Goal: Task Accomplishment & Management: Complete application form

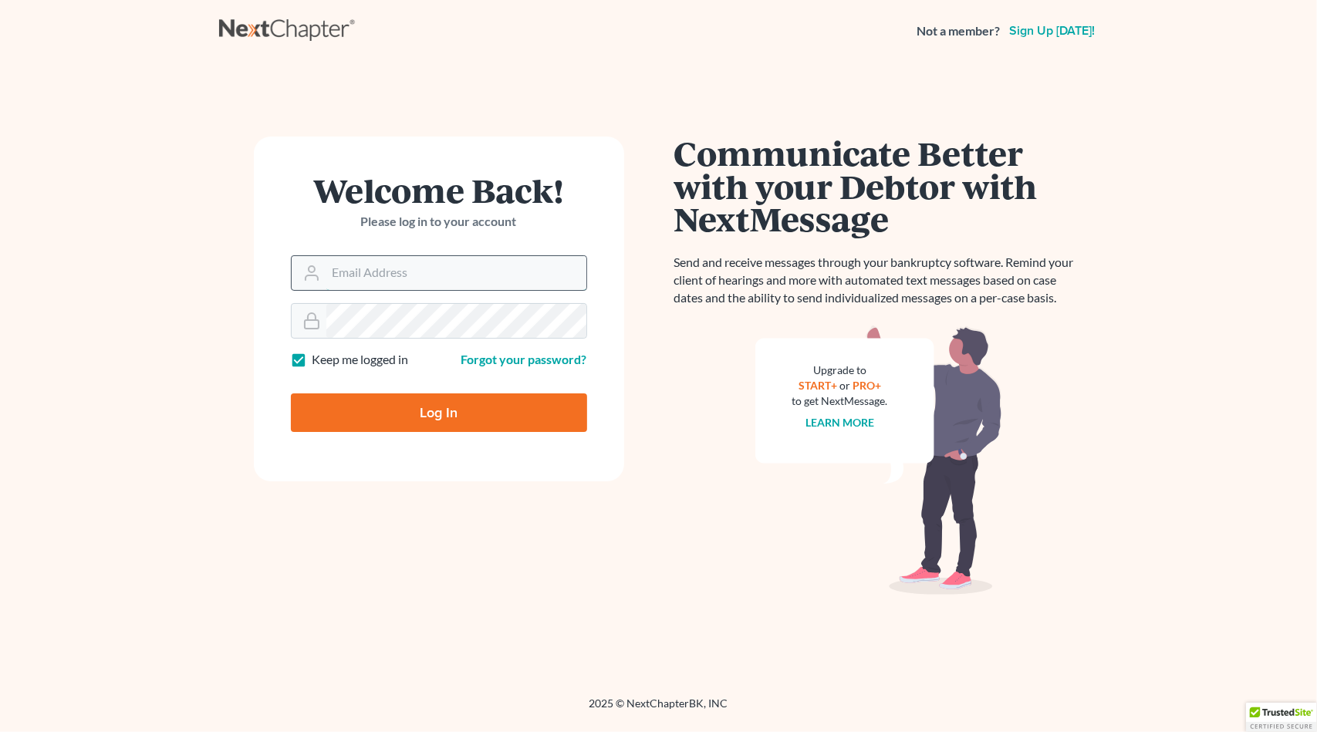
click at [391, 266] on input "Email Address" at bounding box center [456, 273] width 260 height 34
type input "[EMAIL_ADDRESS][DOMAIN_NAME]"
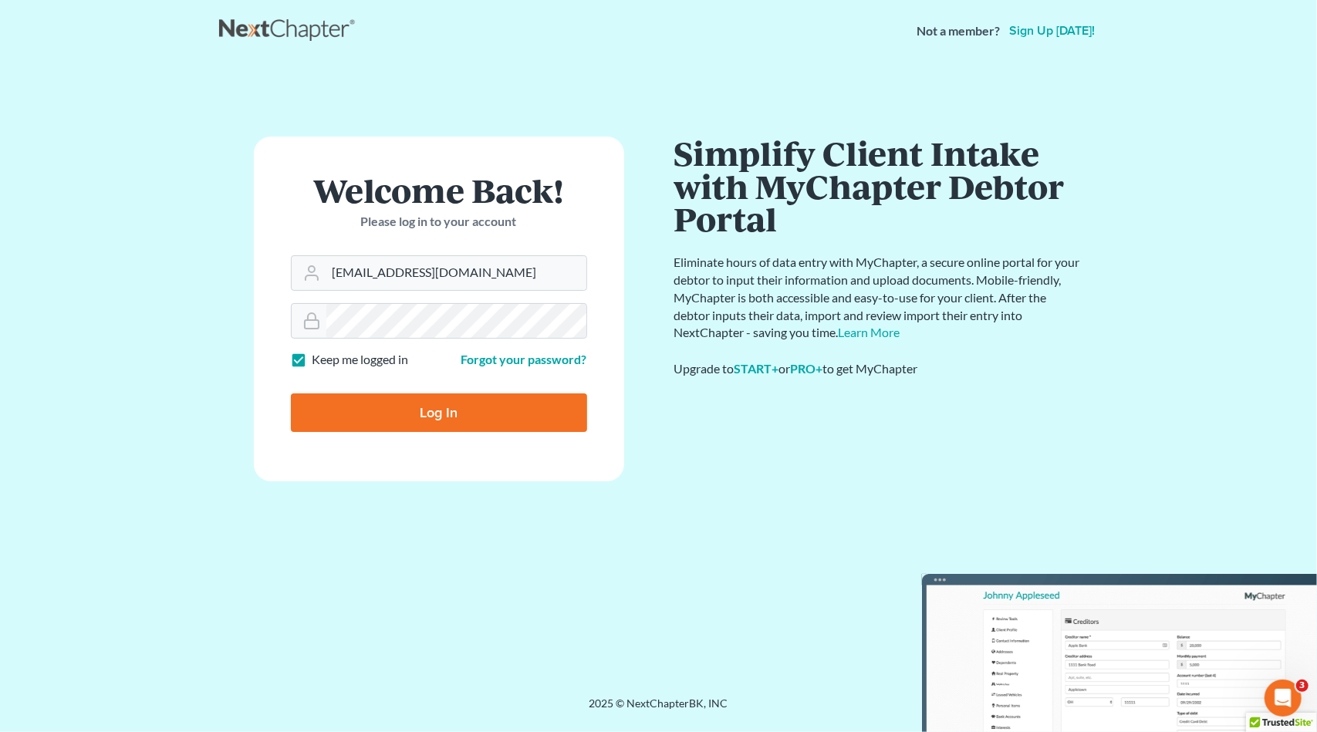
click at [435, 422] on input "Log In" at bounding box center [439, 413] width 296 height 39
type input "Thinking..."
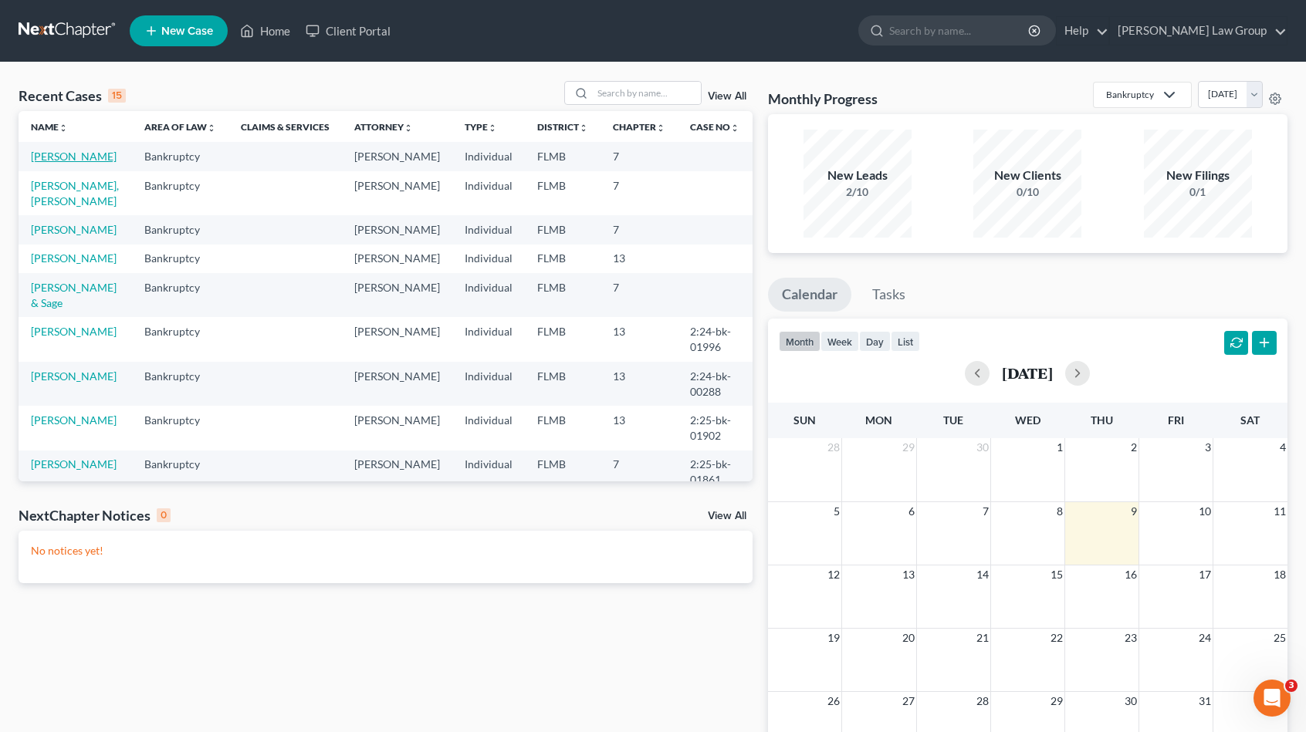
click at [81, 162] on link "[PERSON_NAME]" at bounding box center [74, 156] width 86 height 13
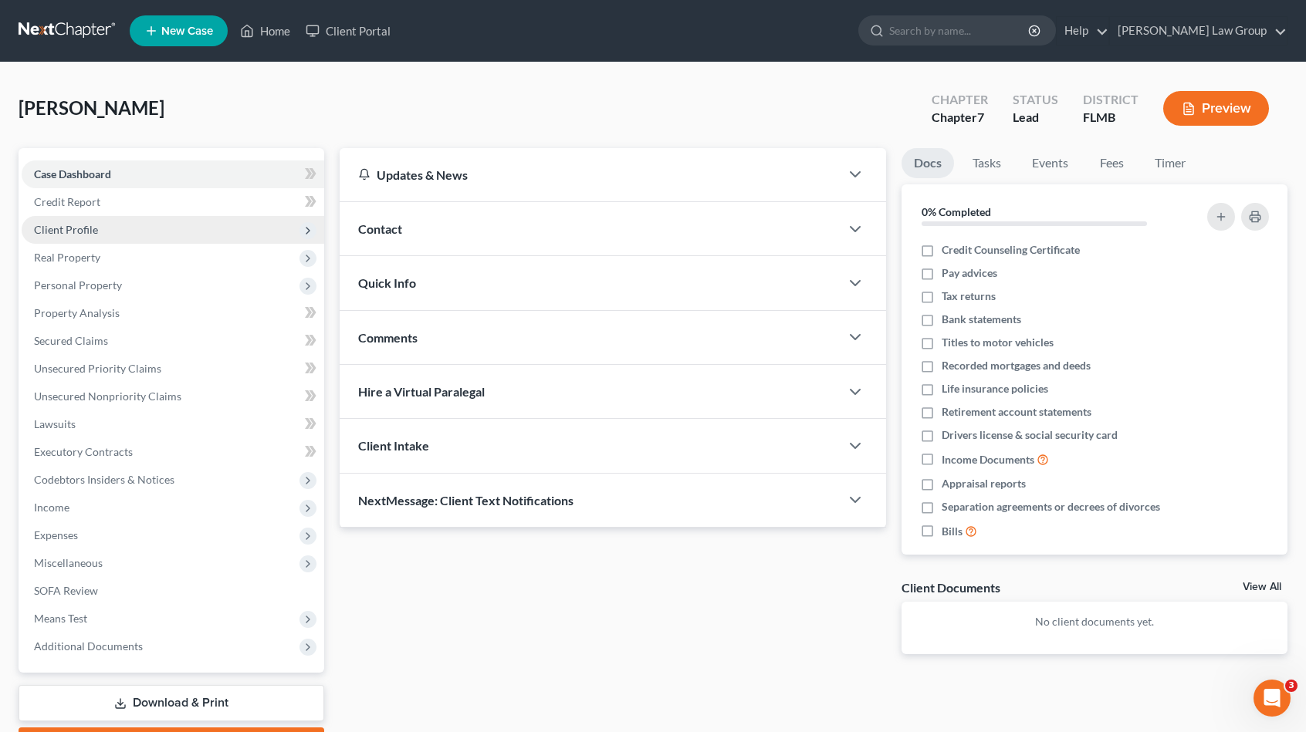
click at [76, 220] on span "Client Profile" at bounding box center [173, 230] width 303 height 28
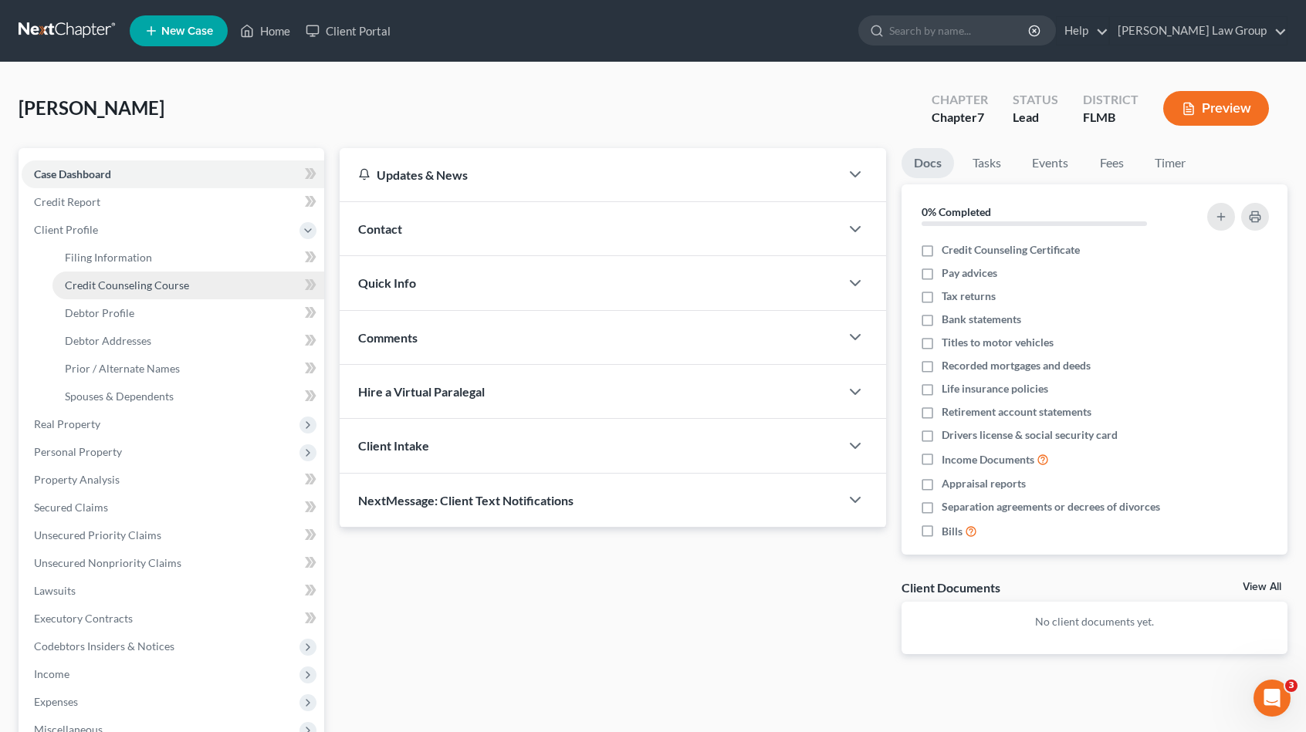
click at [208, 286] on link "Credit Counseling Course" at bounding box center [188, 286] width 272 height 28
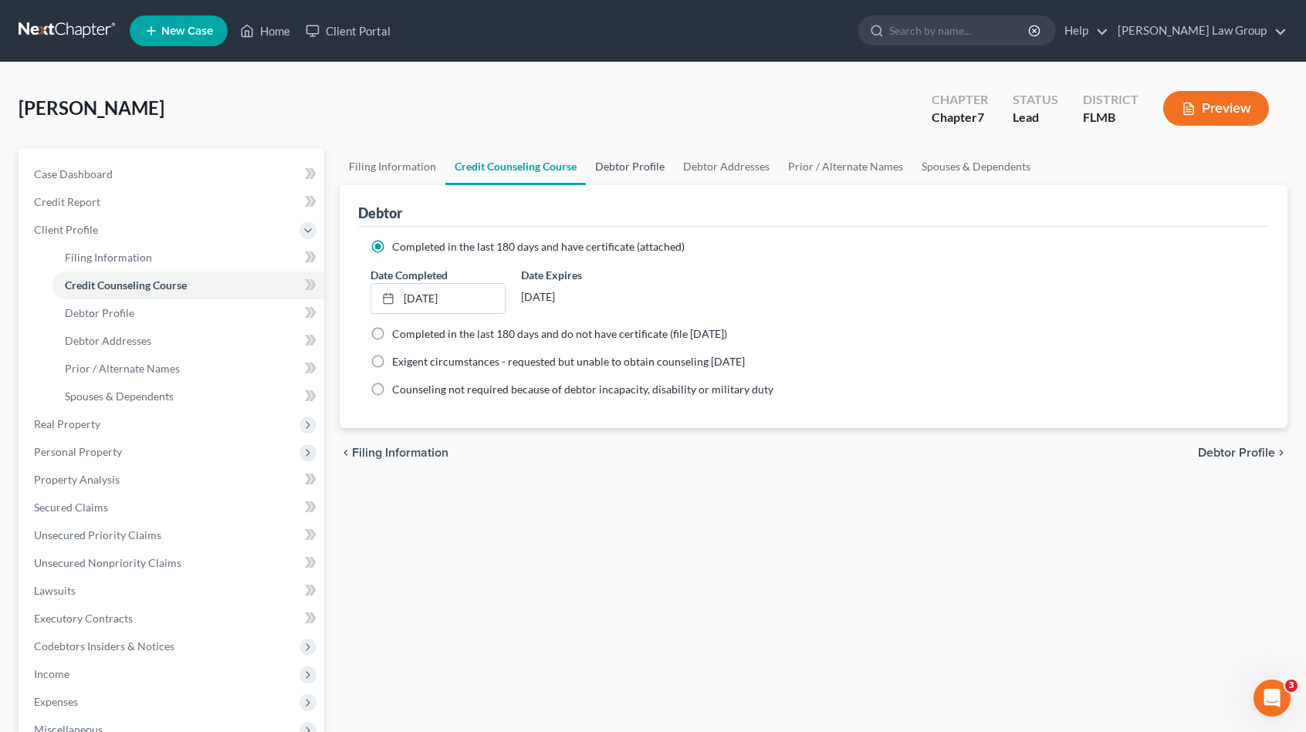
click at [618, 168] on link "Debtor Profile" at bounding box center [630, 166] width 88 height 37
select select "1"
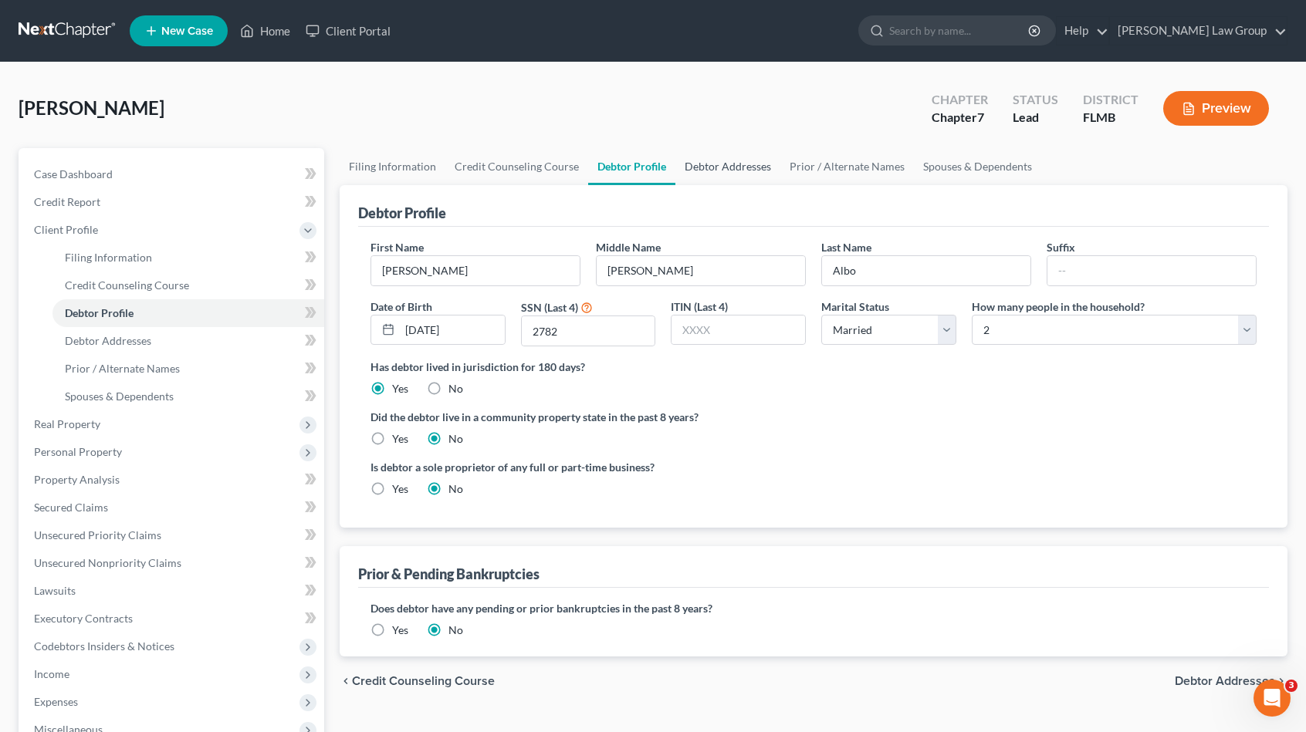
click at [710, 168] on link "Debtor Addresses" at bounding box center [727, 166] width 105 height 37
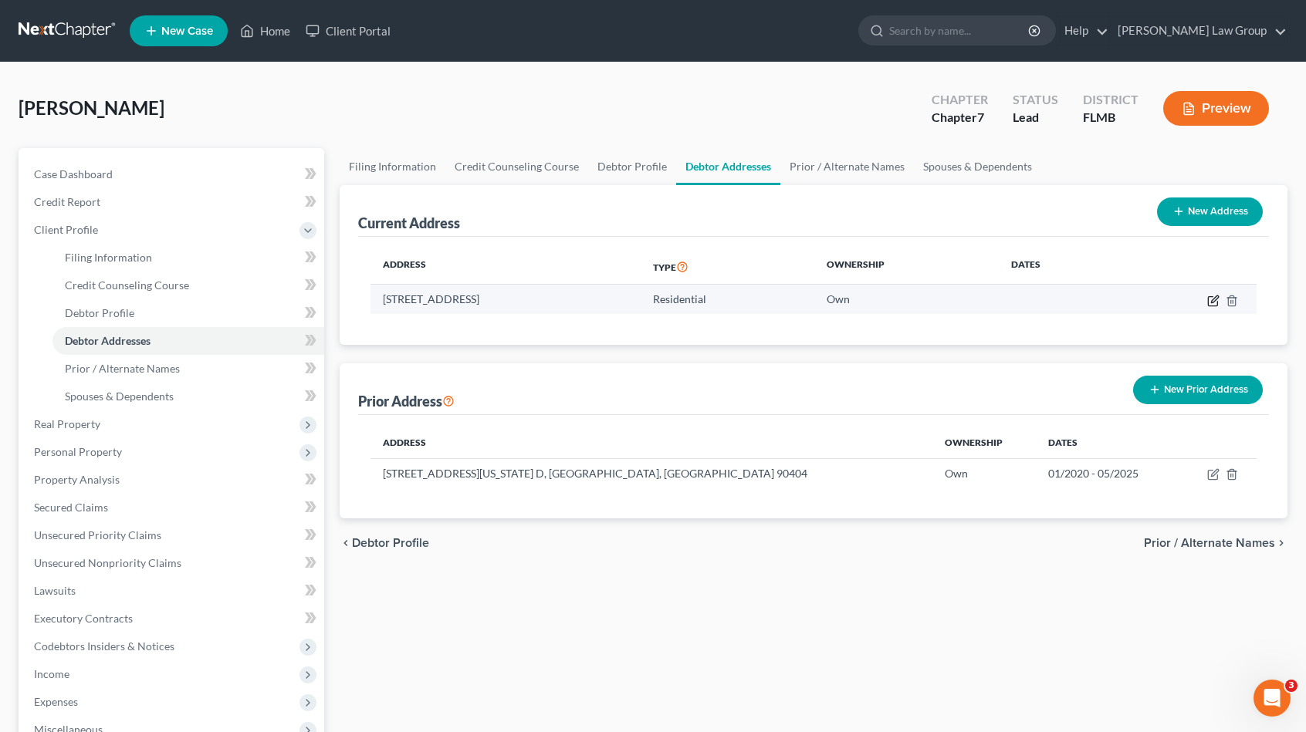
click at [1212, 300] on icon "button" at bounding box center [1214, 299] width 7 height 7
select select "9"
select select "0"
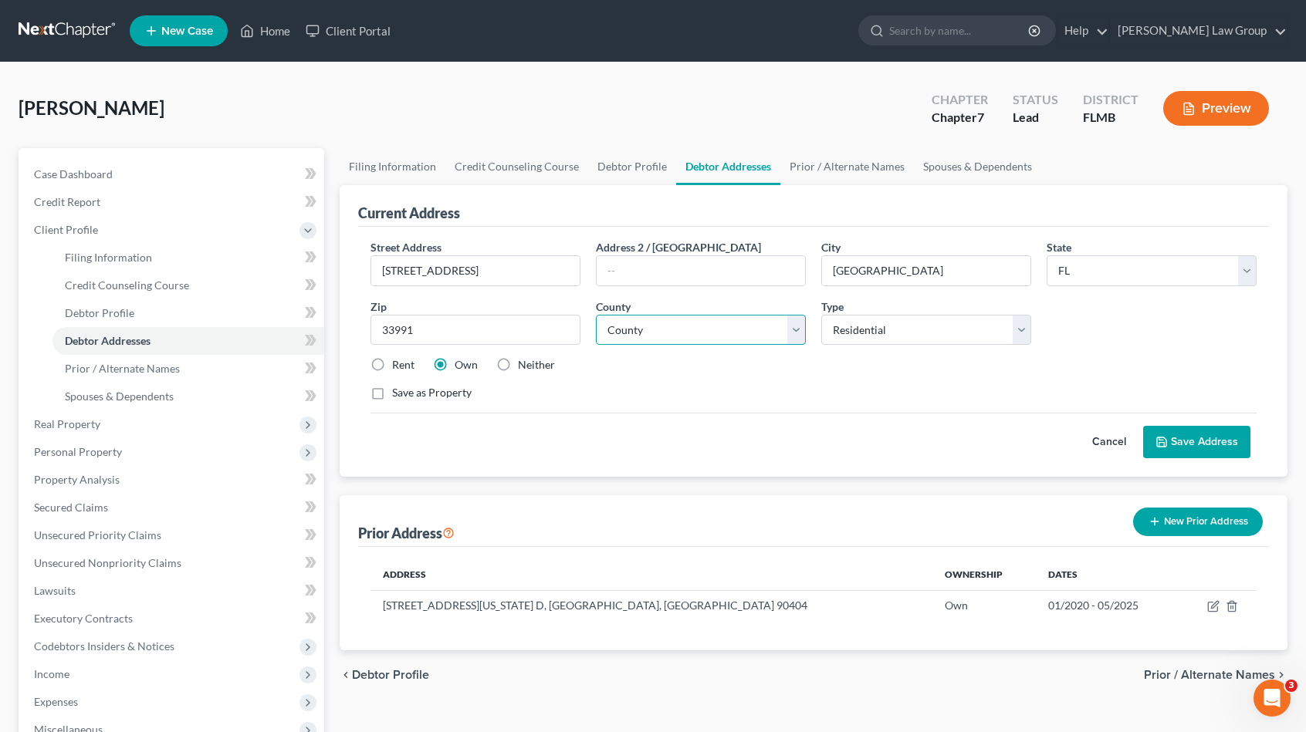
click at [657, 322] on select "County Alachua County Baker County Bay County Bradford County Brevard County Br…" at bounding box center [701, 330] width 210 height 31
select select "34"
click at [596, 315] on select "County Alachua County Baker County Bay County Bradford County Brevard County Br…" at bounding box center [701, 330] width 210 height 31
click at [1202, 441] on button "Save Address" at bounding box center [1196, 442] width 107 height 32
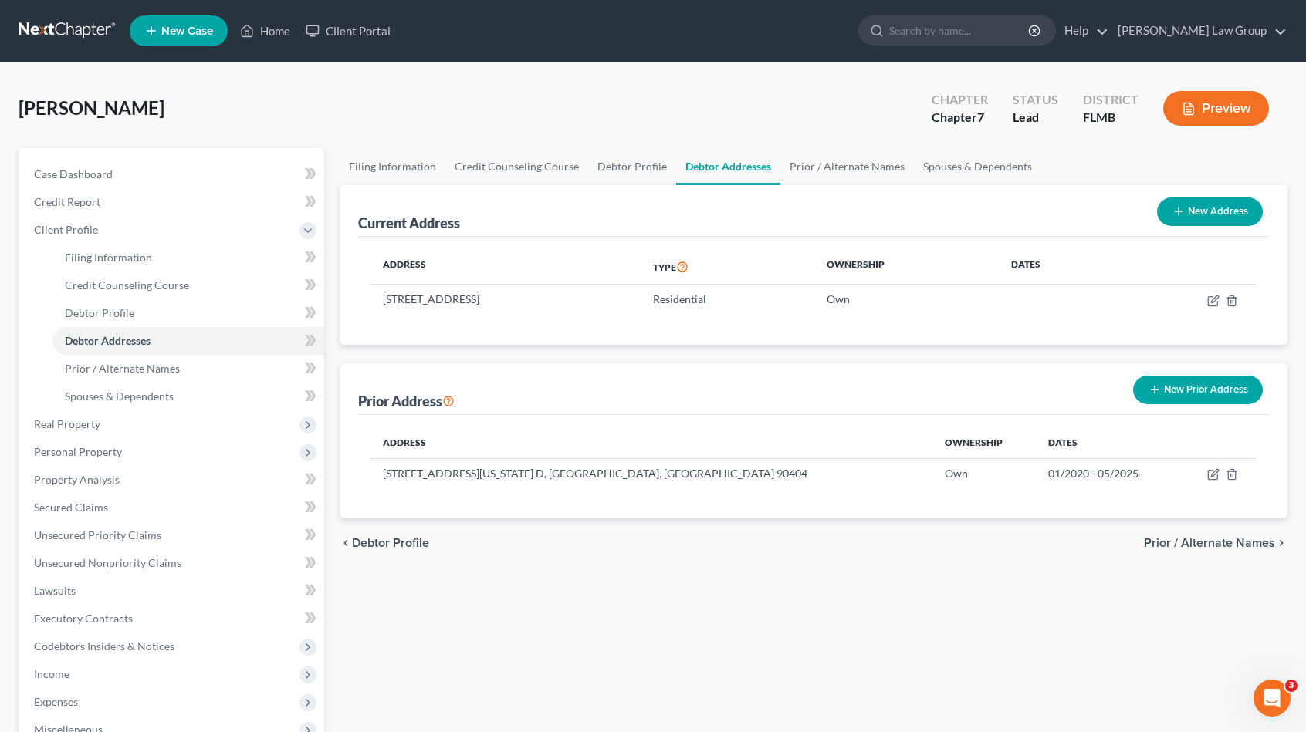
click at [1163, 115] on div "Preview" at bounding box center [1219, 110] width 137 height 46
click at [1168, 113] on button "Preview" at bounding box center [1216, 108] width 106 height 35
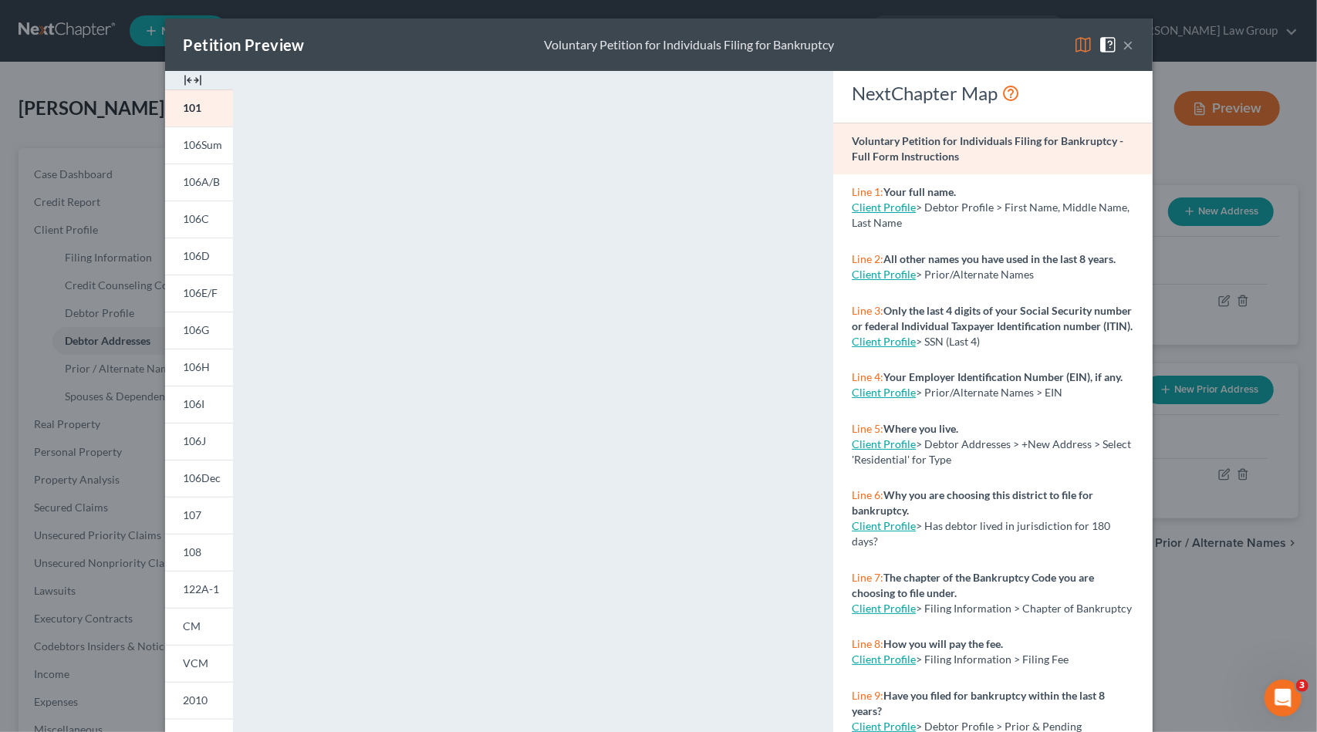
click at [1125, 48] on button "×" at bounding box center [1129, 45] width 11 height 19
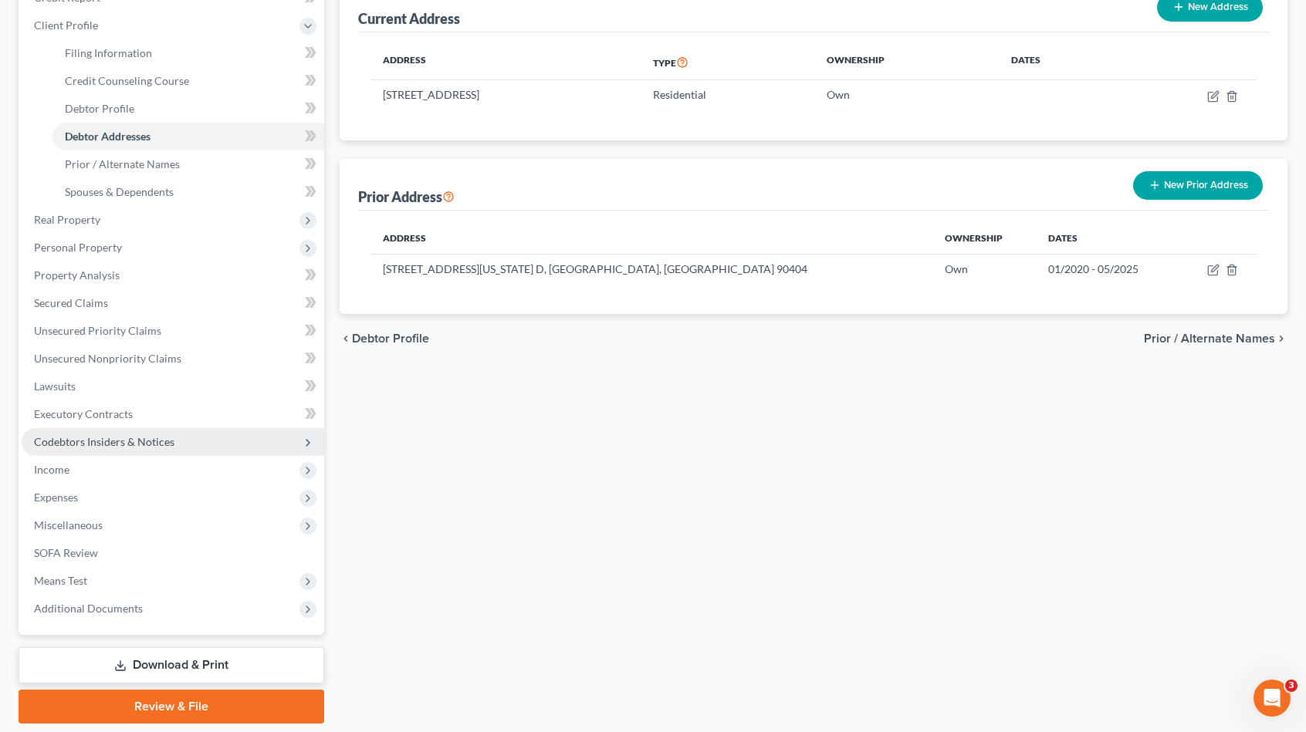
scroll to position [232, 0]
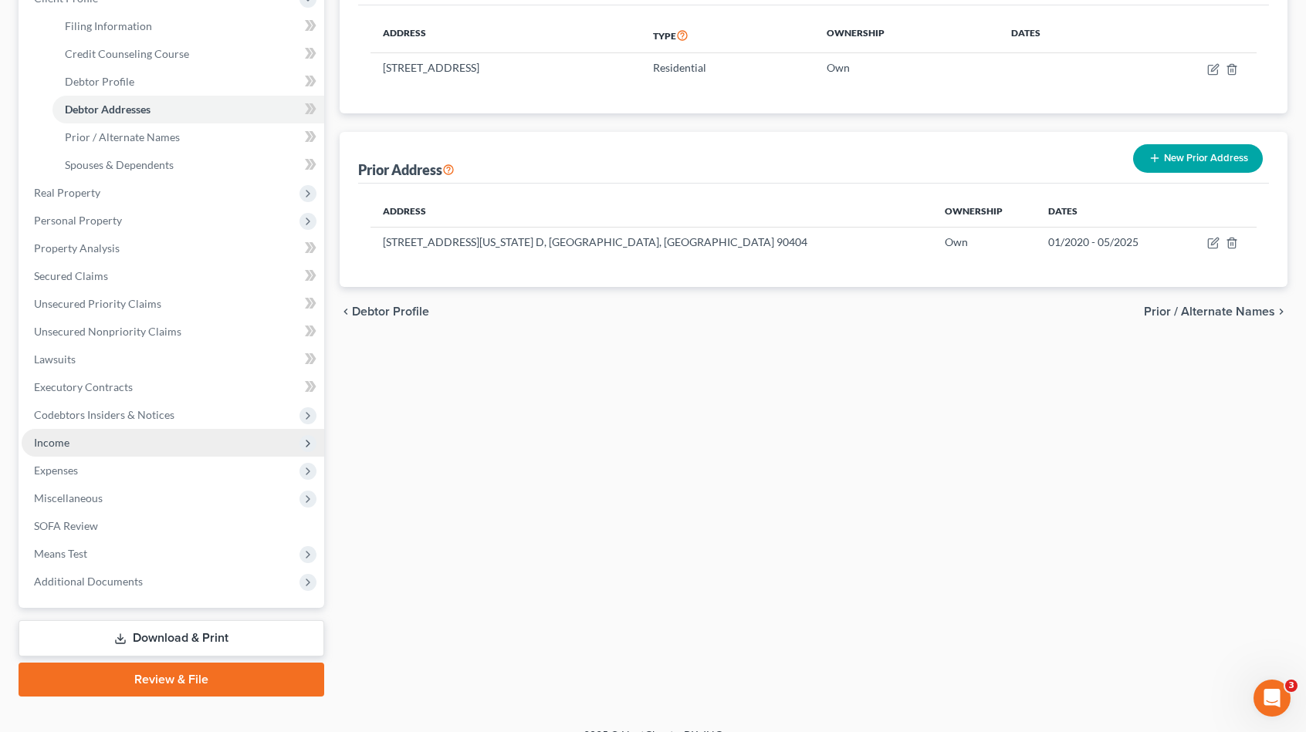
click at [96, 448] on span "Income" at bounding box center [173, 443] width 303 height 28
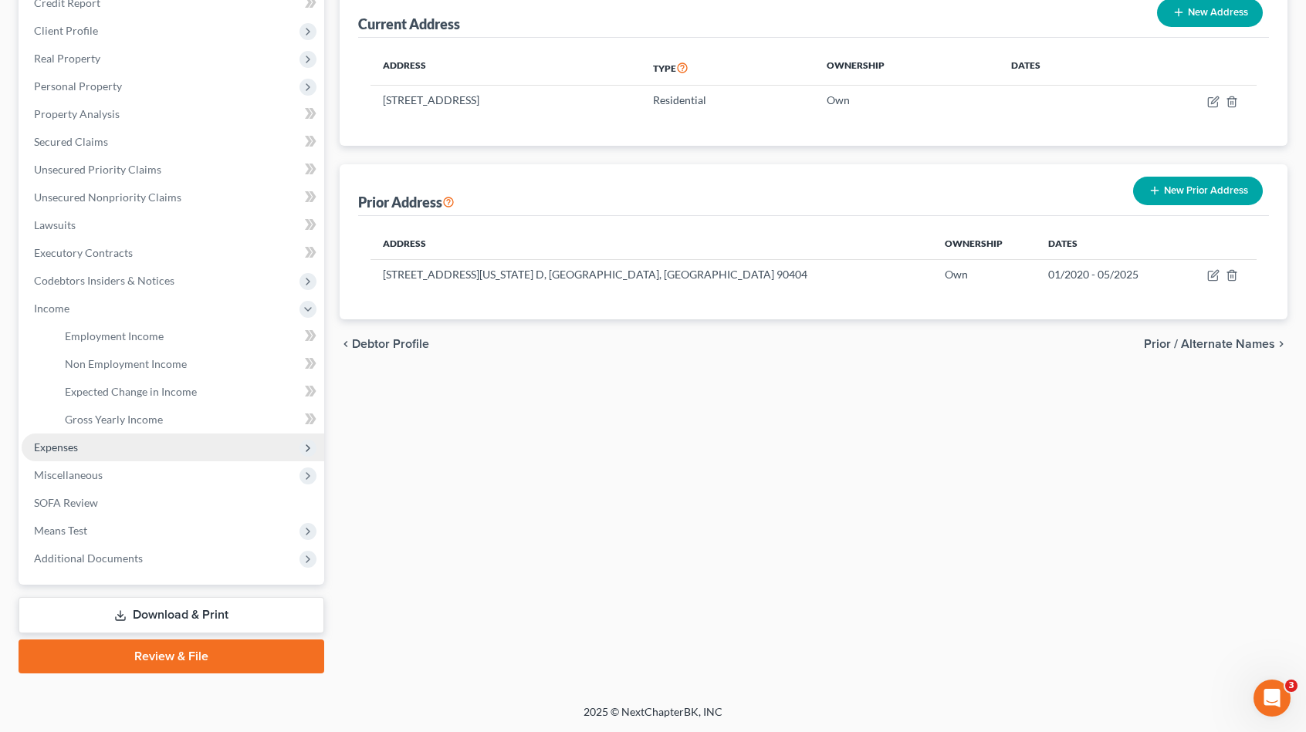
scroll to position [197, 0]
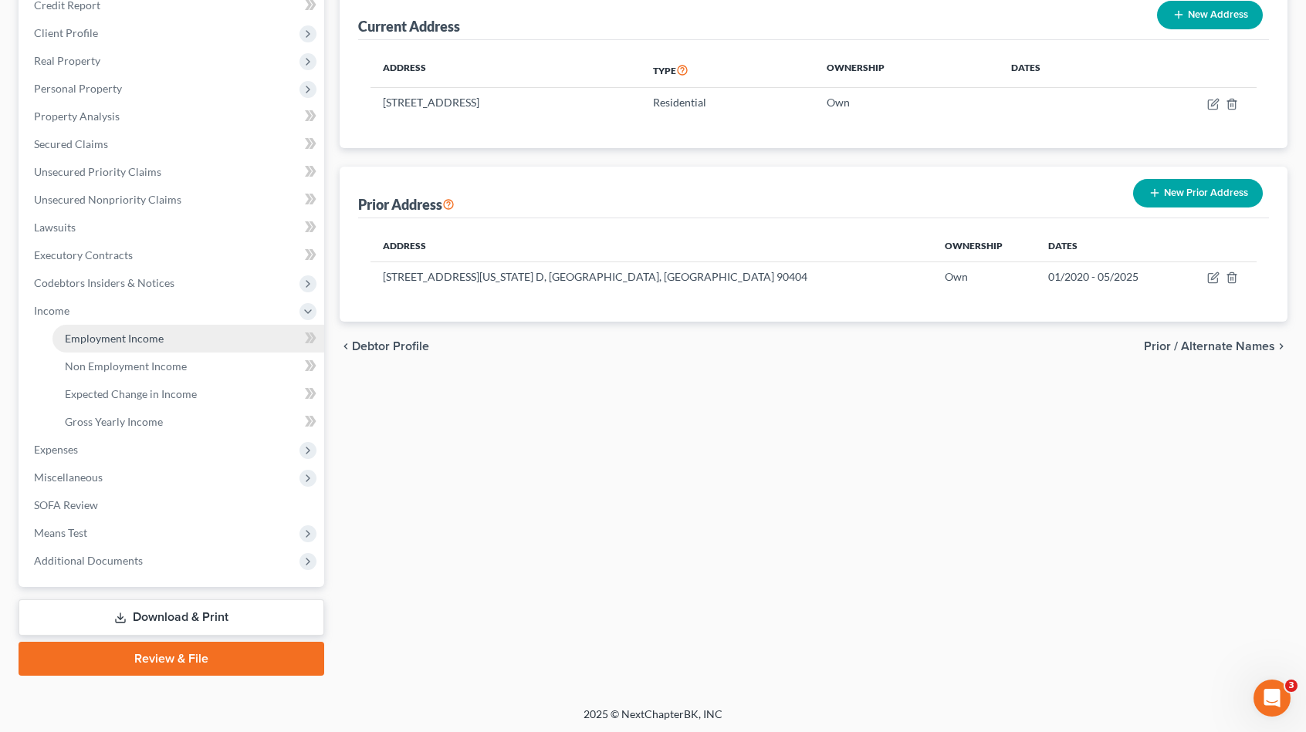
click at [146, 336] on span "Employment Income" at bounding box center [114, 338] width 99 height 13
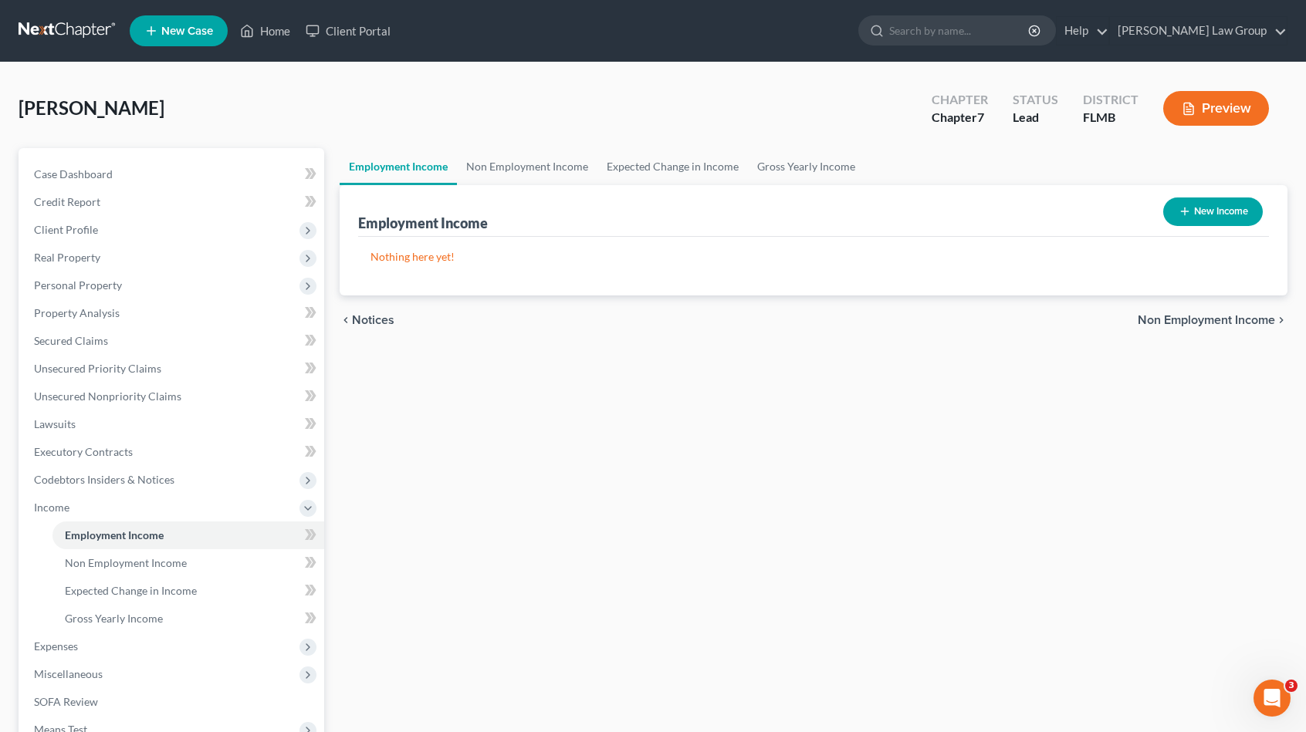
click at [1246, 216] on button "New Income" at bounding box center [1213, 212] width 100 height 29
select select "0"
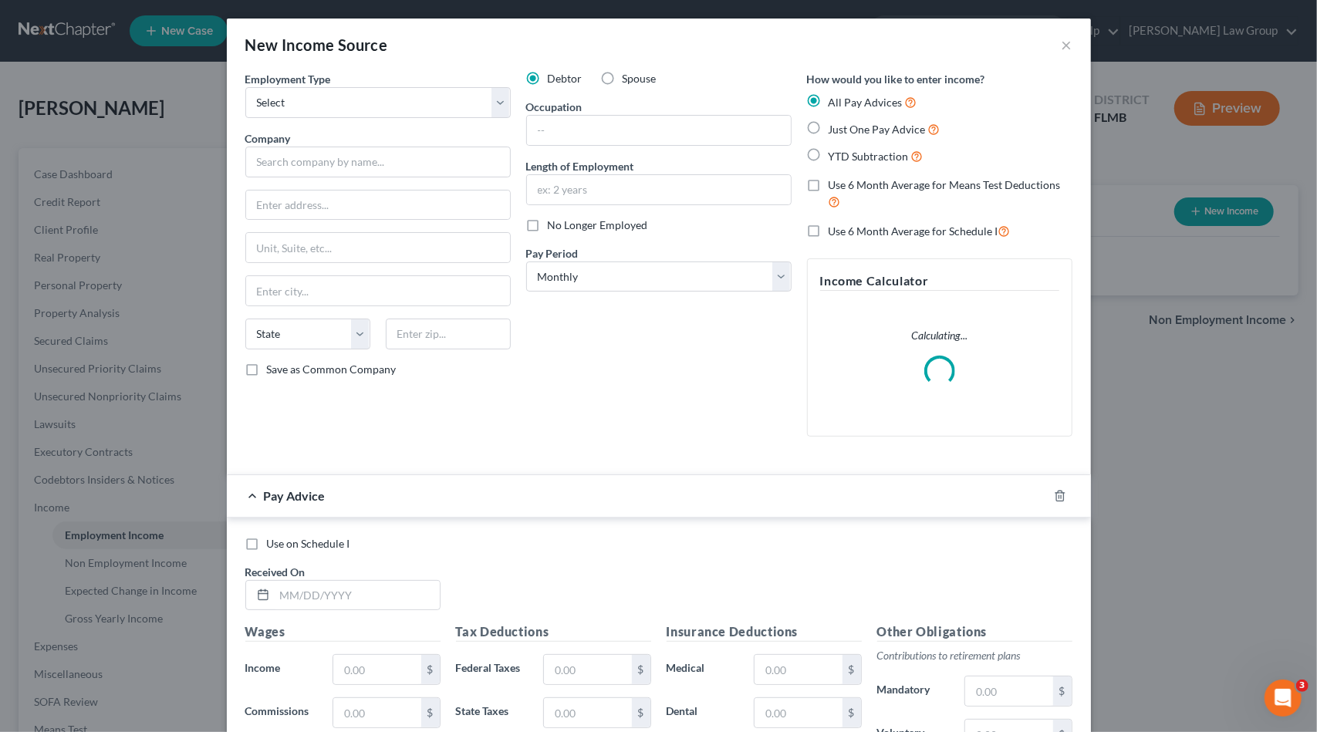
click at [623, 80] on label "Spouse" at bounding box center [640, 78] width 34 height 15
click at [629, 80] on input "Spouse" at bounding box center [634, 76] width 10 height 10
radio input "true"
click at [384, 113] on select "Select Full or Part Time Employment Self Employment" at bounding box center [377, 102] width 265 height 31
select select "1"
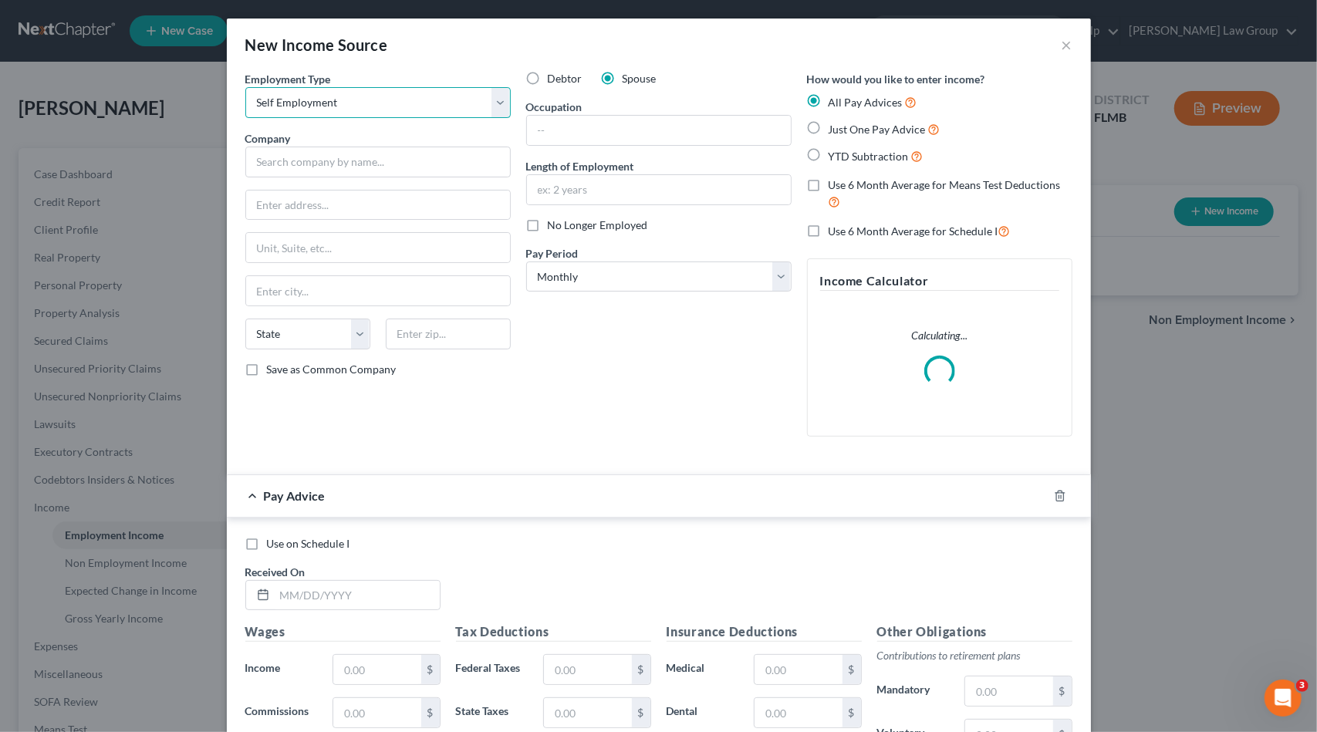
click at [245, 87] on select "Select Full or Part Time Employment Self Employment" at bounding box center [377, 102] width 265 height 31
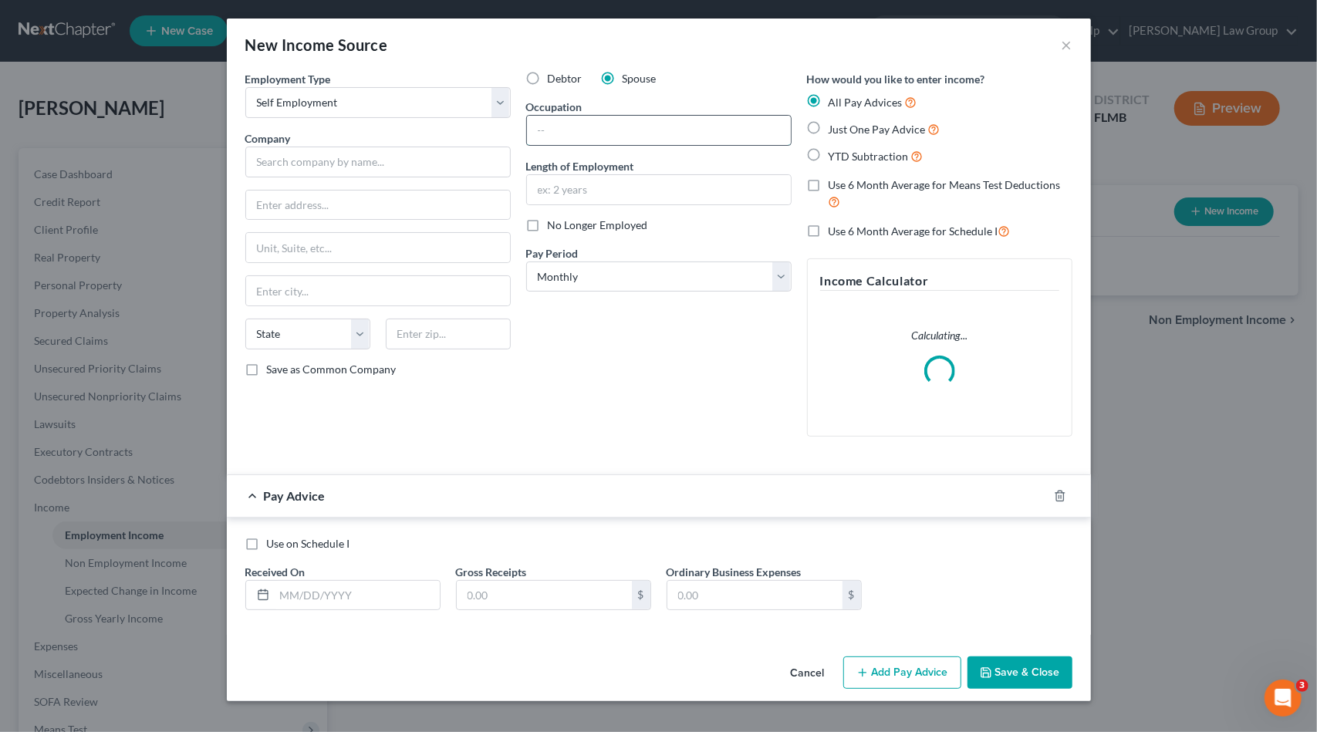
click at [563, 141] on input "text" at bounding box center [659, 130] width 264 height 29
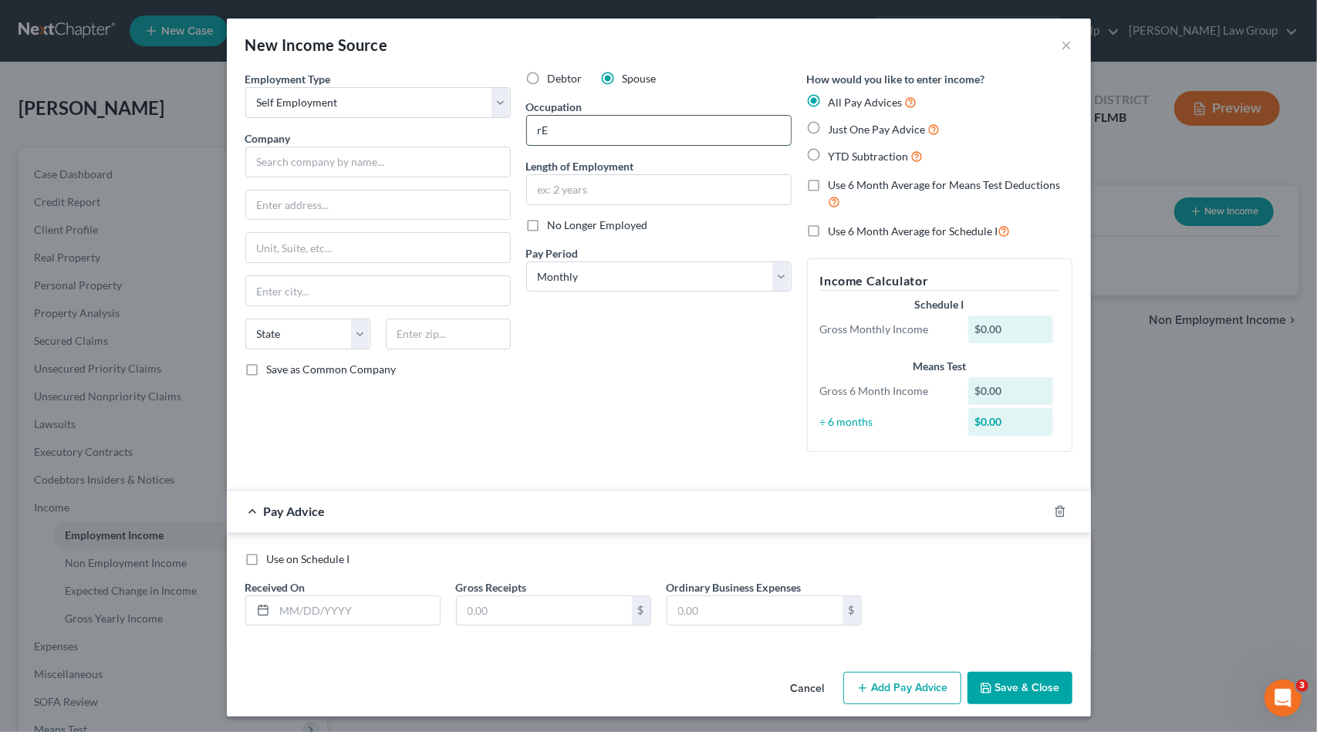
type input "r"
type input "Realtor"
click at [395, 163] on input "text" at bounding box center [377, 162] width 265 height 31
paste input "Schooner Bay Realty, Inc."
type input "Schooner Bay Realty, Inc."
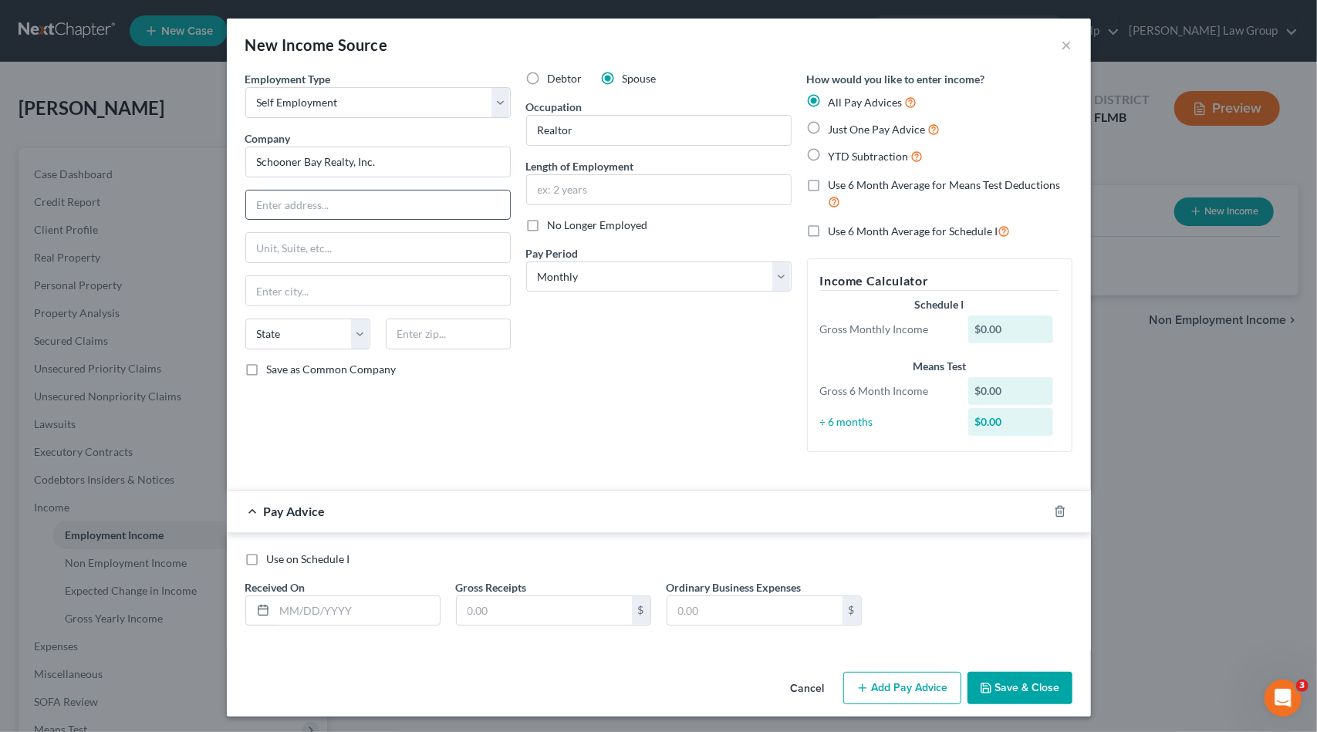
click at [265, 202] on input "text" at bounding box center [378, 205] width 264 height 29
paste input "1210 Del Prado Blvd S"
click at [425, 334] on input "text" at bounding box center [448, 334] width 125 height 31
drag, startPoint x: 348, startPoint y: 208, endPoint x: 363, endPoint y: 208, distance: 15.4
click at [355, 208] on input "1210 Del Prado Blvd S" at bounding box center [378, 205] width 264 height 29
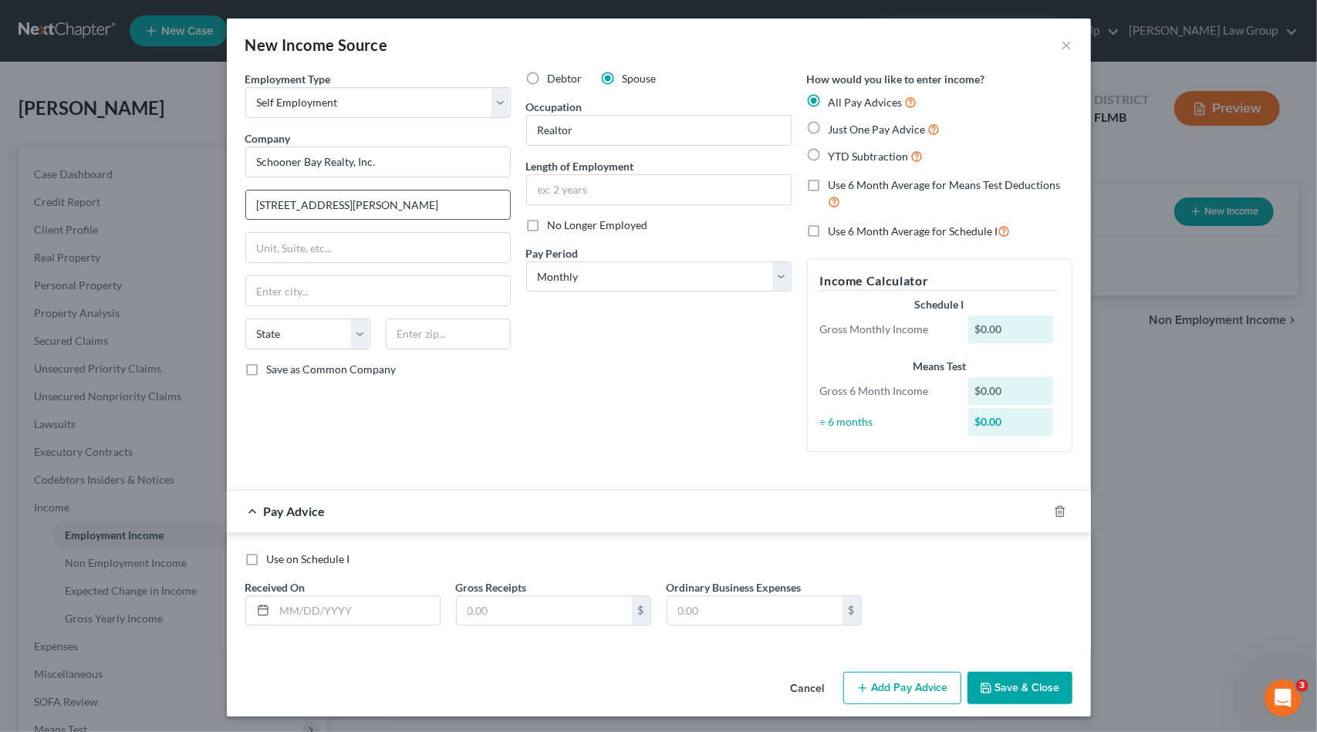
click at [350, 208] on input "1210 Del Prado Blvd S" at bounding box center [378, 205] width 264 height 29
click at [347, 205] on input "1210 Del Prado Blvd S" at bounding box center [378, 205] width 264 height 29
type input "1210 Del Prado Blvd. S"
click at [441, 329] on input "text" at bounding box center [448, 334] width 125 height 31
type input "33990"
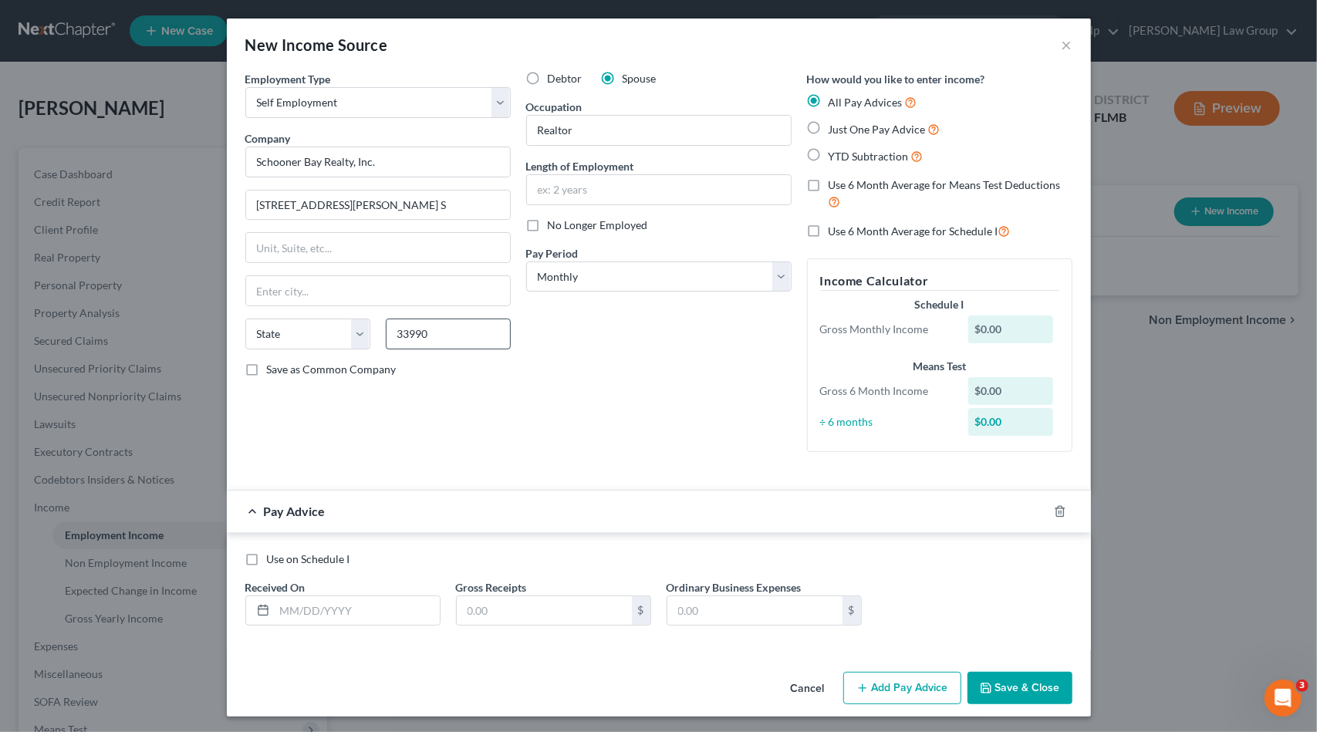
type input "Cape Coral"
select select "9"
click at [853, 131] on span "Just One Pay Advice" at bounding box center [877, 129] width 97 height 13
click at [845, 130] on input "Just One Pay Advice" at bounding box center [840, 125] width 10 height 10
radio input "true"
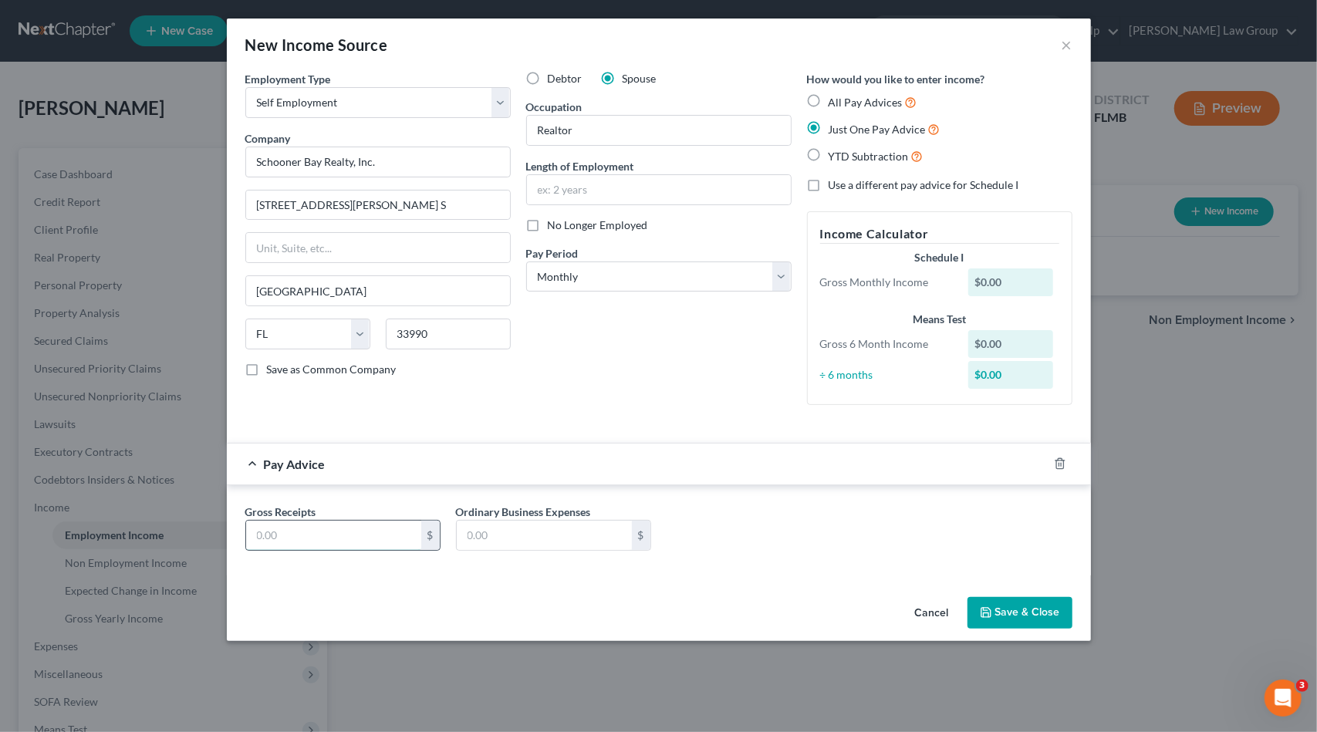
click at [348, 533] on input "text" at bounding box center [333, 535] width 175 height 29
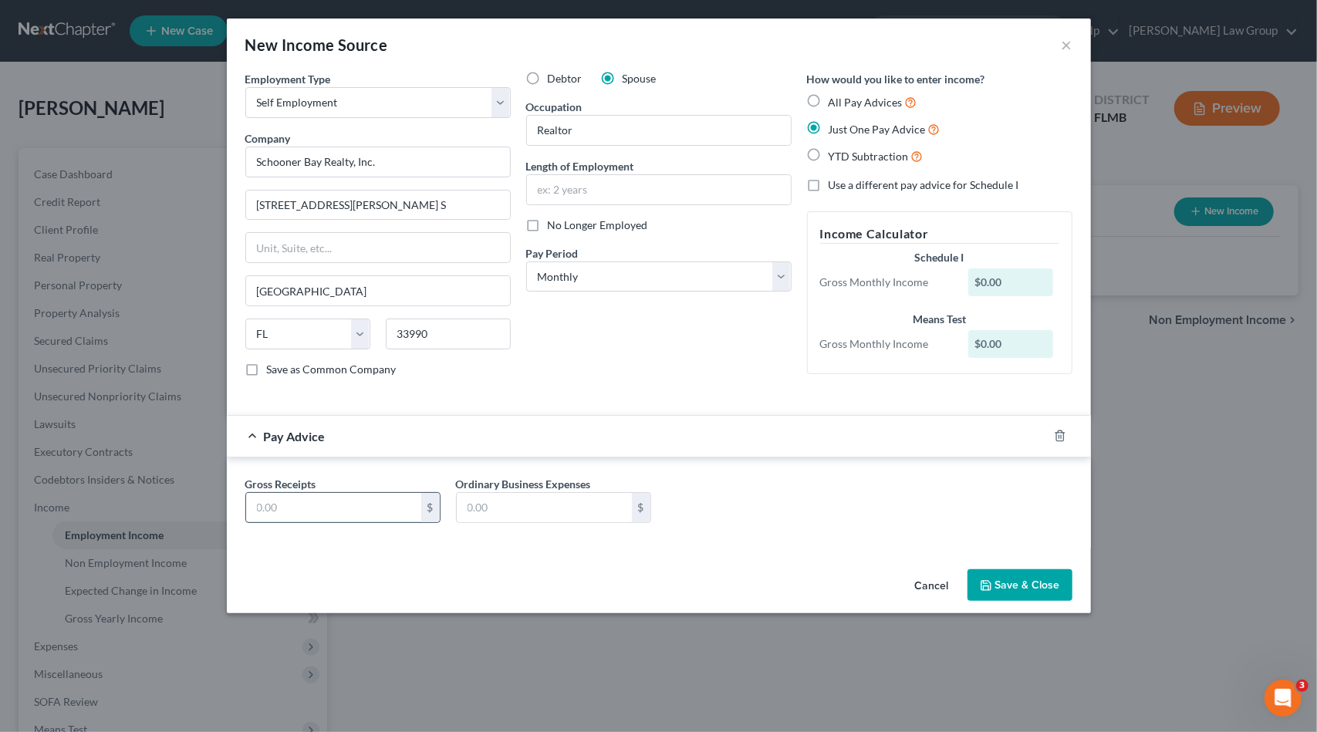
click at [363, 505] on input "text" at bounding box center [333, 507] width 175 height 29
paste input "946.48"
type input "946.48"
click at [1036, 593] on button "Save & Close" at bounding box center [1020, 586] width 105 height 32
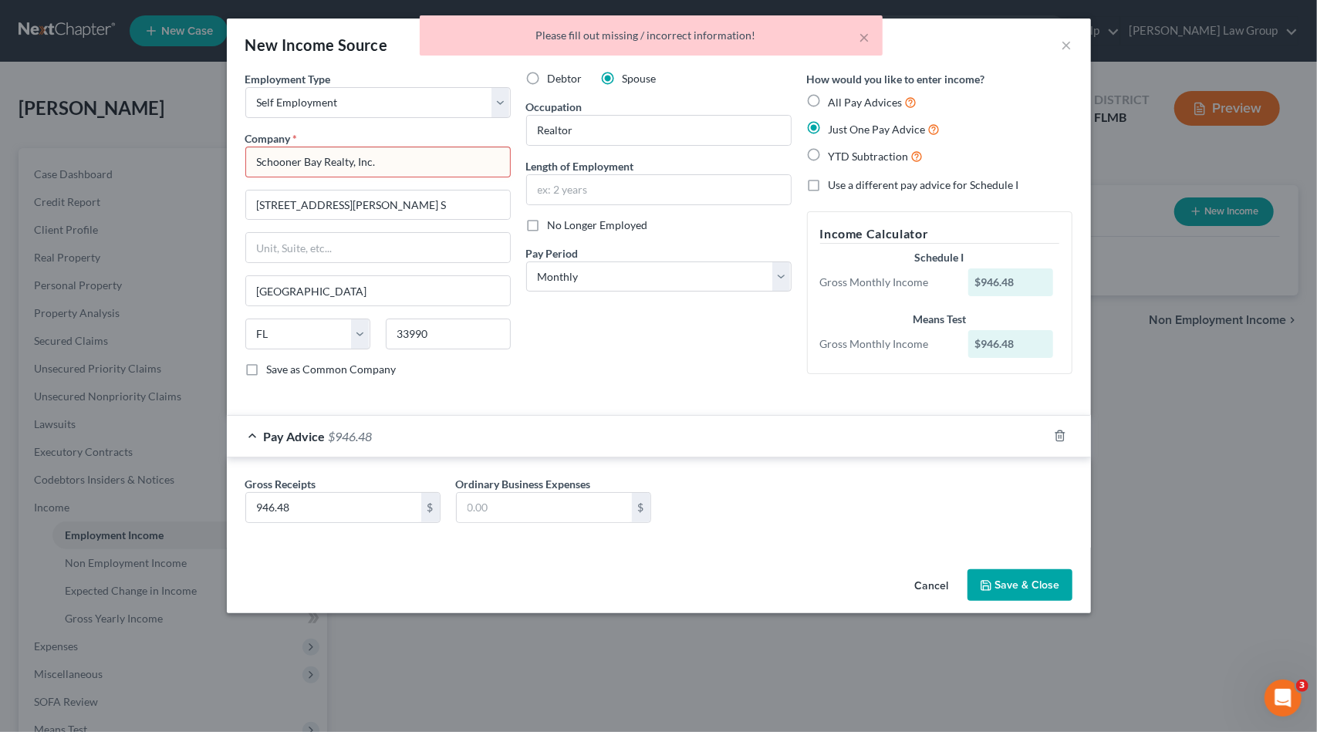
drag, startPoint x: 406, startPoint y: 154, endPoint x: 412, endPoint y: 161, distance: 9.3
click at [407, 155] on input "Schooner Bay Realty, Inc." at bounding box center [377, 162] width 265 height 31
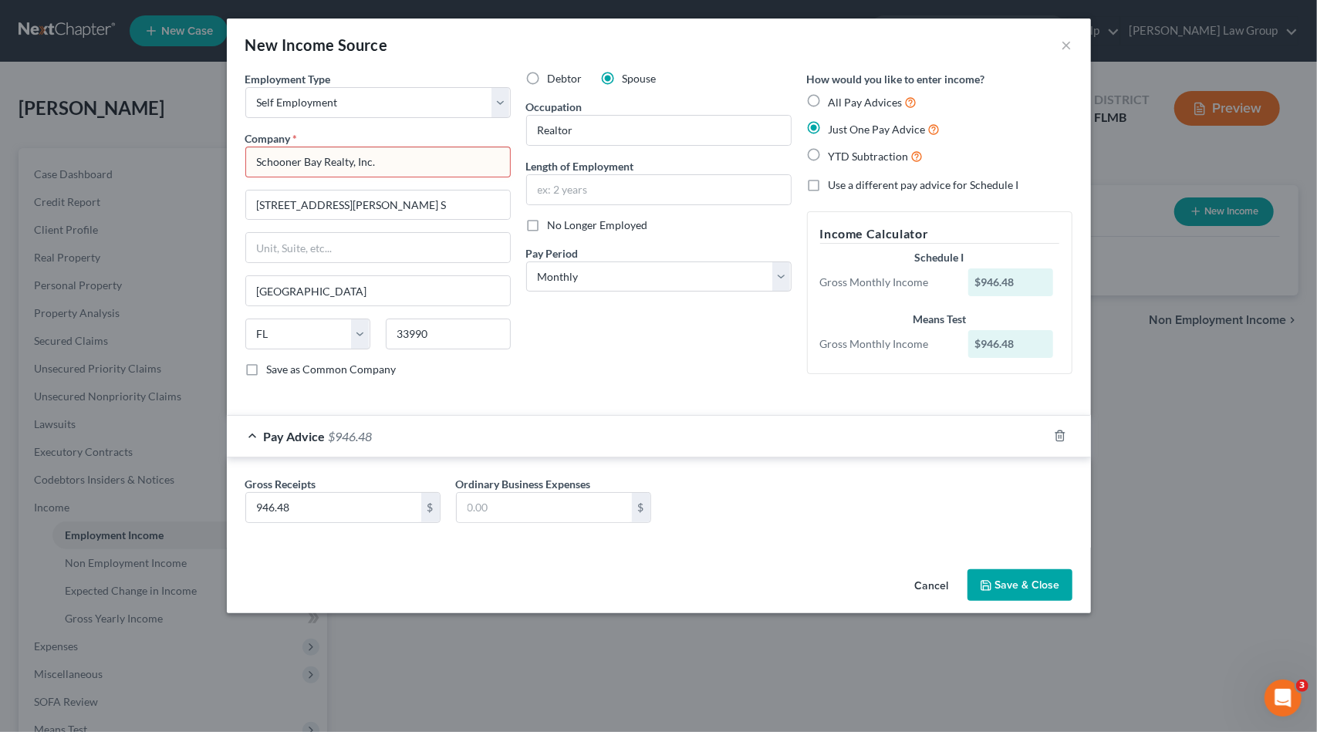
click at [1011, 583] on button "Save & Close" at bounding box center [1020, 586] width 105 height 32
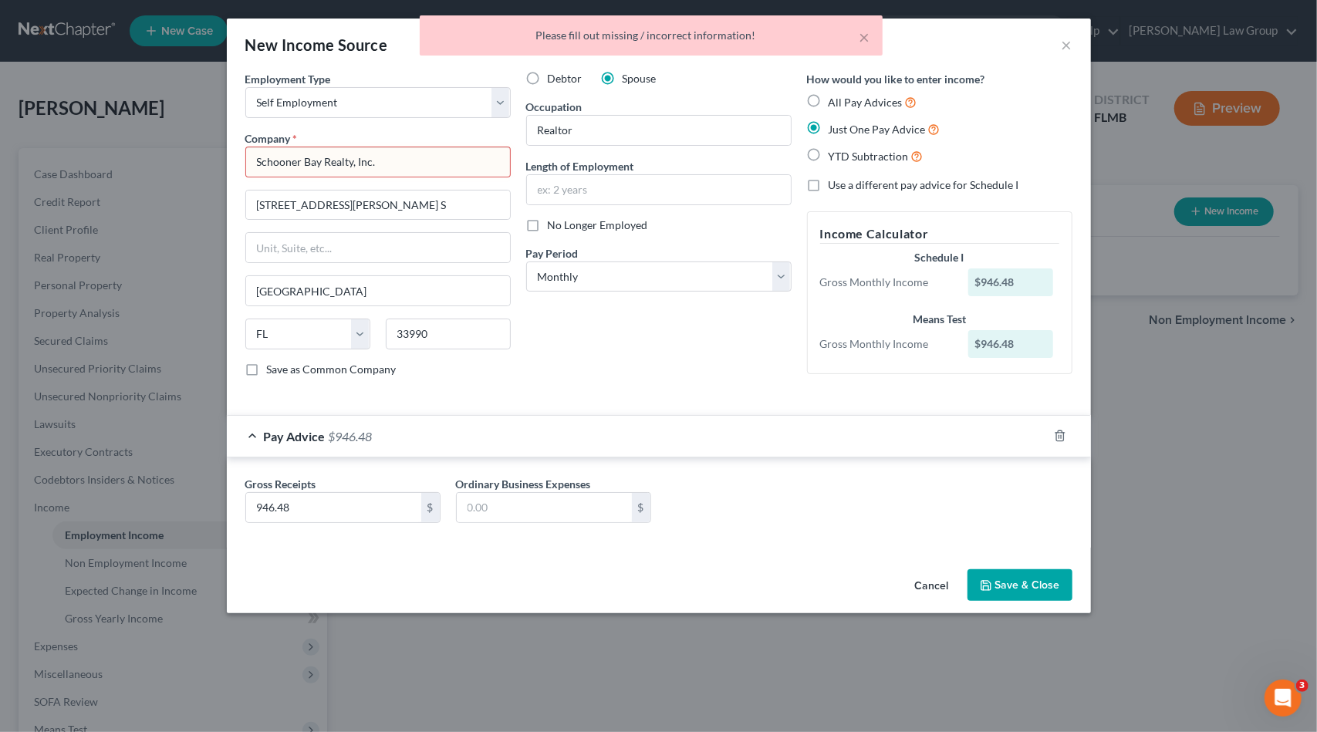
drag, startPoint x: 347, startPoint y: 160, endPoint x: 131, endPoint y: 143, distance: 216.8
click at [131, 143] on div "New Income Source × Employment Type * Select Full or Part Time Employment Self …" at bounding box center [658, 366] width 1317 height 732
drag, startPoint x: 426, startPoint y: 164, endPoint x: 96, endPoint y: 124, distance: 332.7
click at [95, 124] on div "New Income Source × Employment Type * Select Full or Part Time Employment Self …" at bounding box center [658, 366] width 1317 height 732
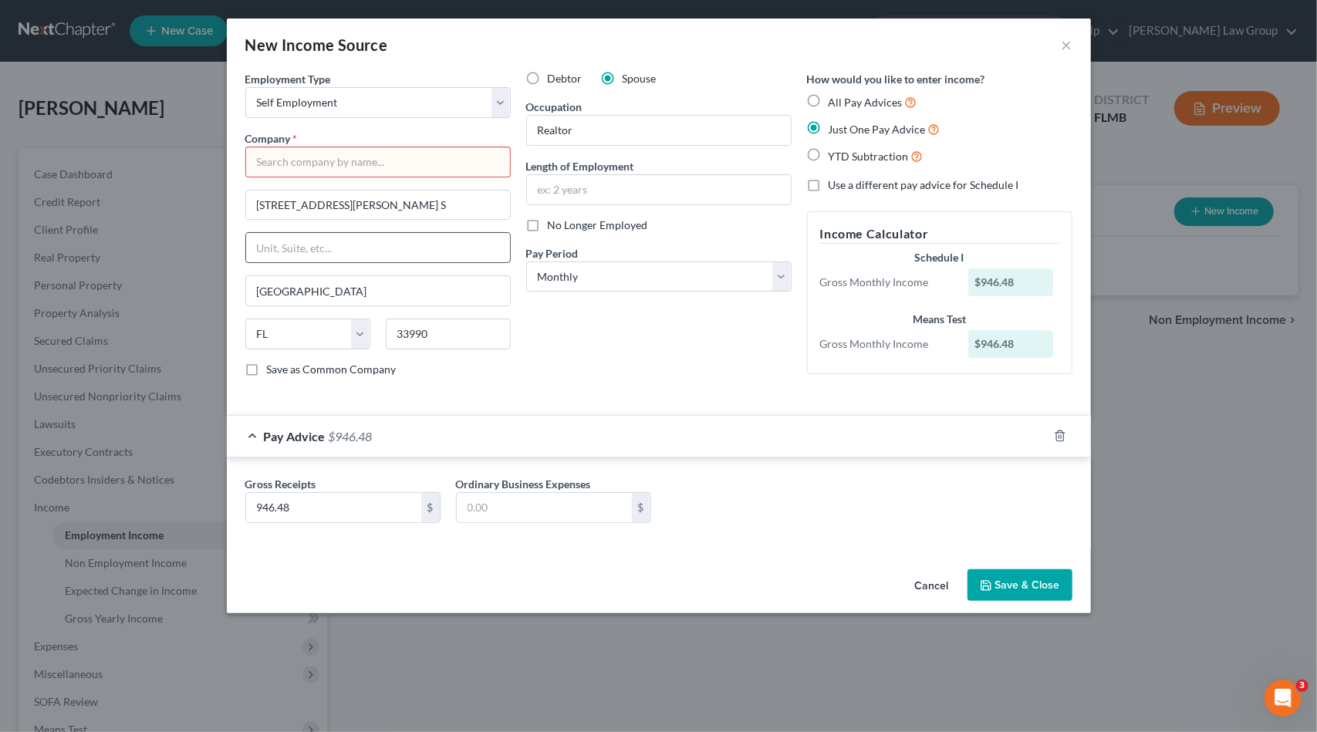
paste input "Schooner Bay Realty, Inc."
type input "Schooner Bay Realty, Inc."
click at [1048, 594] on button "Save & Close" at bounding box center [1020, 586] width 105 height 32
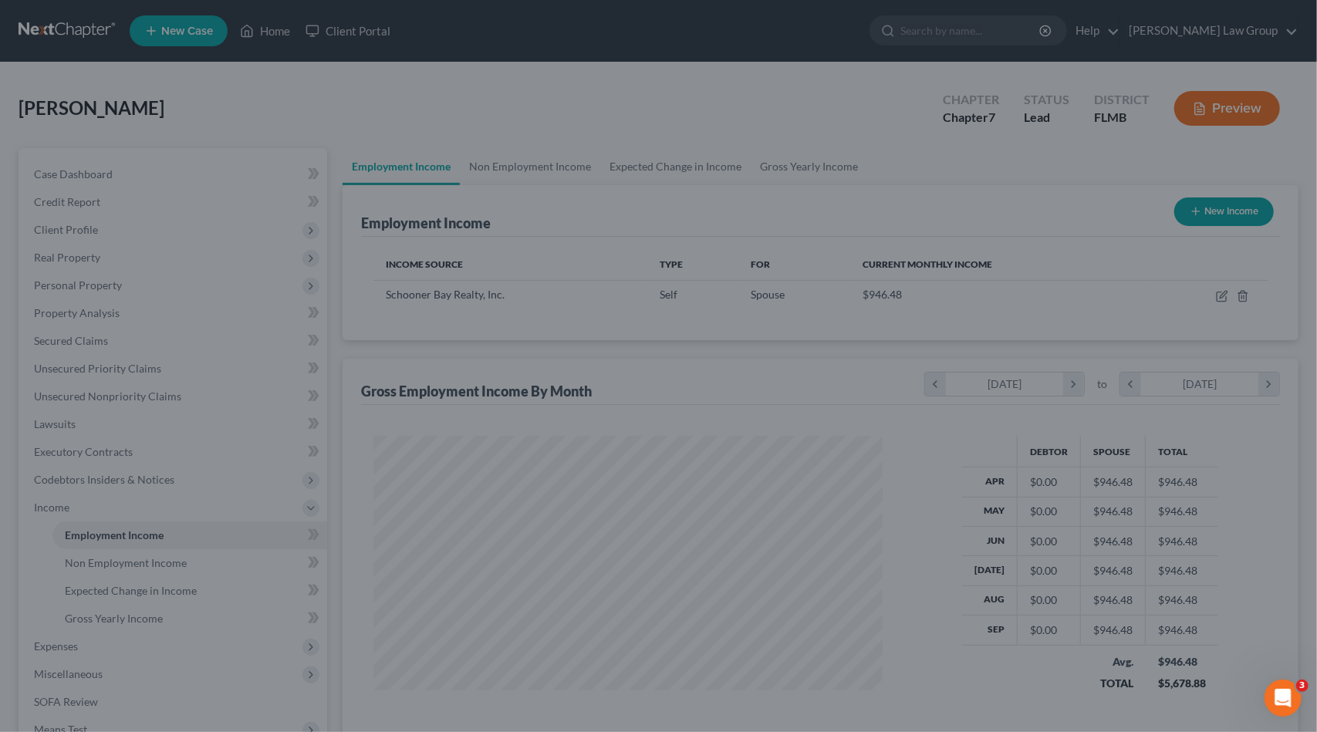
scroll to position [275, 534]
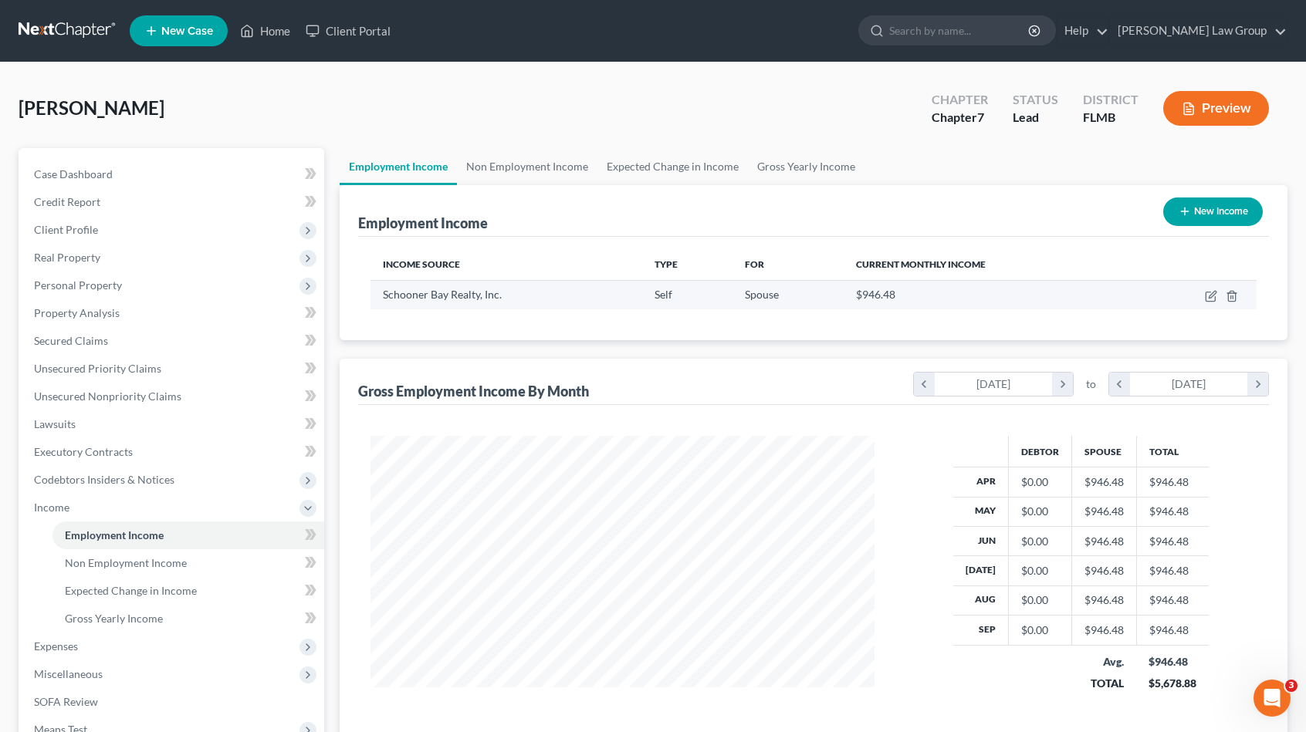
click at [1202, 295] on td at bounding box center [1195, 294] width 121 height 29
click at [1212, 296] on icon "button" at bounding box center [1212, 294] width 7 height 7
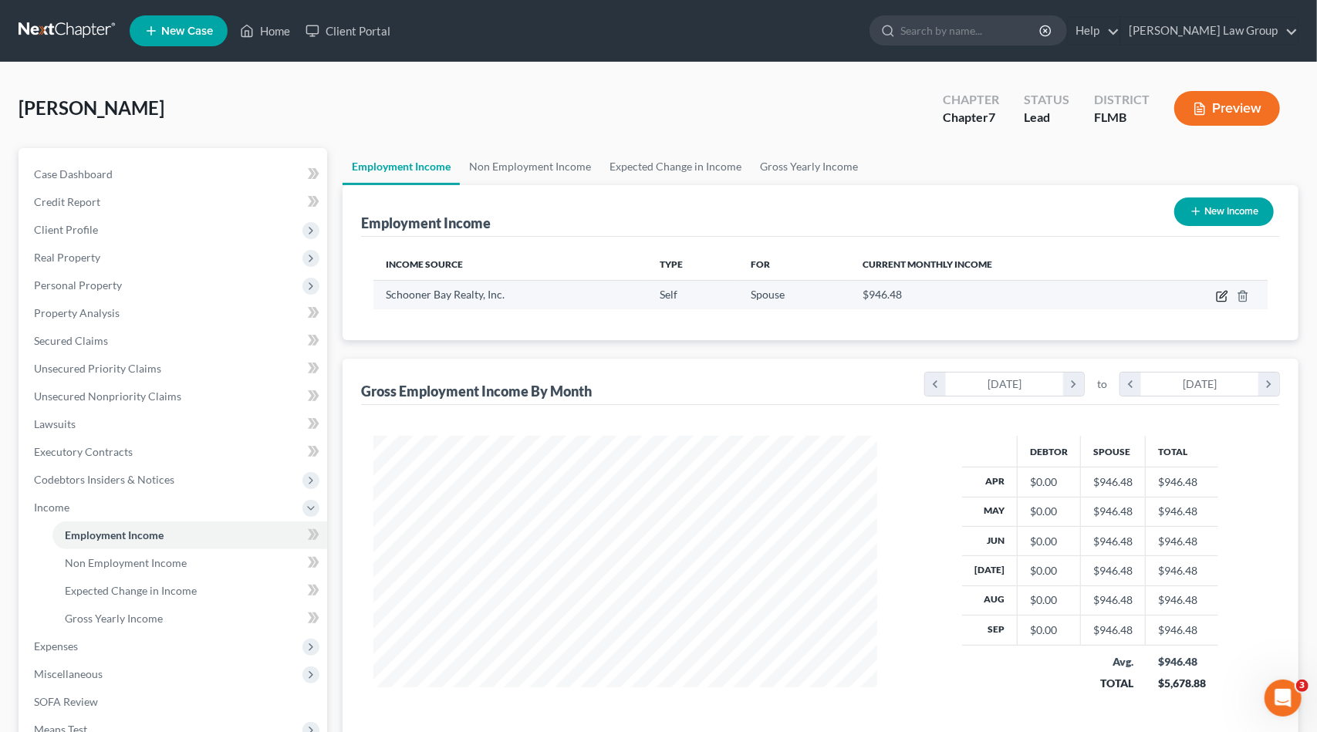
select select "1"
select select "9"
select select "0"
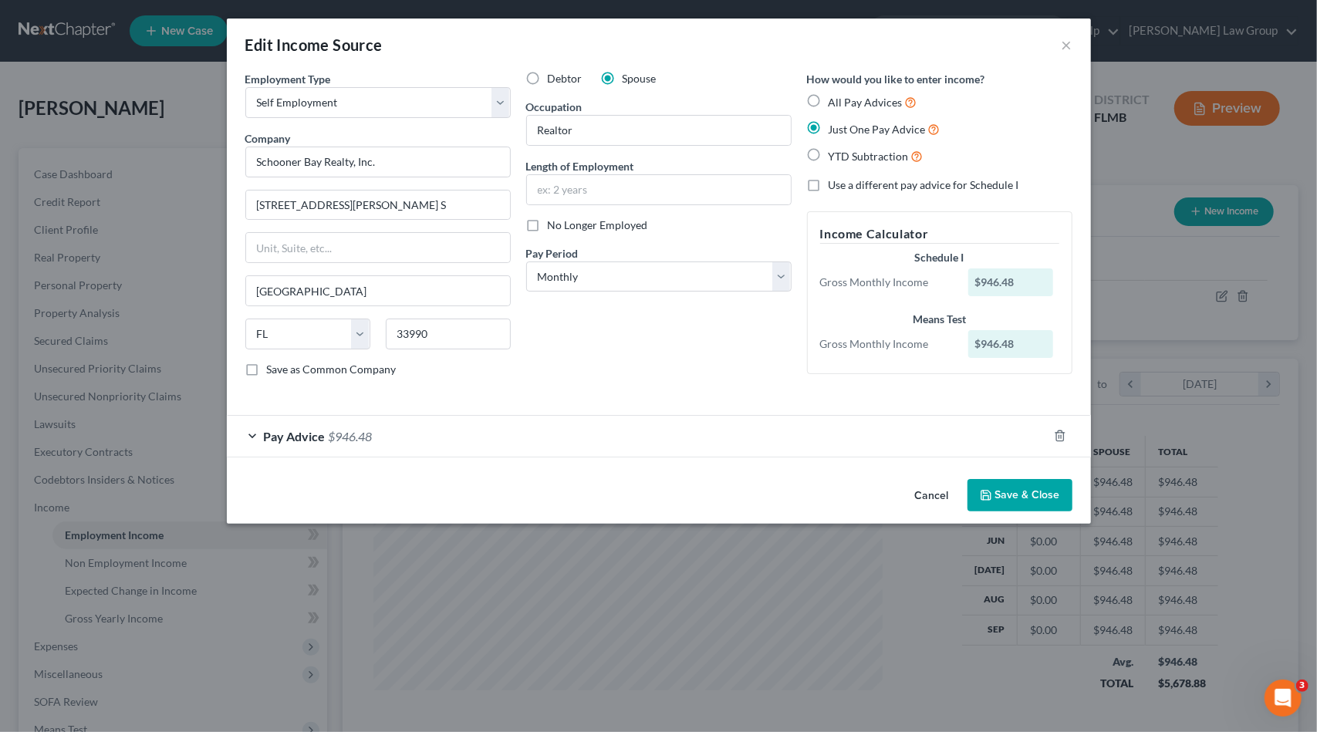
click at [448, 439] on div "Pay Advice $946.48" at bounding box center [637, 436] width 821 height 41
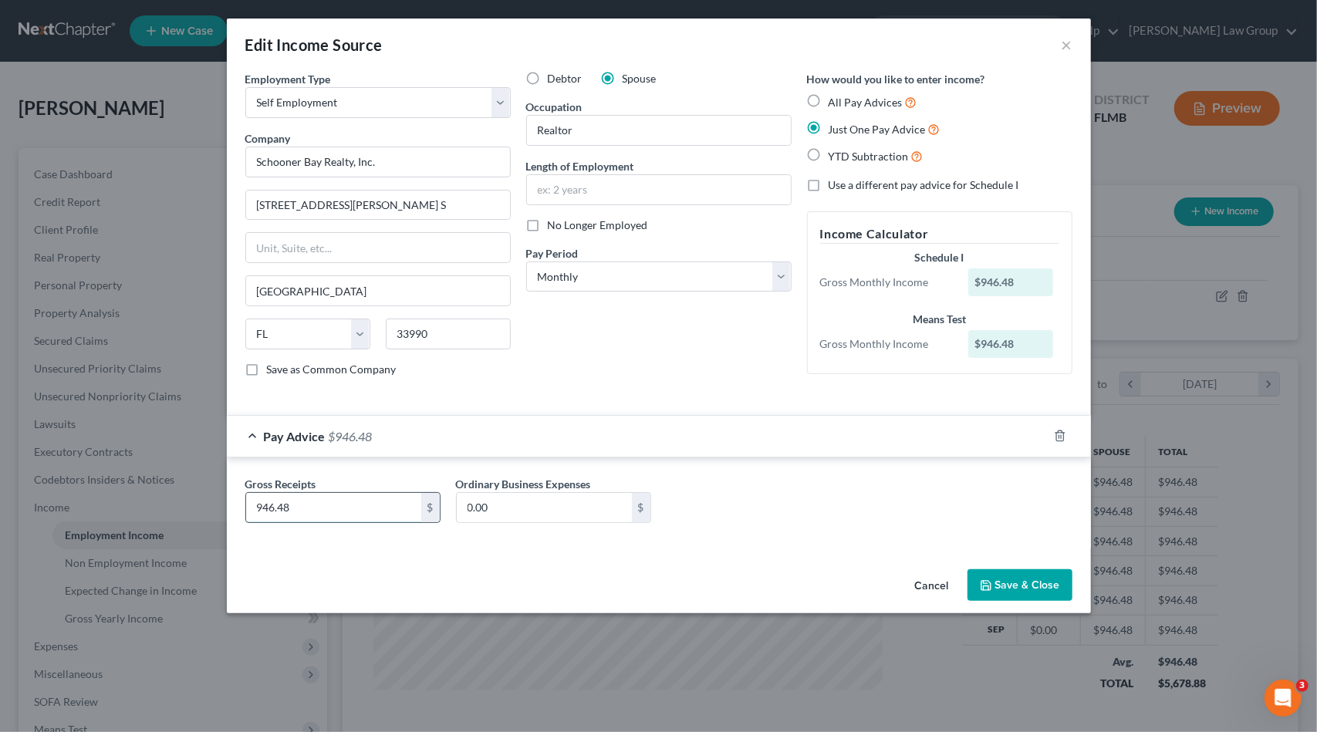
click at [266, 509] on input "946.48" at bounding box center [333, 507] width 175 height 29
click at [262, 507] on input "946.48" at bounding box center [333, 507] width 175 height 29
drag, startPoint x: 262, startPoint y: 505, endPoint x: 225, endPoint y: 510, distance: 37.3
click at [225, 510] on div "Edit Income Source × Employment Type * Select Full or Part Time Employment Self…" at bounding box center [658, 366] width 1317 height 732
type input "1,346.48"
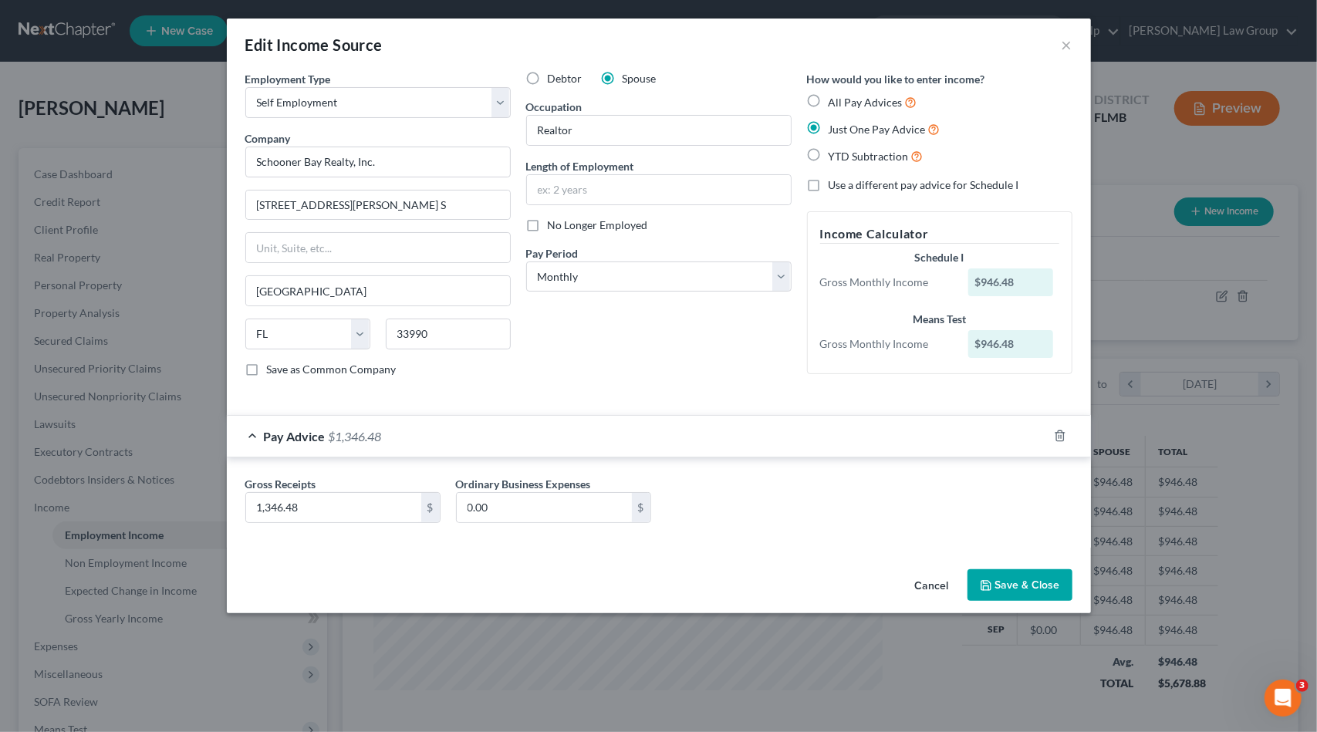
click at [1018, 580] on button "Save & Close" at bounding box center [1020, 586] width 105 height 32
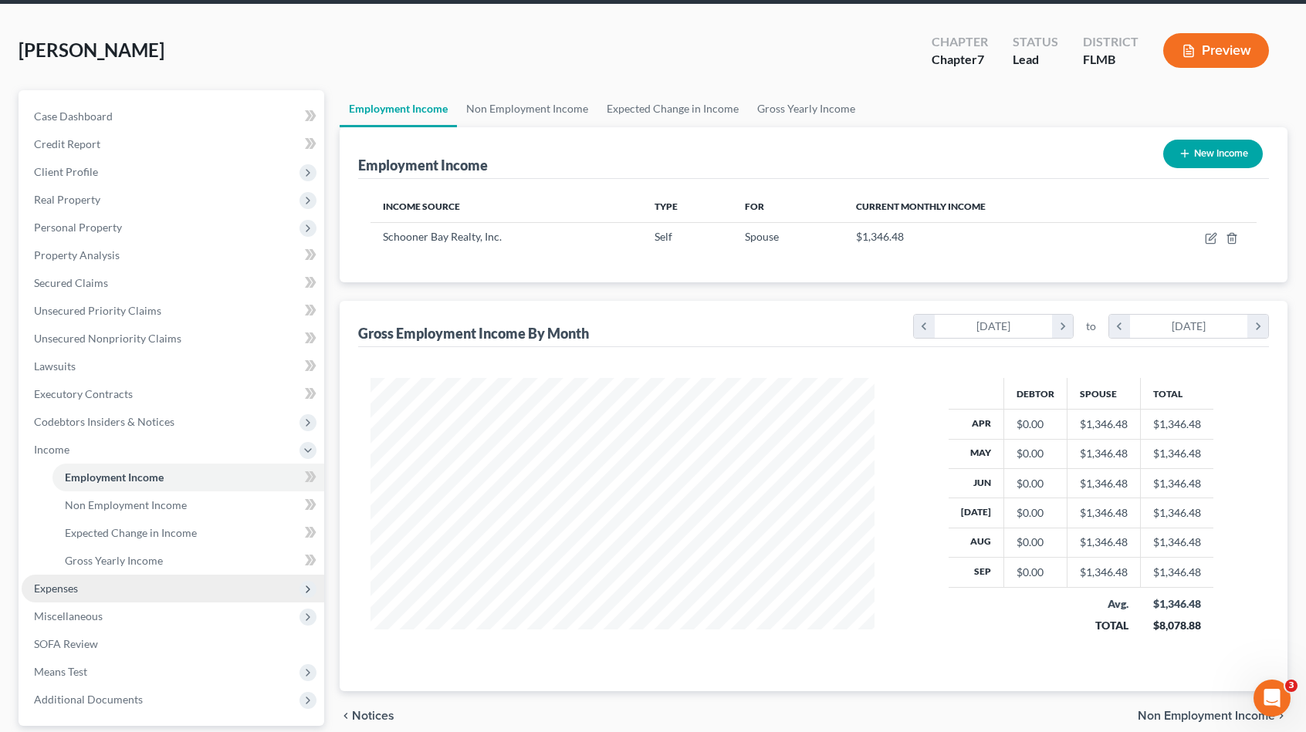
scroll to position [197, 0]
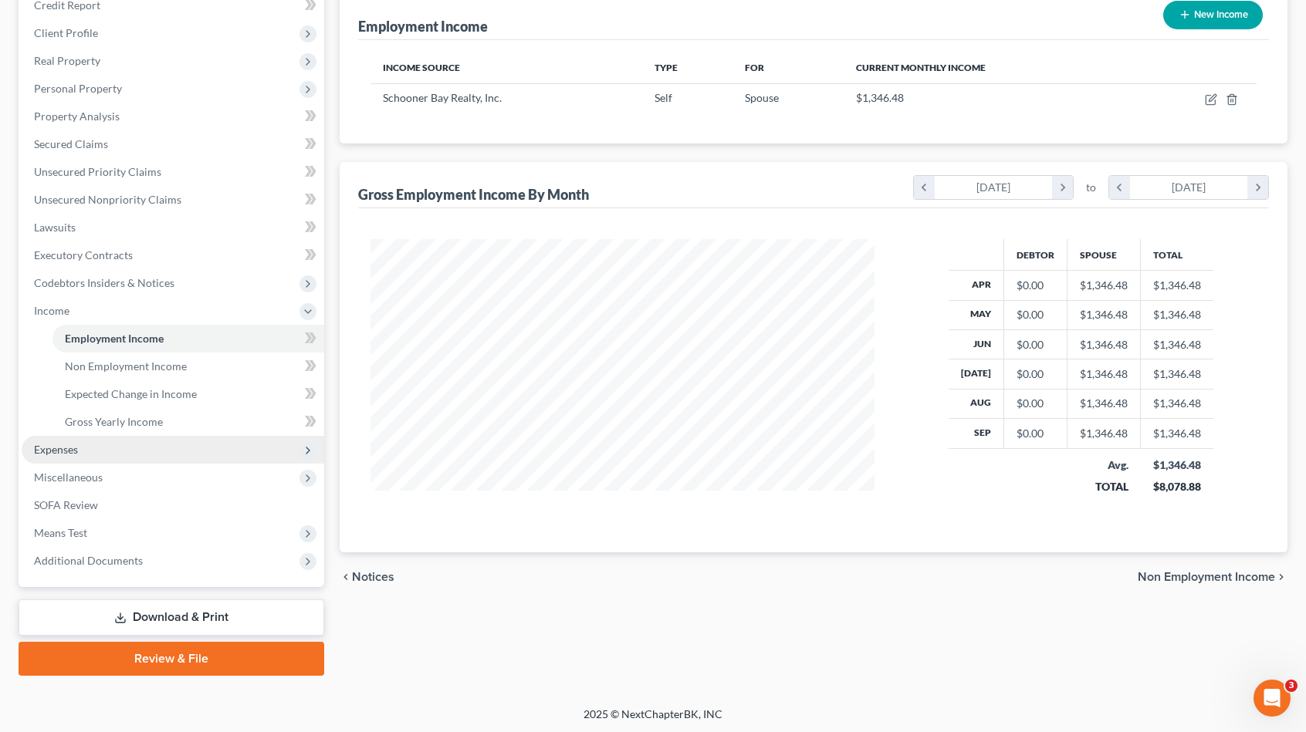
click at [86, 445] on span "Expenses" at bounding box center [173, 450] width 303 height 28
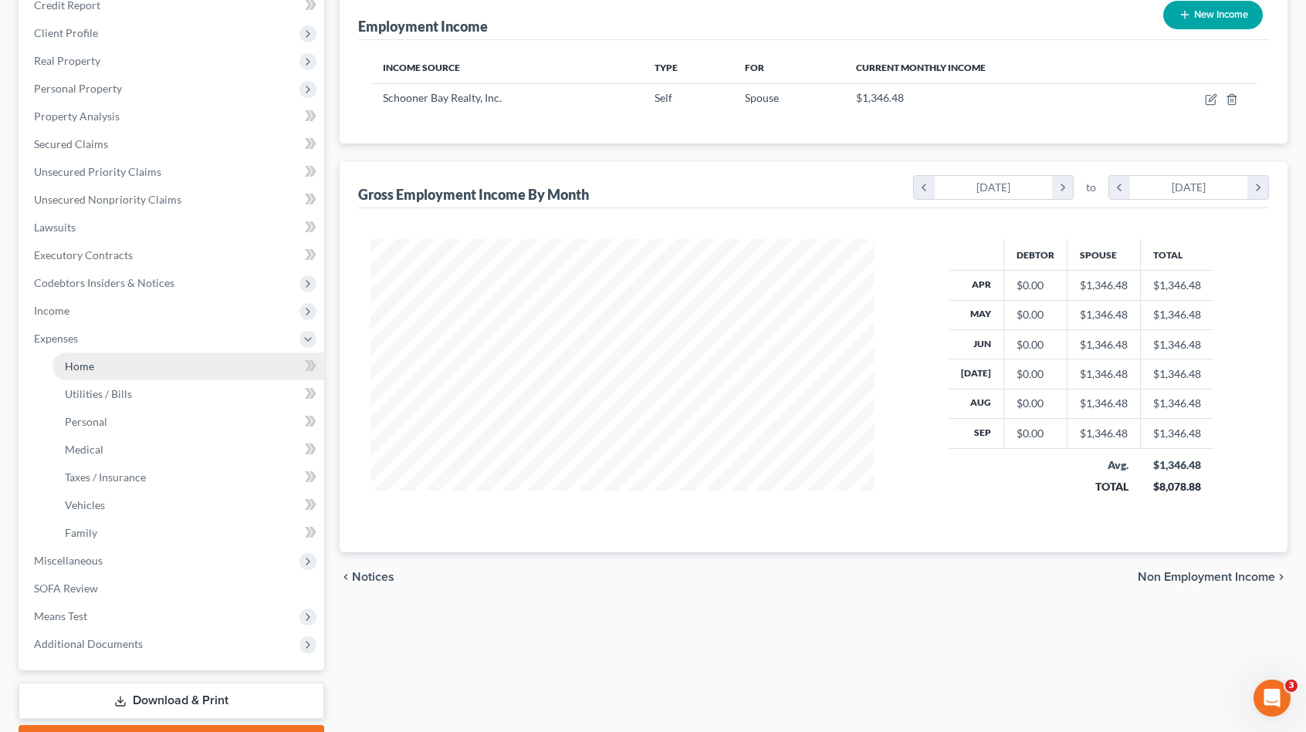
click at [97, 370] on link "Home" at bounding box center [188, 367] width 272 height 28
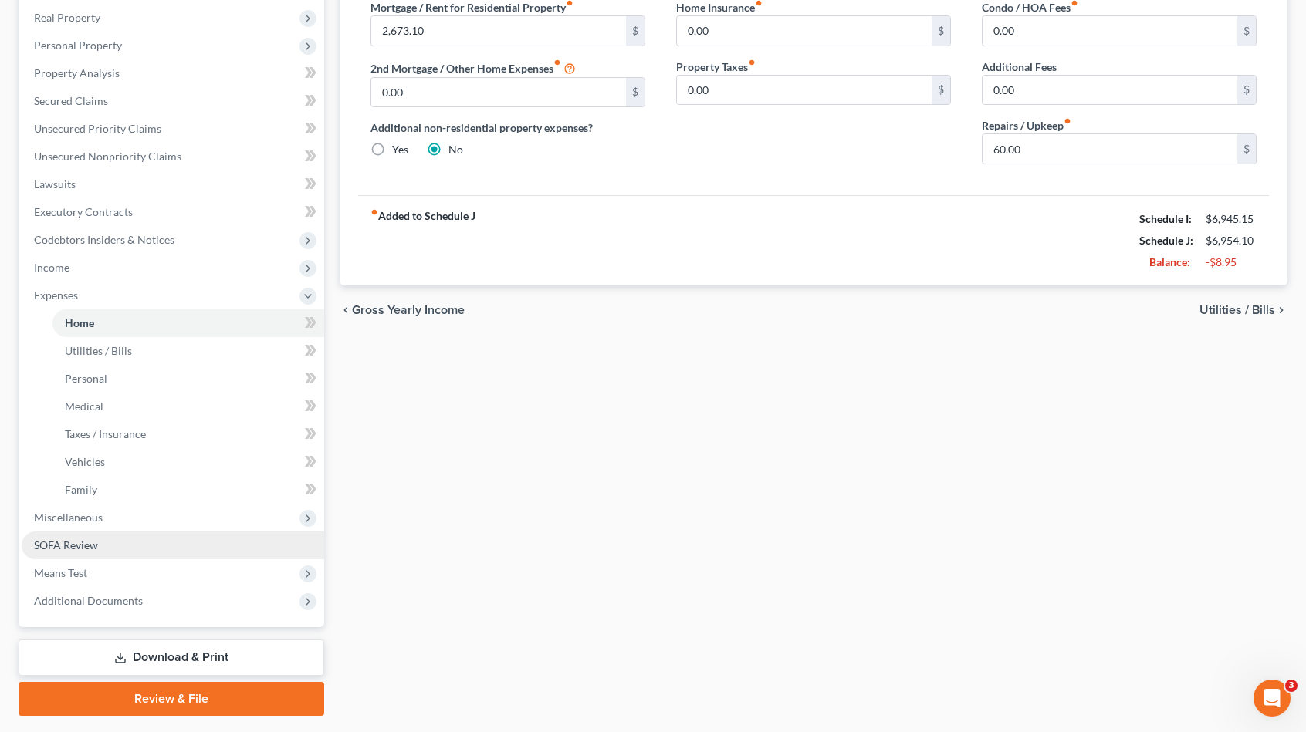
scroll to position [280, 0]
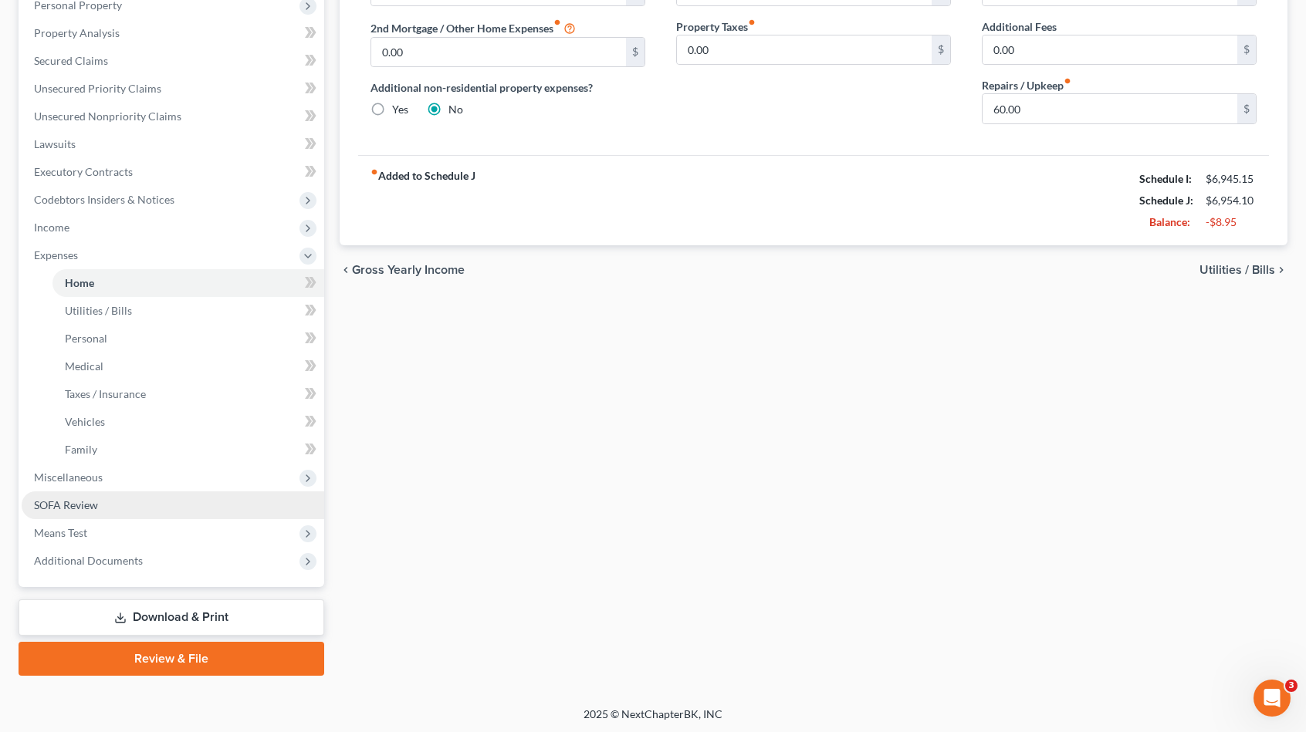
click at [137, 502] on link "SOFA Review" at bounding box center [173, 506] width 303 height 28
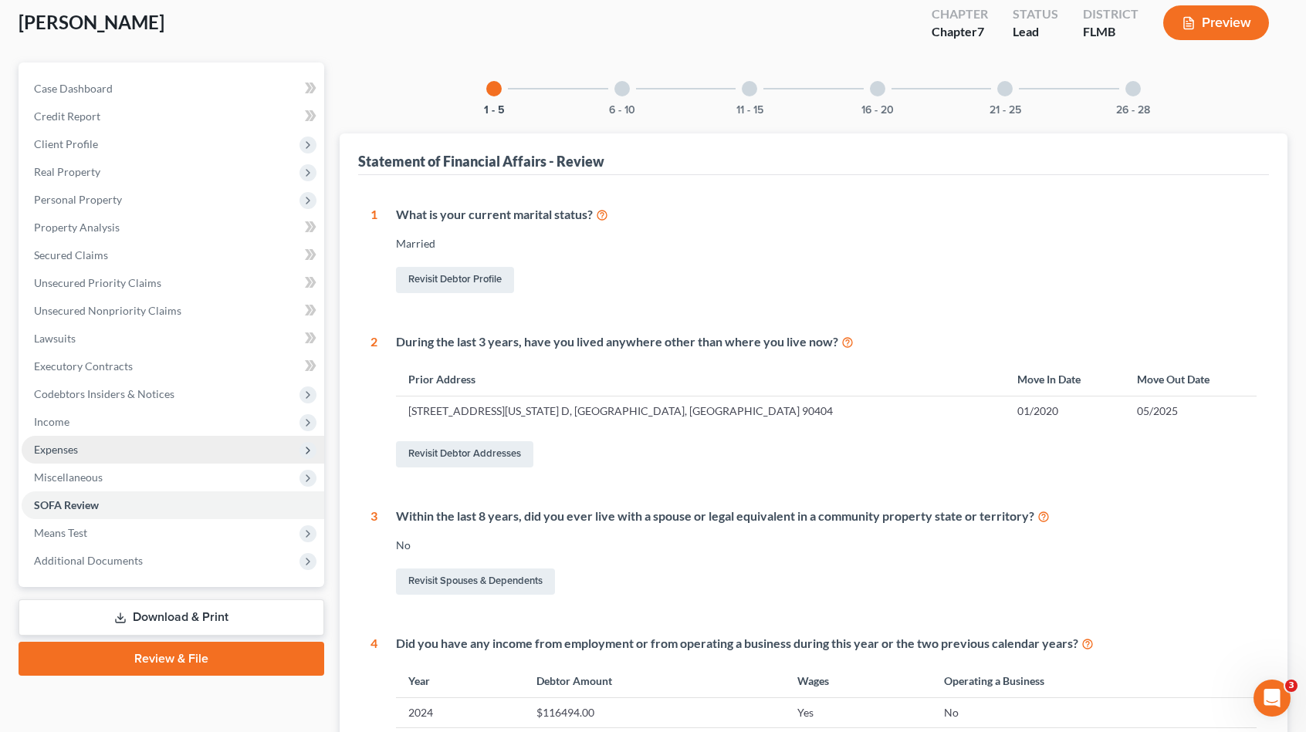
scroll to position [59, 0]
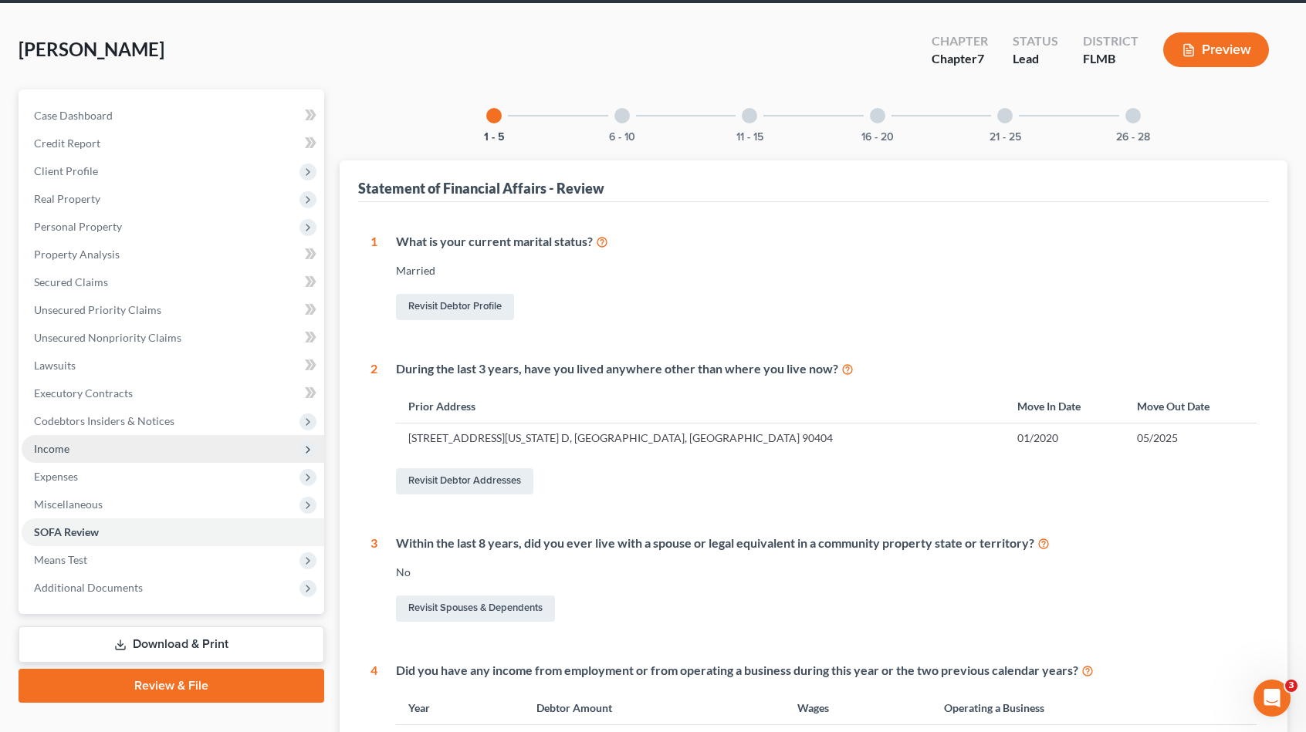
click at [79, 448] on span "Income" at bounding box center [173, 449] width 303 height 28
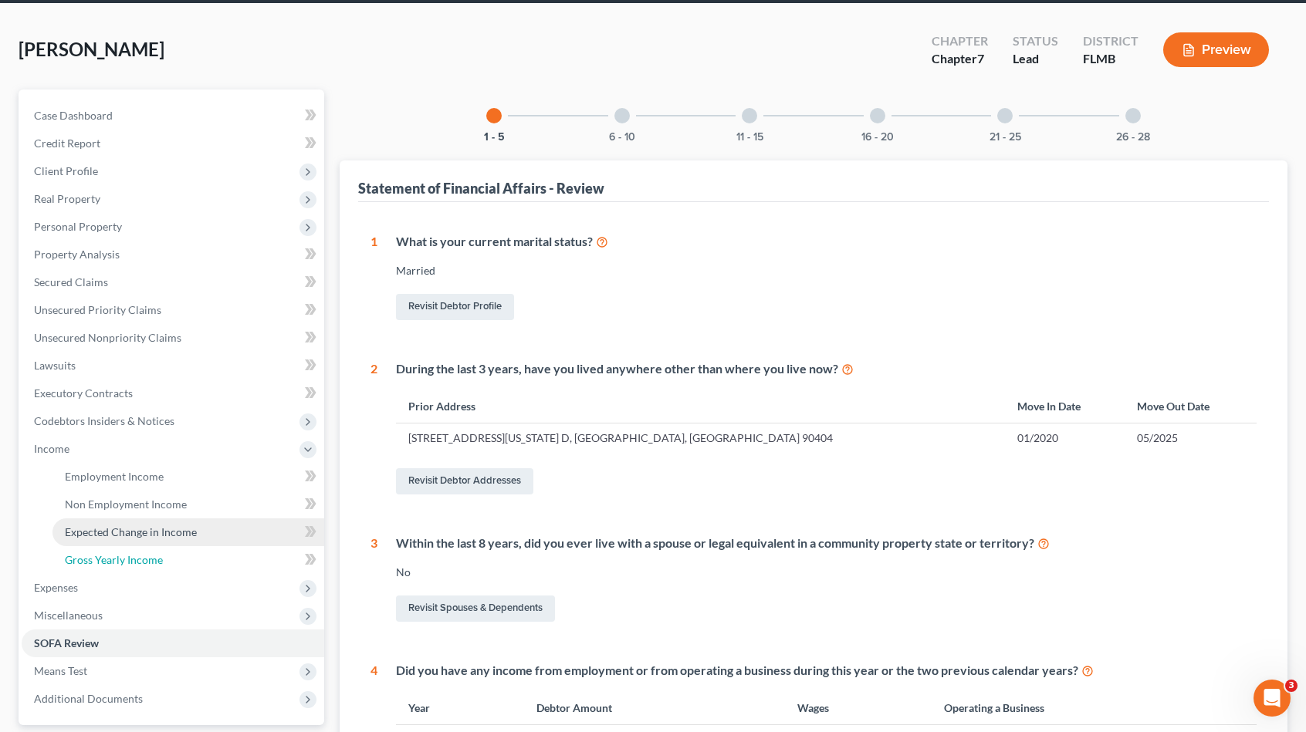
click at [142, 563] on span "Gross Yearly Income" at bounding box center [114, 559] width 98 height 13
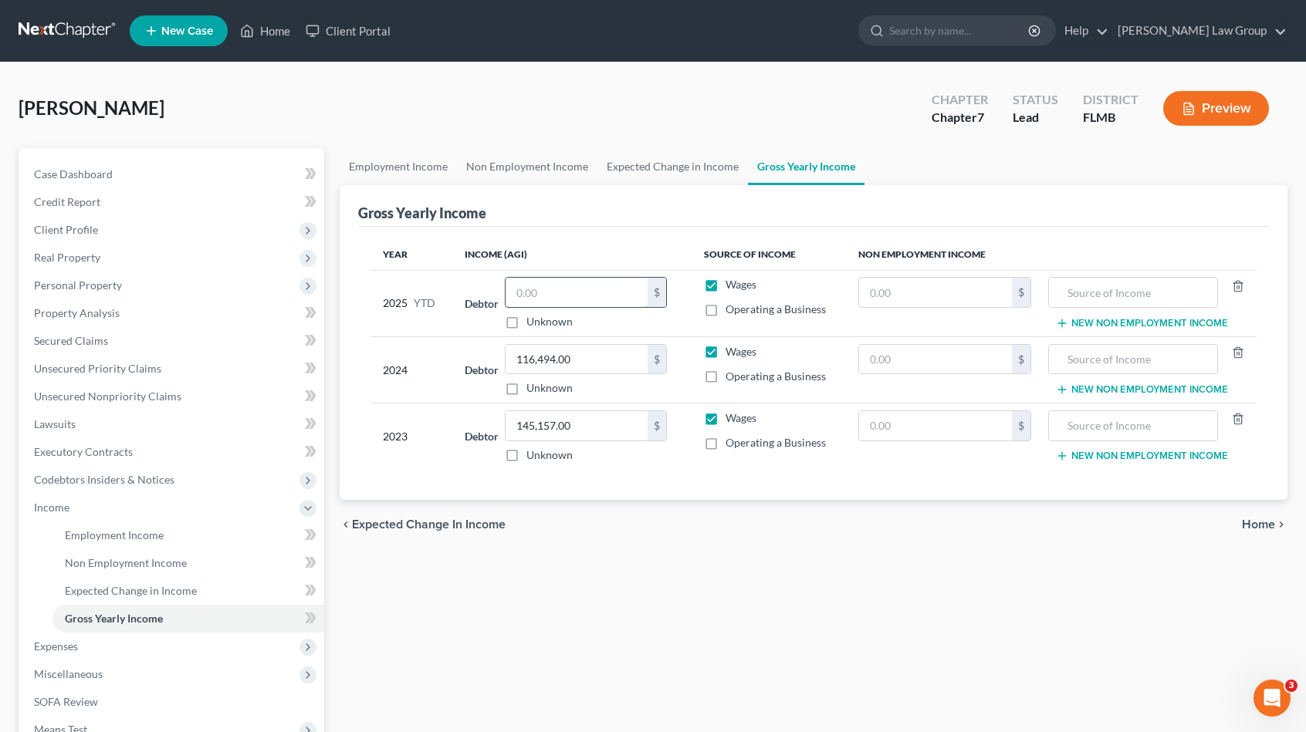
click at [562, 286] on input "text" at bounding box center [576, 292] width 142 height 29
type input "49,649.71"
drag, startPoint x: 915, startPoint y: 295, endPoint x: 906, endPoint y: 288, distance: 11.6
click at [914, 292] on input "text" at bounding box center [935, 292] width 152 height 29
type input "9,494"
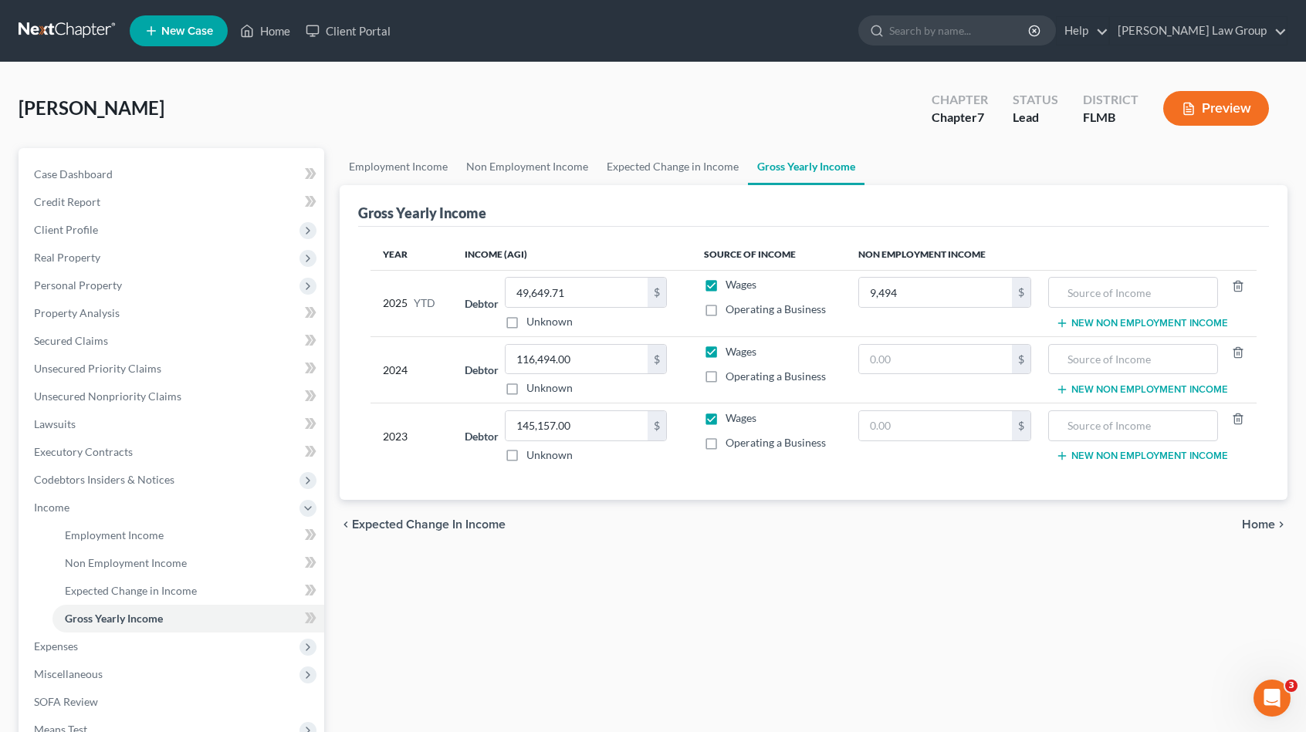
click at [1258, 524] on span "Home" at bounding box center [1258, 525] width 33 height 12
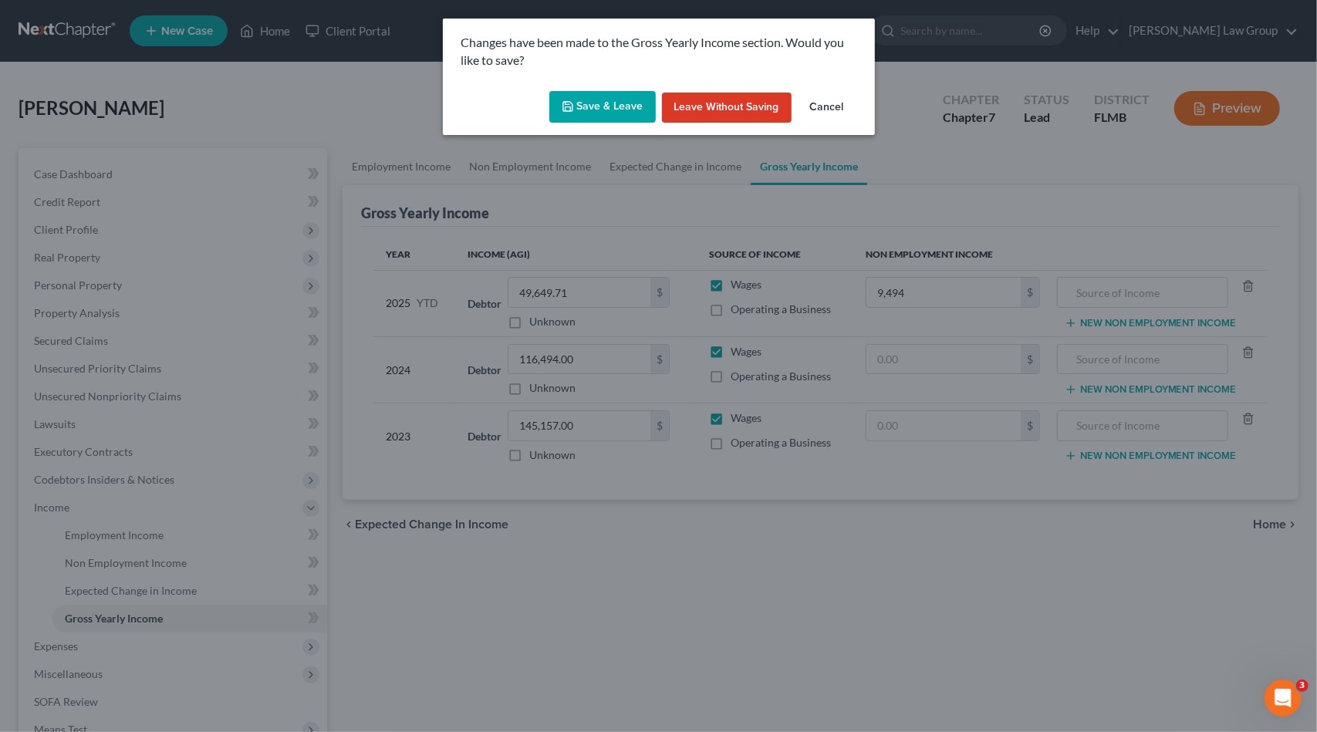
click at [590, 103] on button "Save & Leave" at bounding box center [602, 107] width 107 height 32
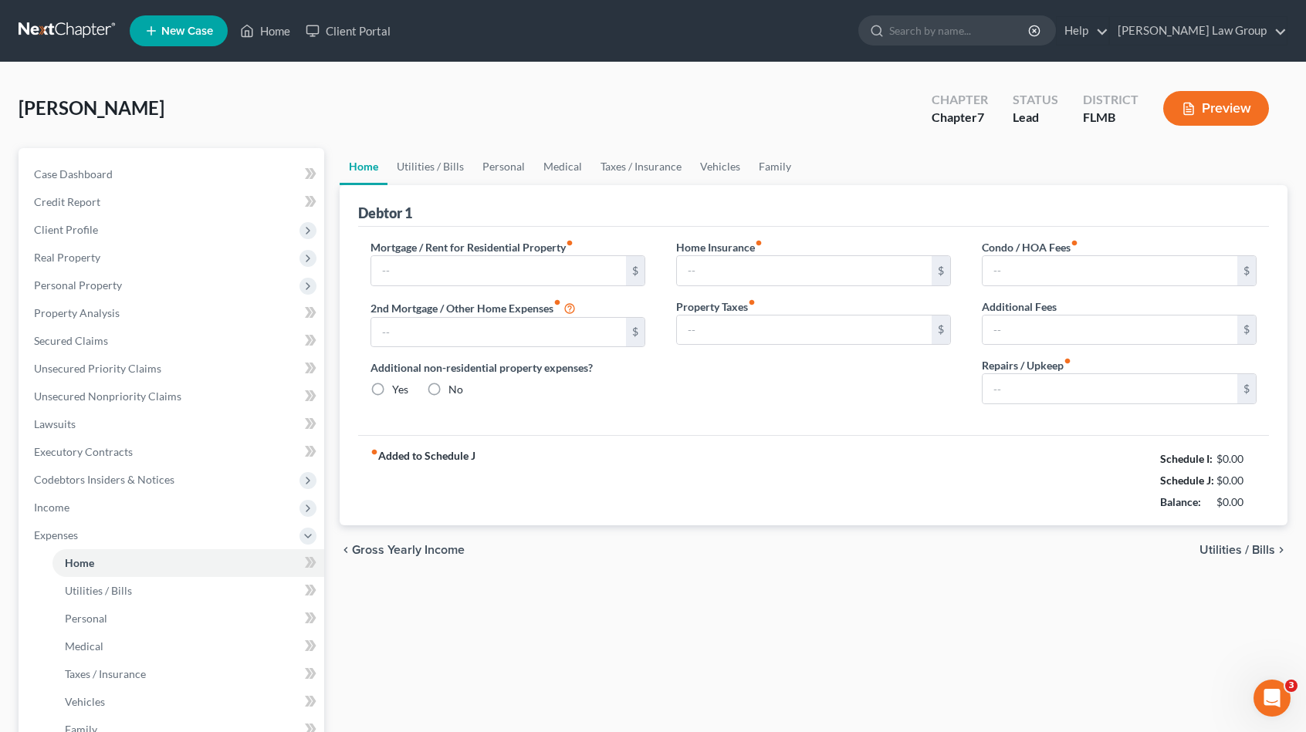
type input "2,673.10"
type input "0.00"
radio input "true"
type input "0.00"
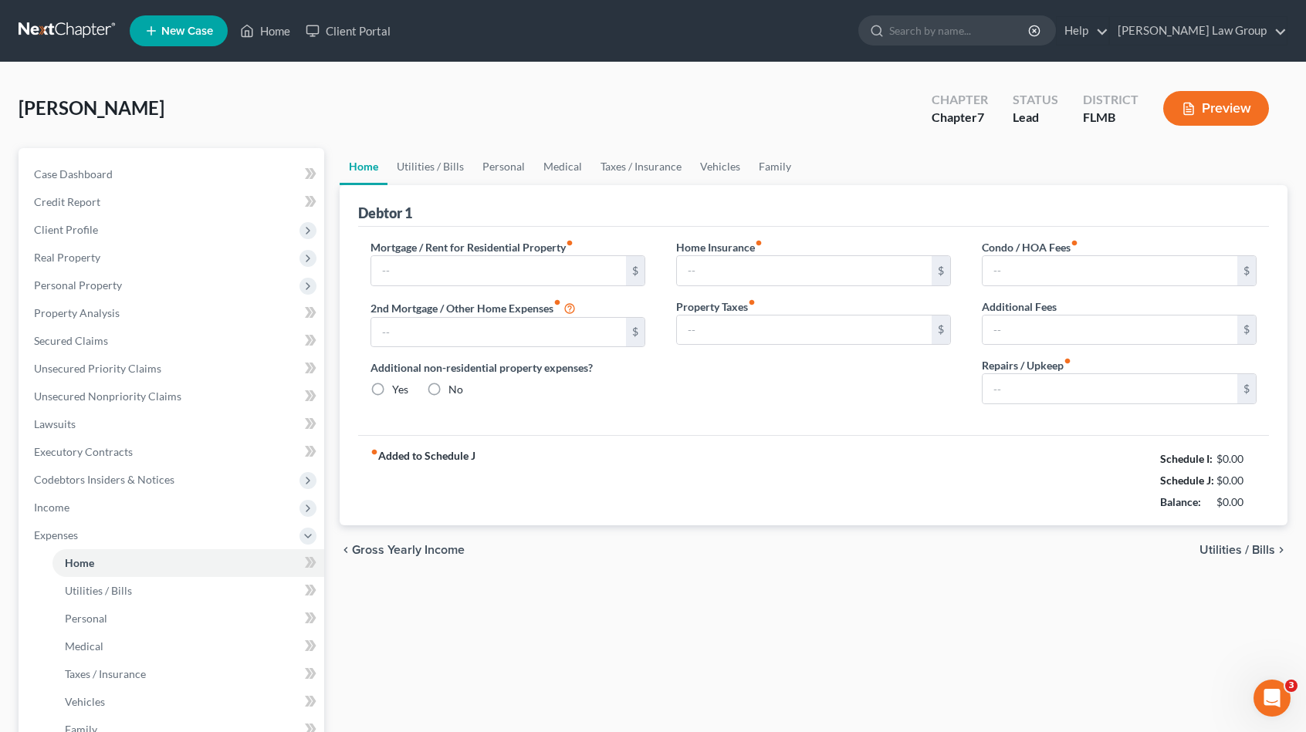
type input "0.00"
type input "60.00"
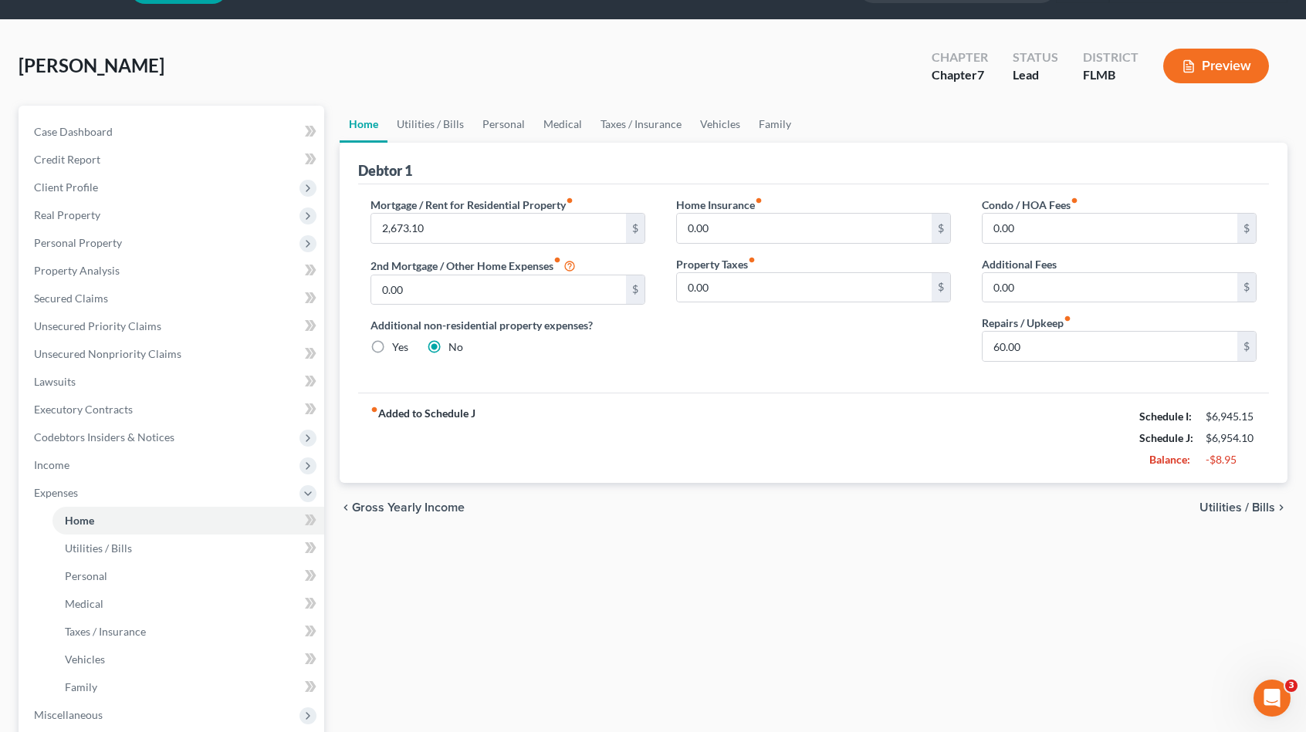
scroll to position [280, 0]
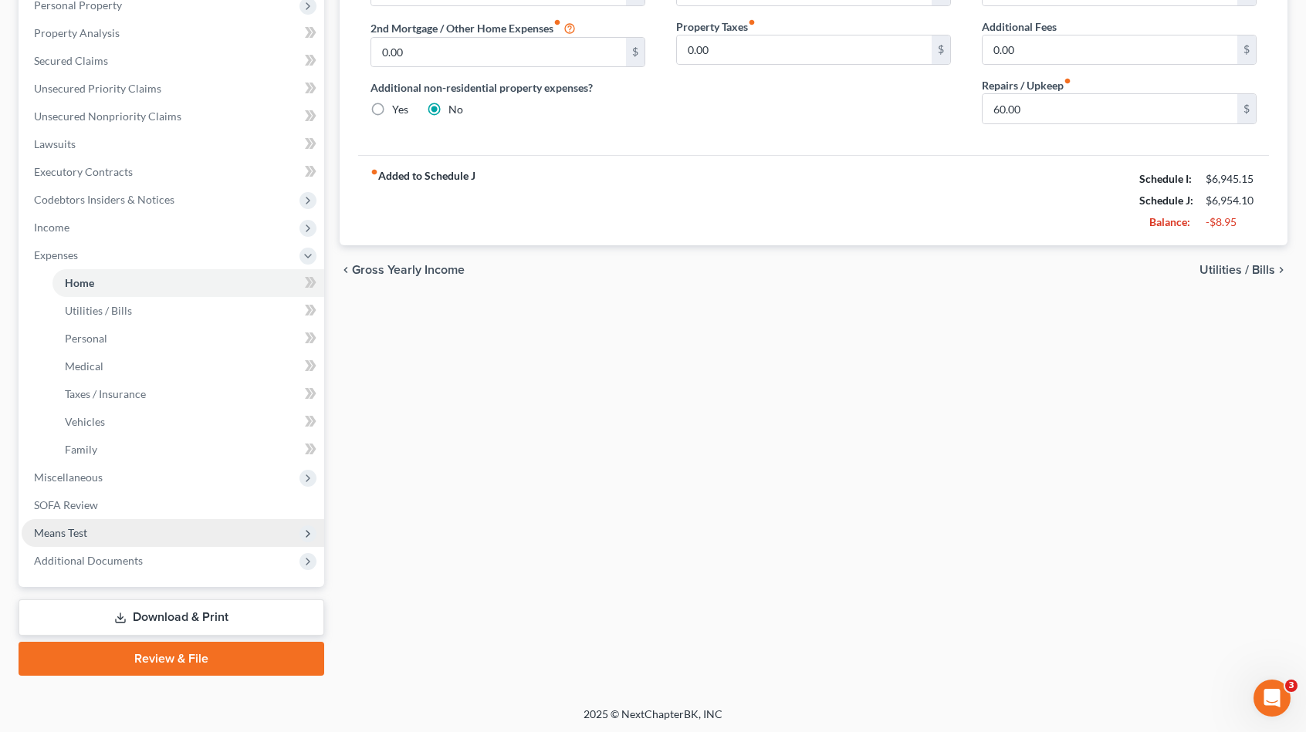
click at [120, 529] on span "Means Test" at bounding box center [173, 533] width 303 height 28
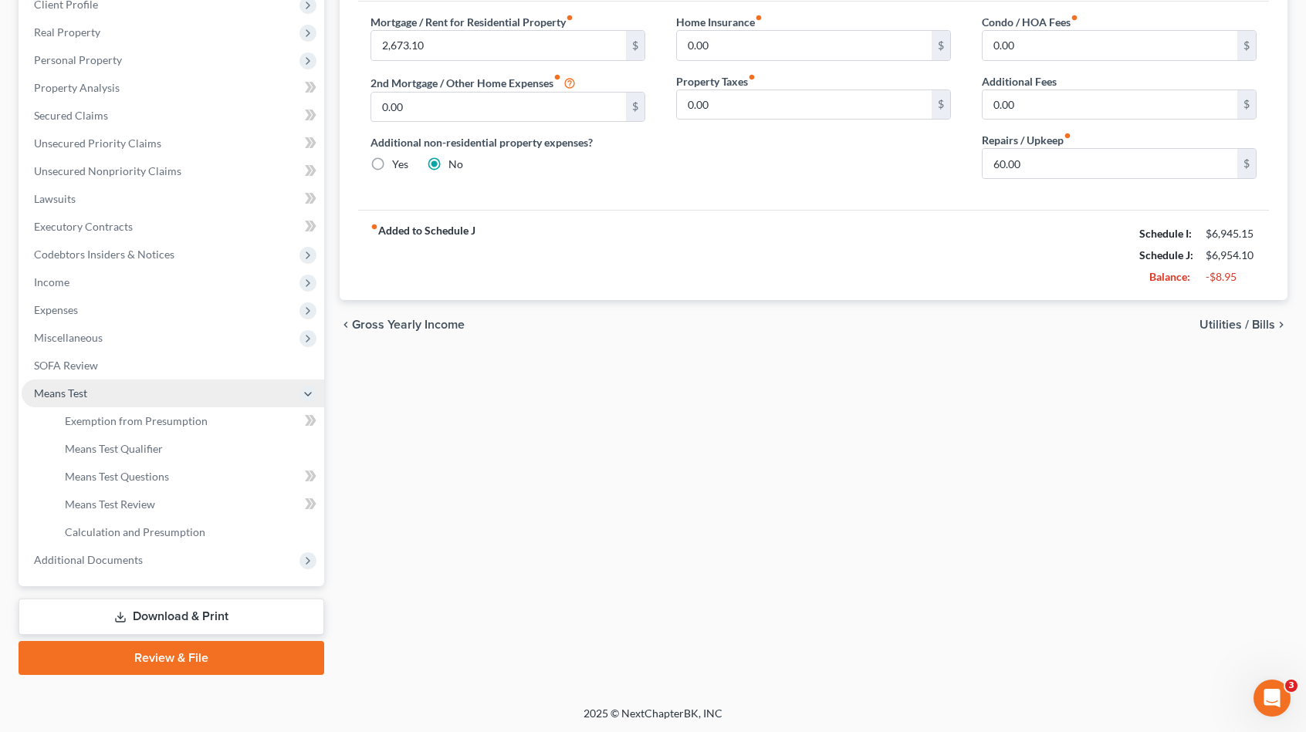
scroll to position [225, 0]
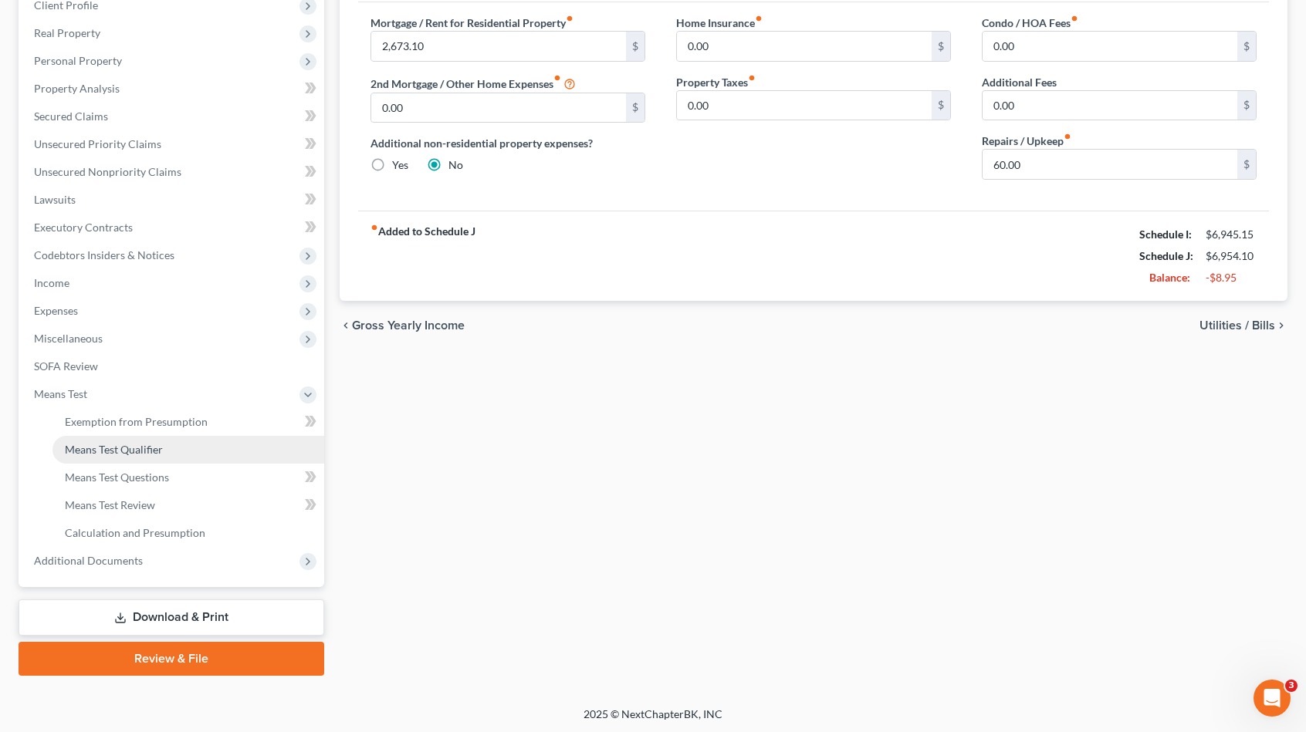
click at [166, 442] on link "Means Test Qualifier" at bounding box center [188, 450] width 272 height 28
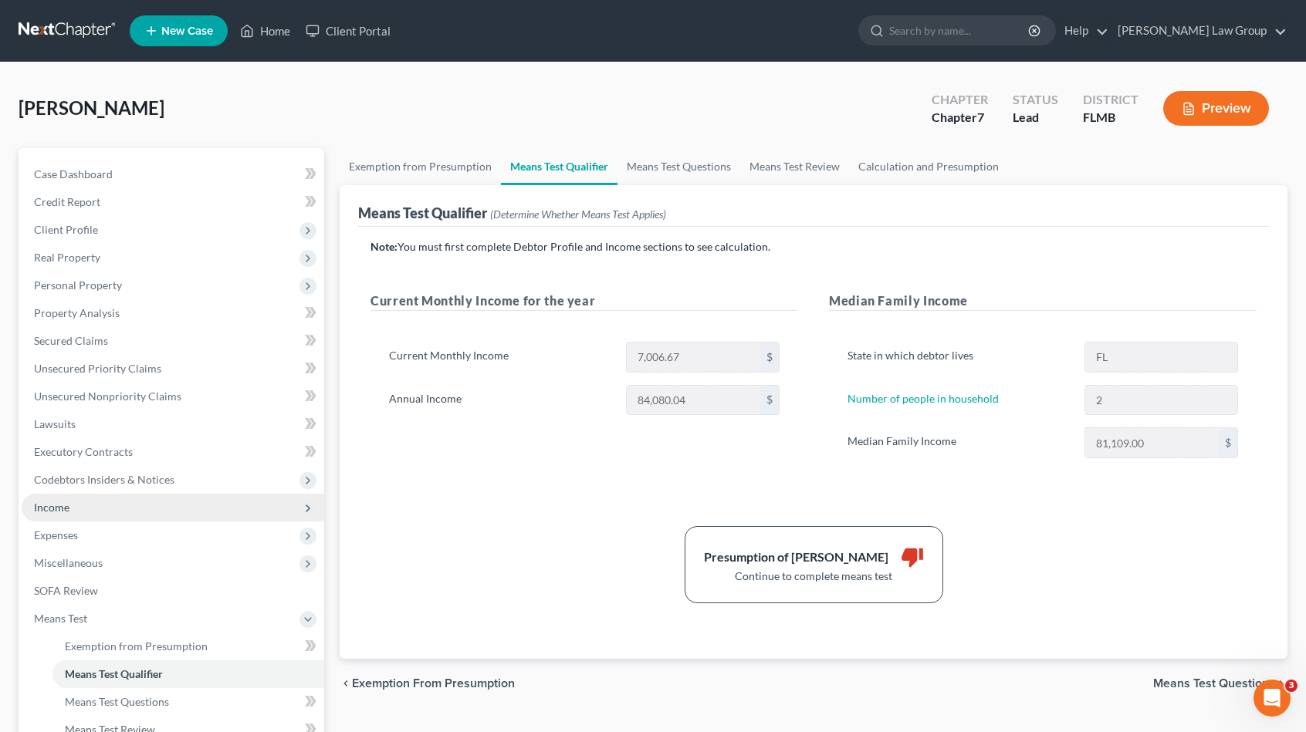
click at [102, 513] on span "Income" at bounding box center [173, 508] width 303 height 28
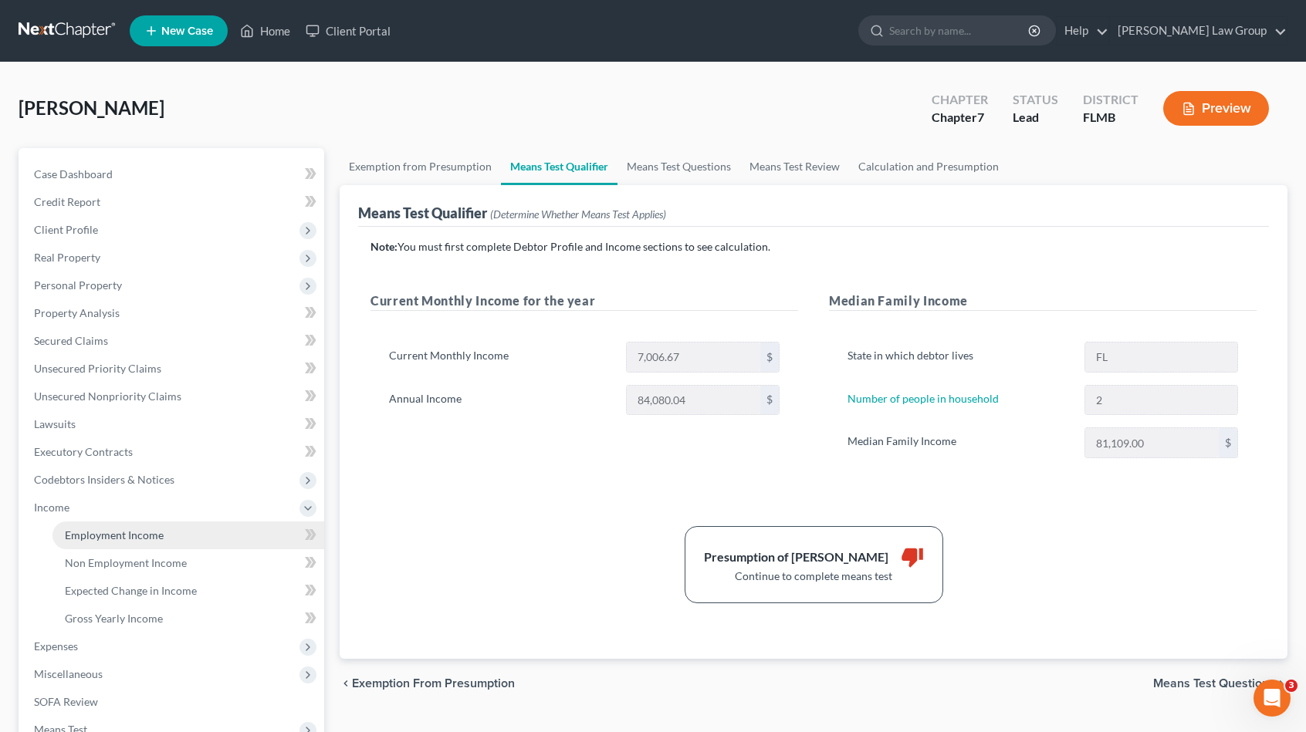
click at [116, 534] on span "Employment Income" at bounding box center [114, 535] width 99 height 13
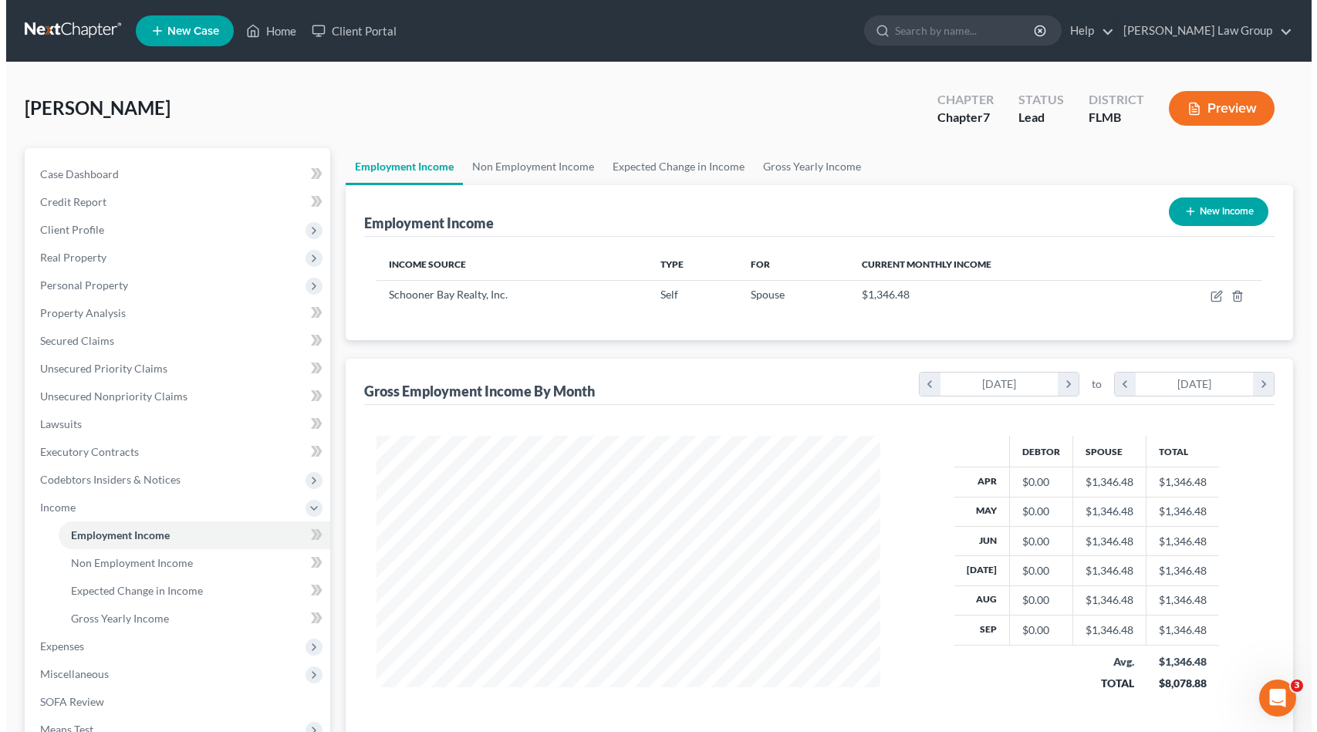
scroll to position [275, 534]
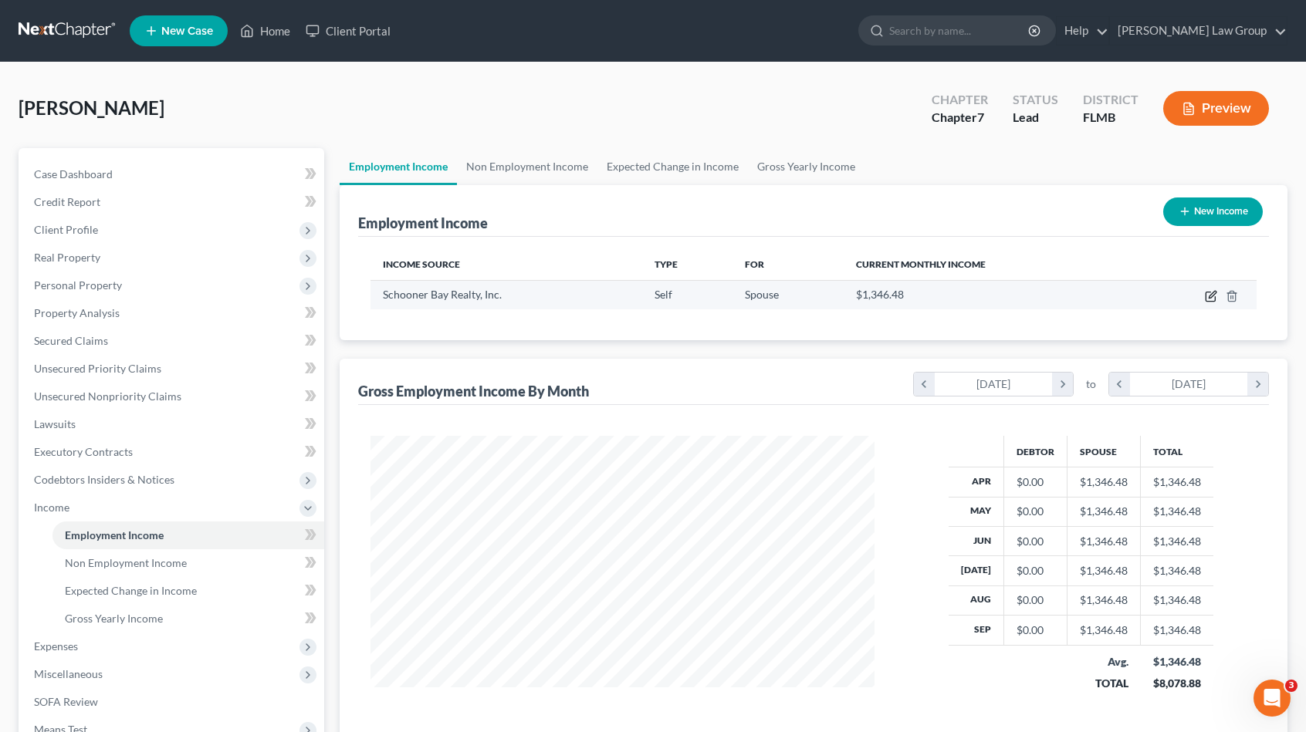
click at [1209, 295] on icon "button" at bounding box center [1211, 296] width 12 height 12
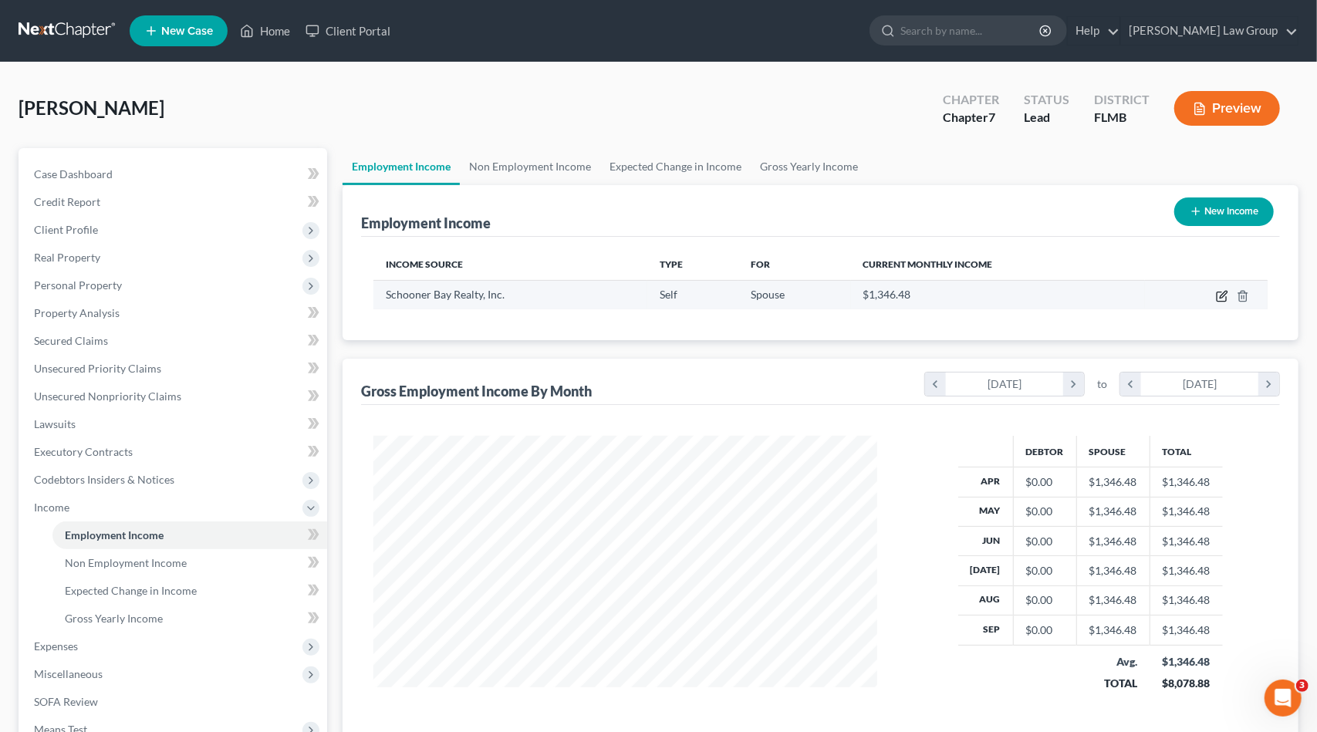
select select "1"
select select "9"
select select "0"
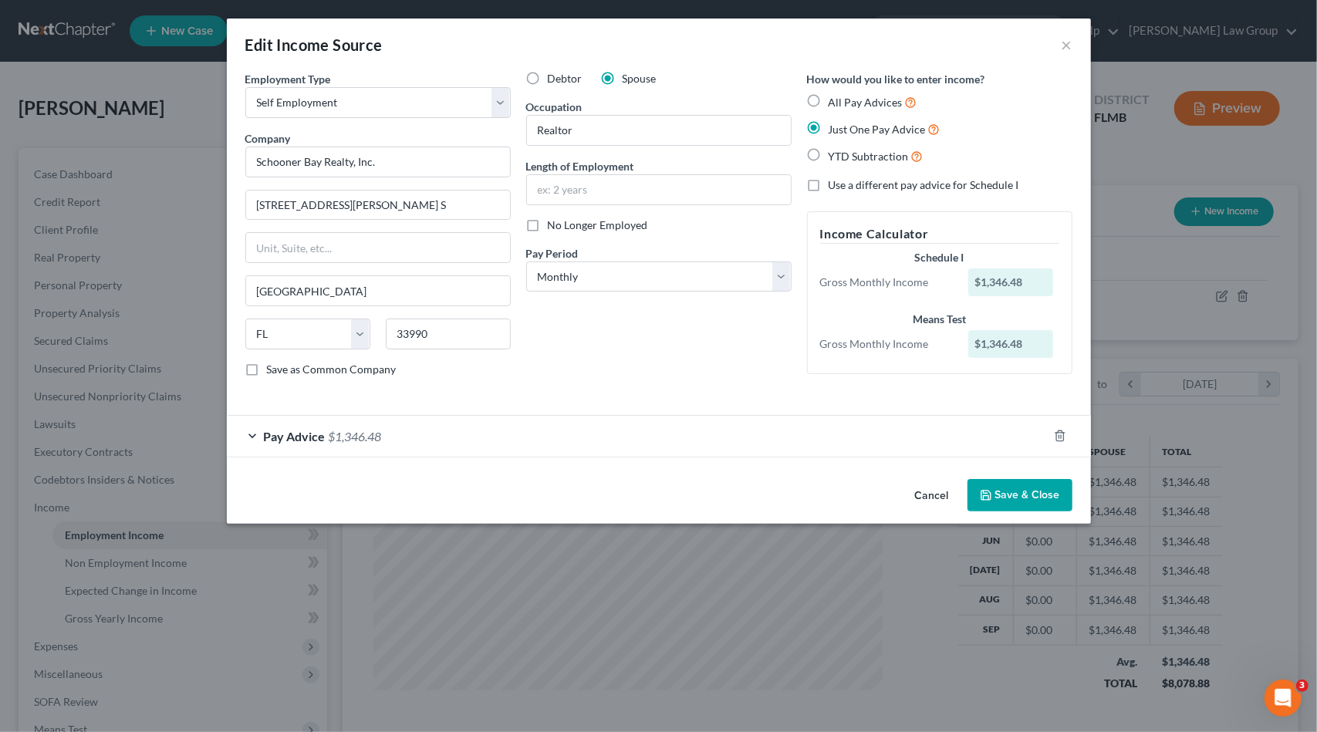
click at [658, 429] on div "Pay Advice $1,346.48" at bounding box center [637, 436] width 821 height 41
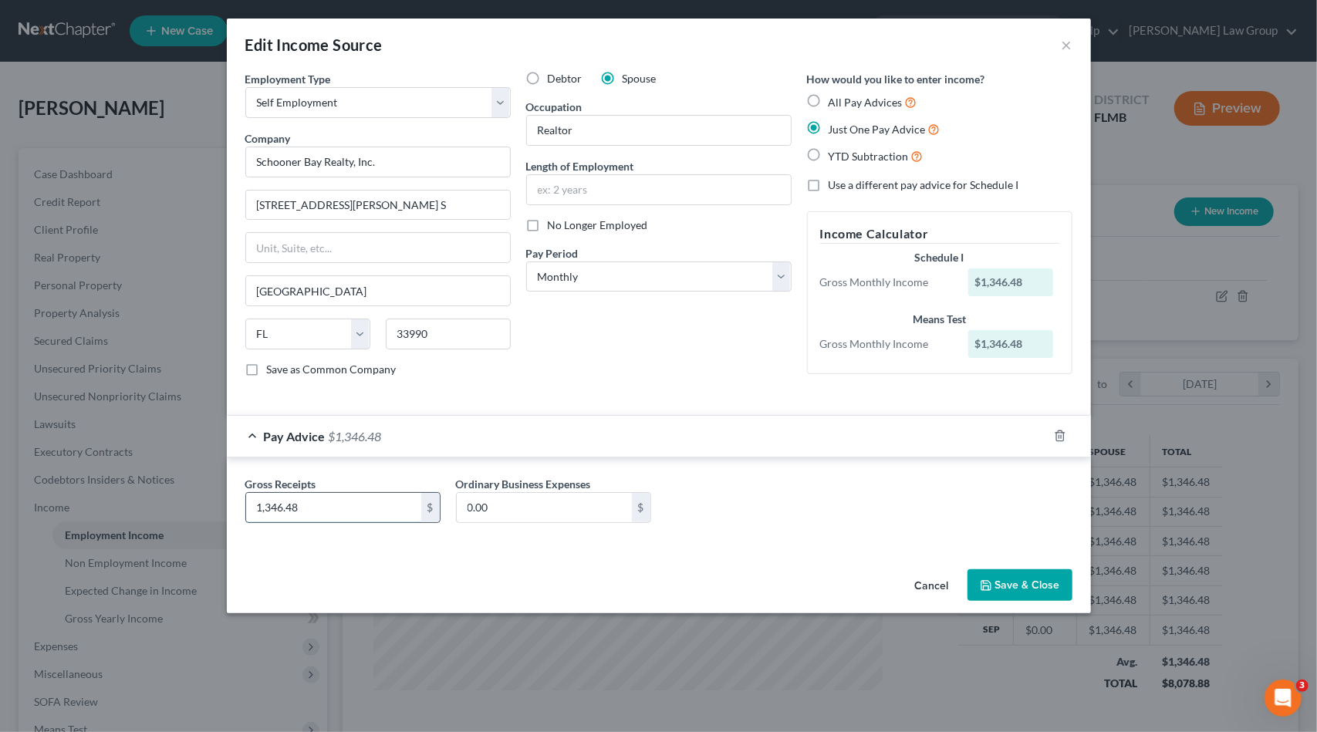
click at [267, 500] on input "1,346.48" at bounding box center [333, 507] width 175 height 29
drag, startPoint x: 367, startPoint y: 505, endPoint x: 113, endPoint y: 502, distance: 253.9
click at [113, 502] on div "Edit Income Source × Employment Type * Select Full or Part Time Employment Self…" at bounding box center [658, 366] width 1317 height 732
type input "966"
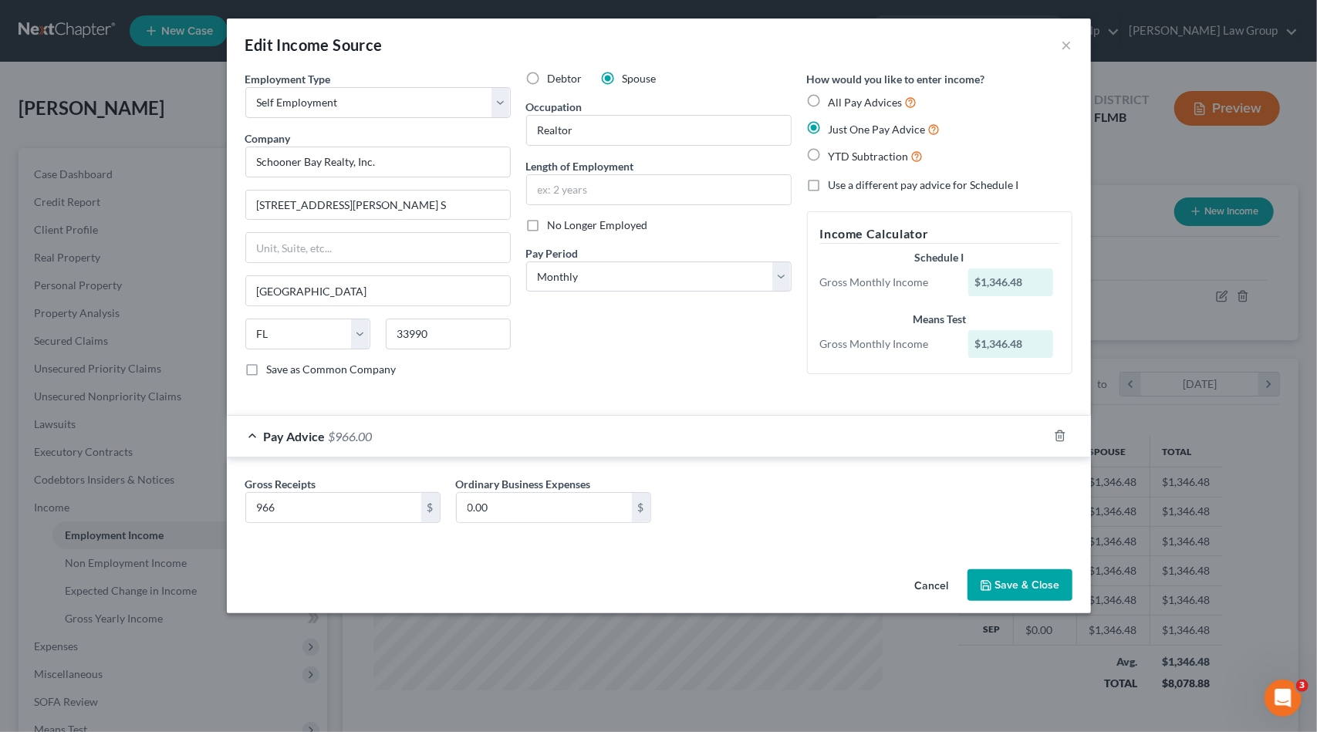
click at [983, 571] on button "Save & Close" at bounding box center [1020, 586] width 105 height 32
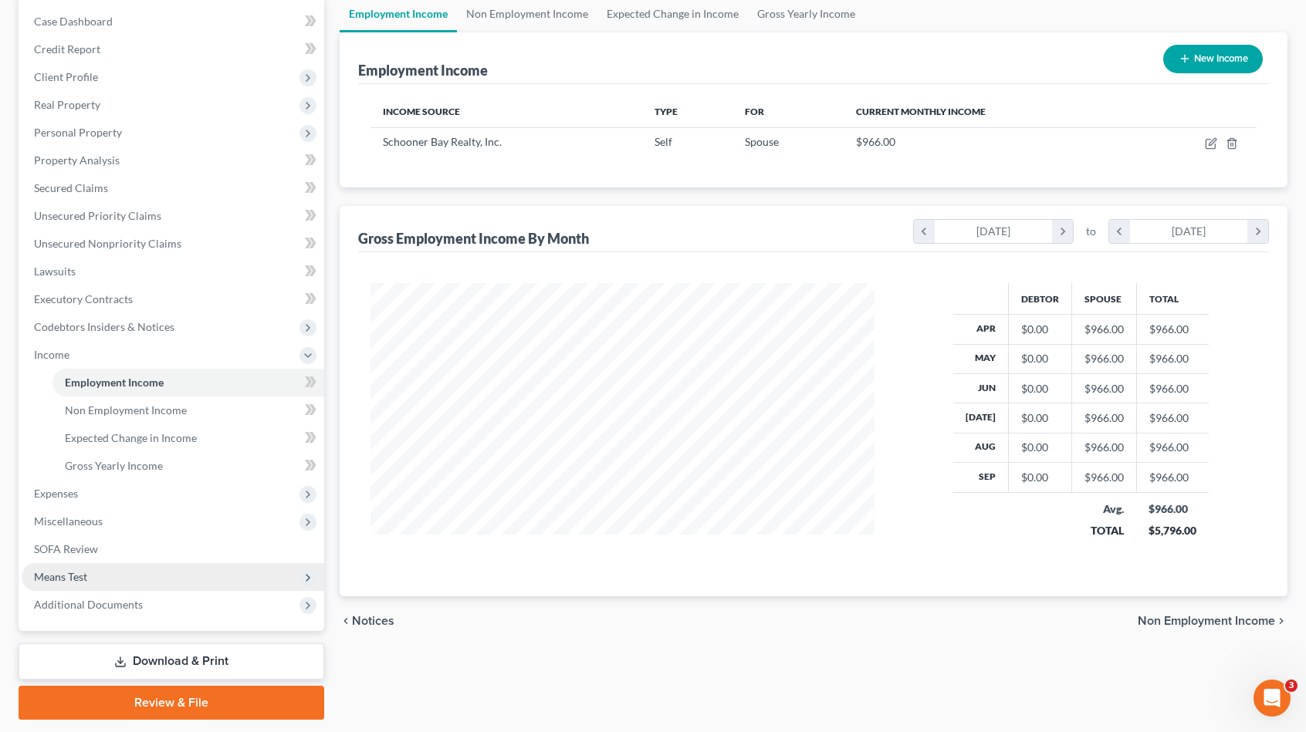
scroll to position [154, 0]
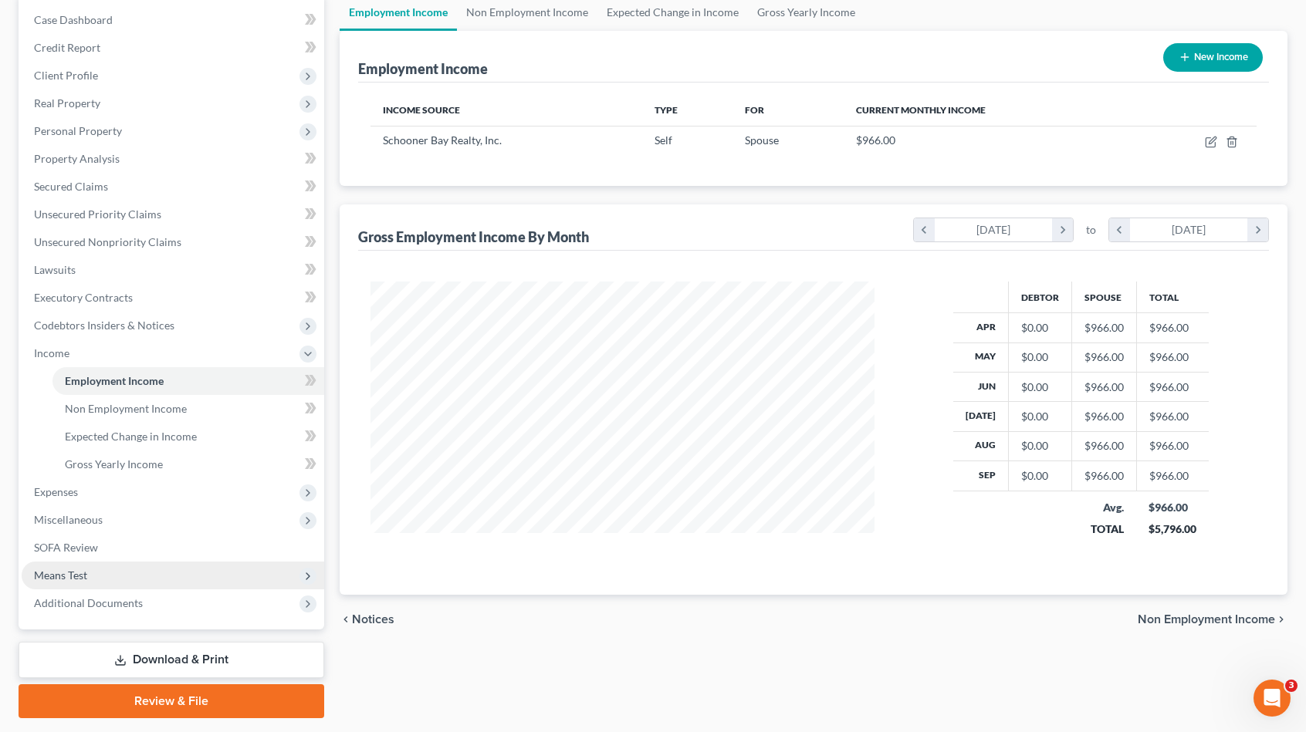
click at [137, 570] on span "Means Test" at bounding box center [173, 576] width 303 height 28
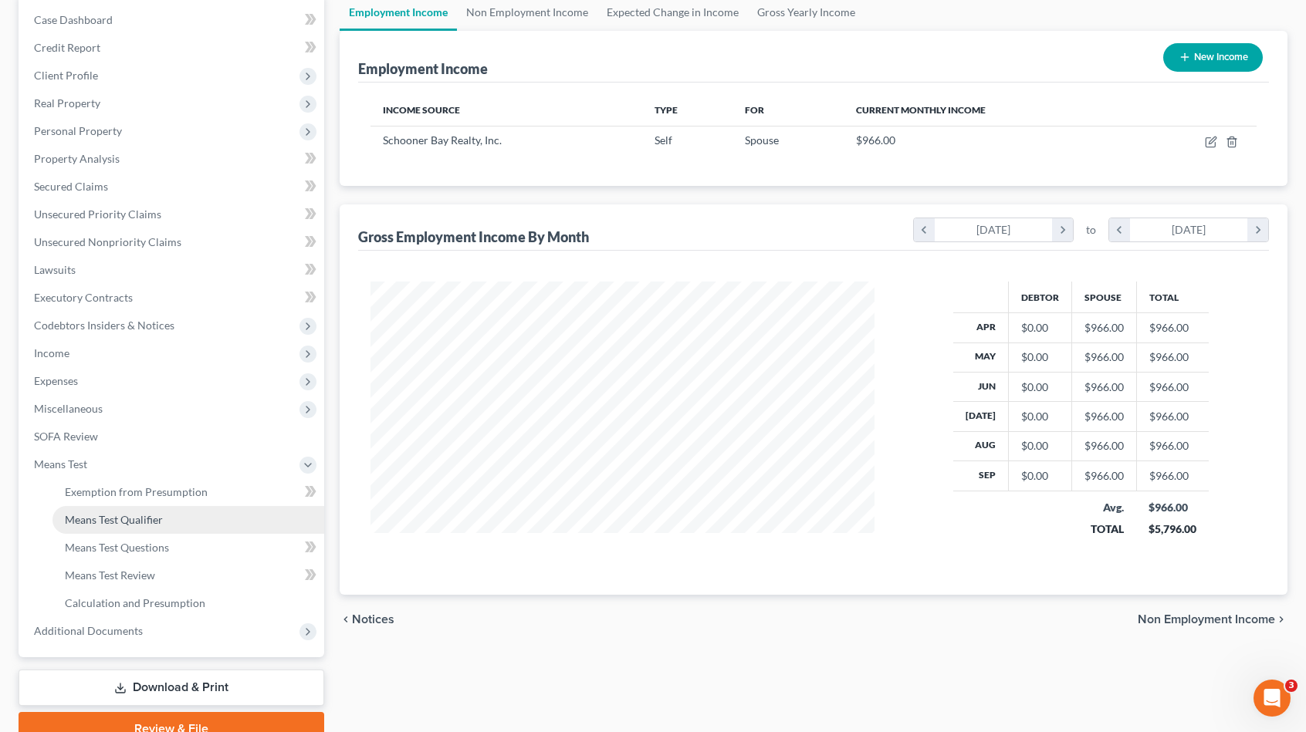
click at [151, 513] on span "Means Test Qualifier" at bounding box center [114, 519] width 98 height 13
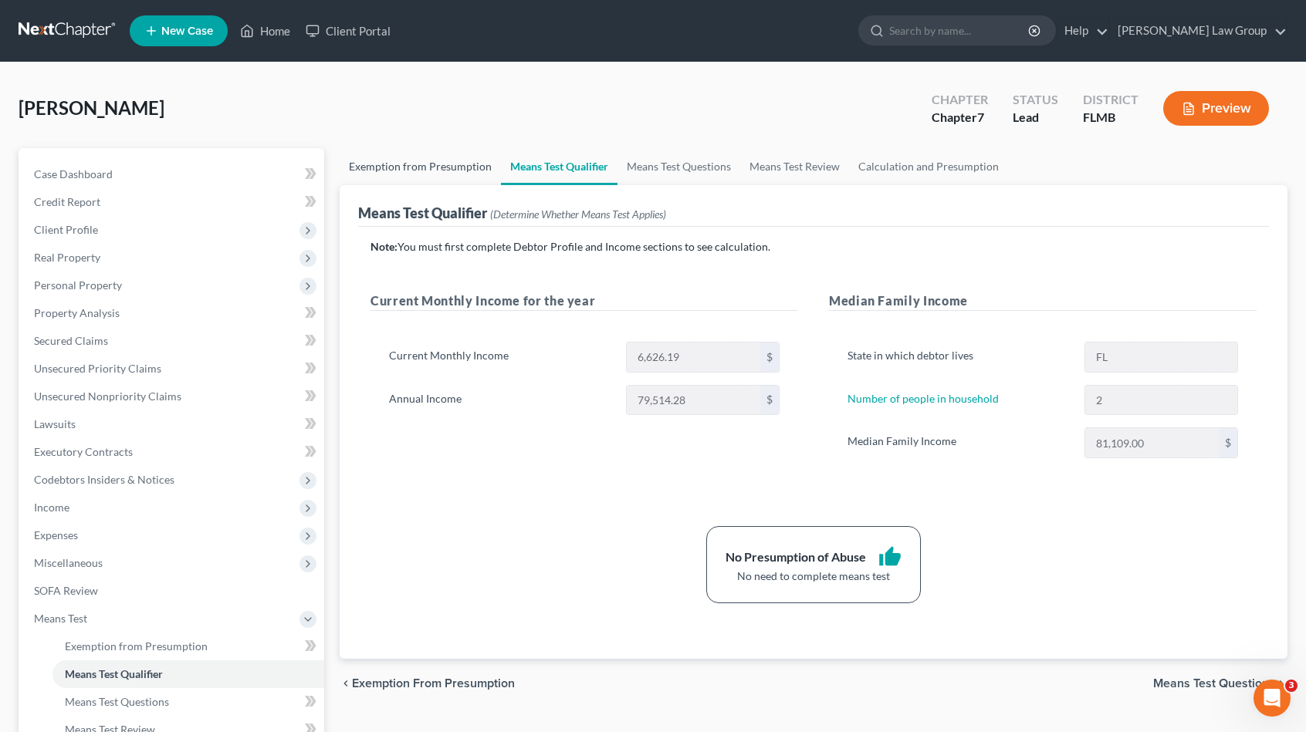
click at [432, 171] on link "Exemption from Presumption" at bounding box center [420, 166] width 161 height 37
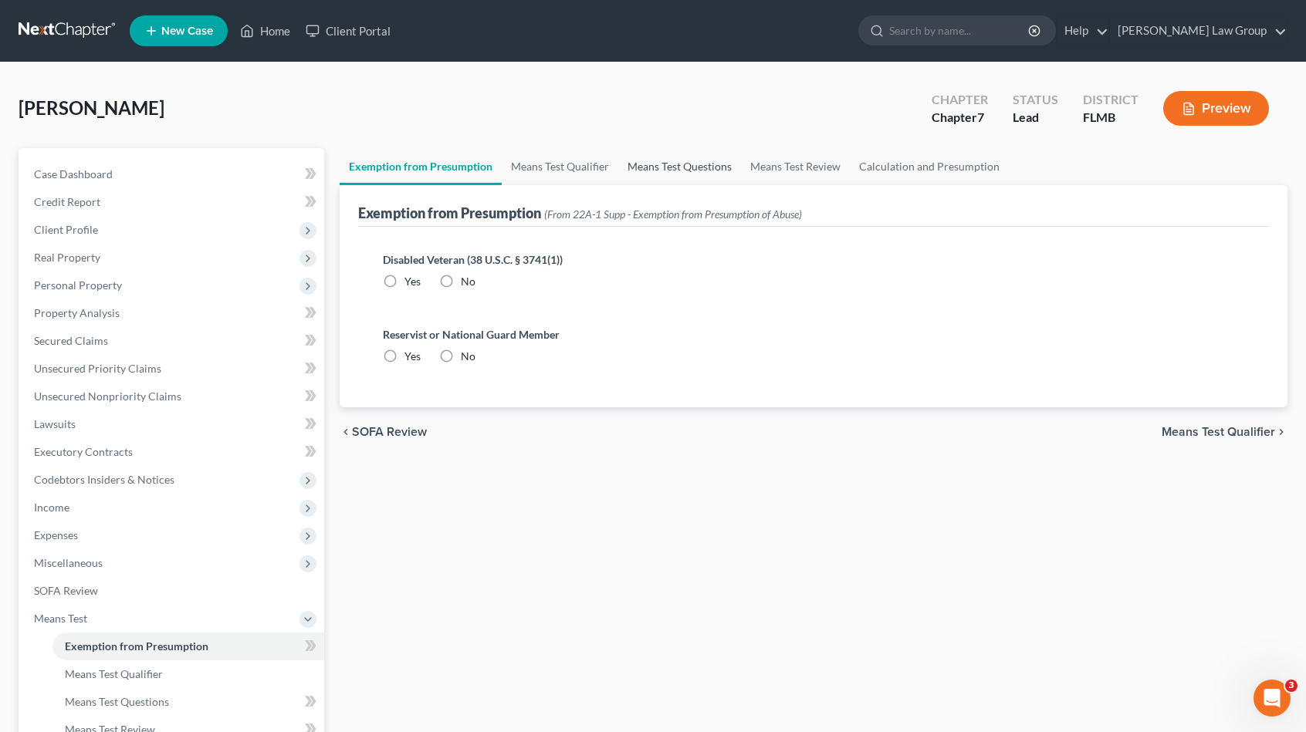
click at [684, 163] on link "Means Test Questions" at bounding box center [679, 166] width 123 height 37
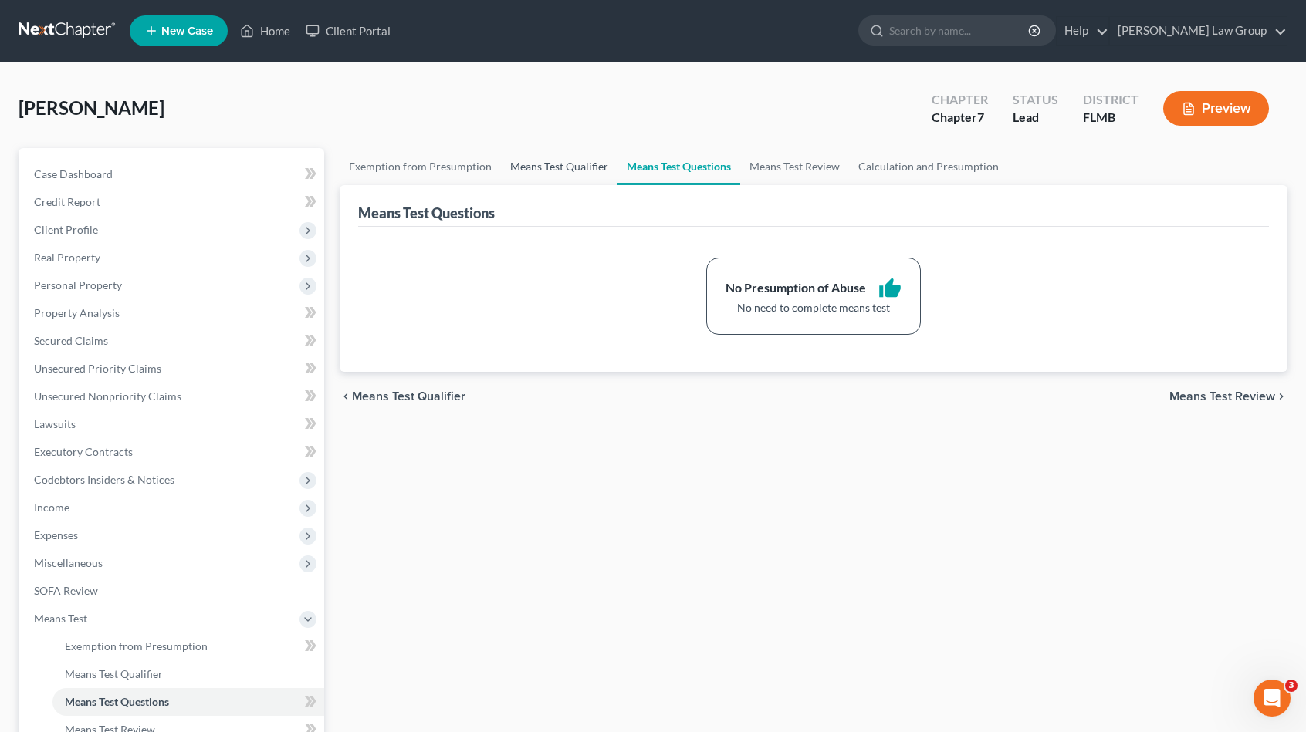
click at [556, 171] on link "Means Test Qualifier" at bounding box center [559, 166] width 117 height 37
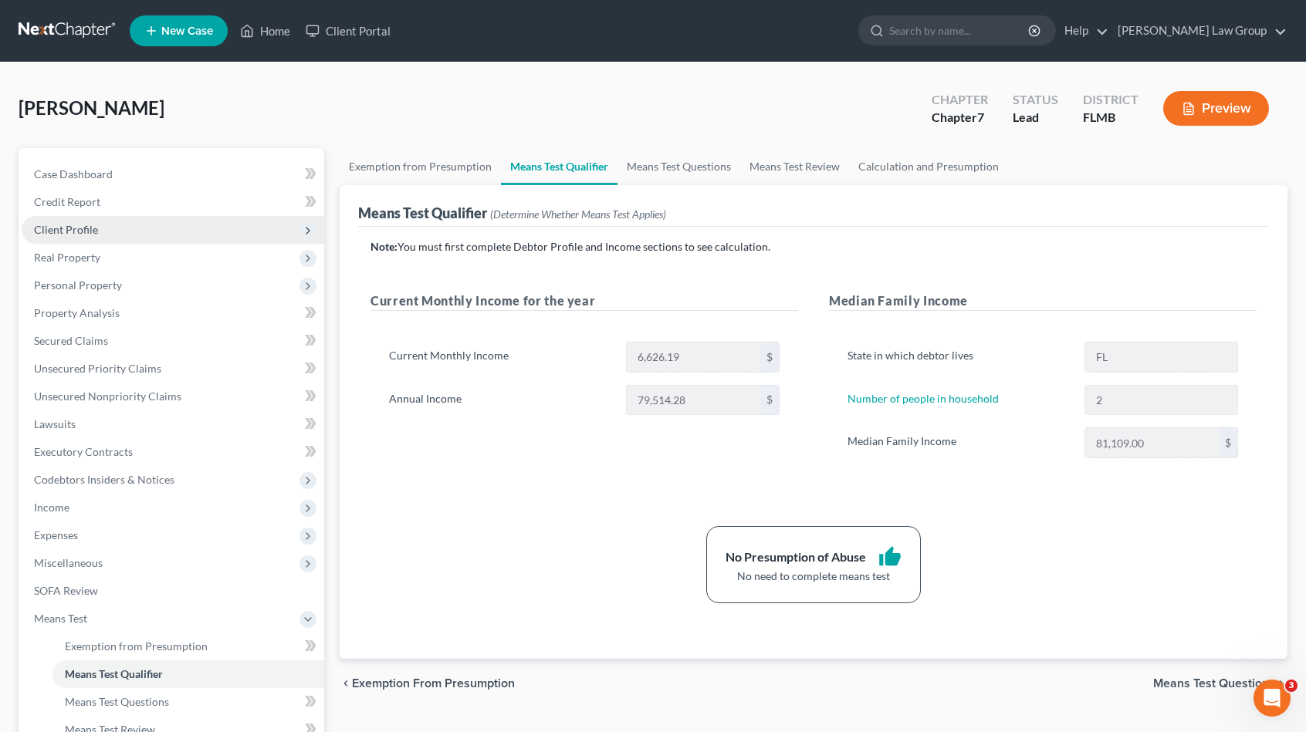
click at [108, 223] on span "Client Profile" at bounding box center [173, 230] width 303 height 28
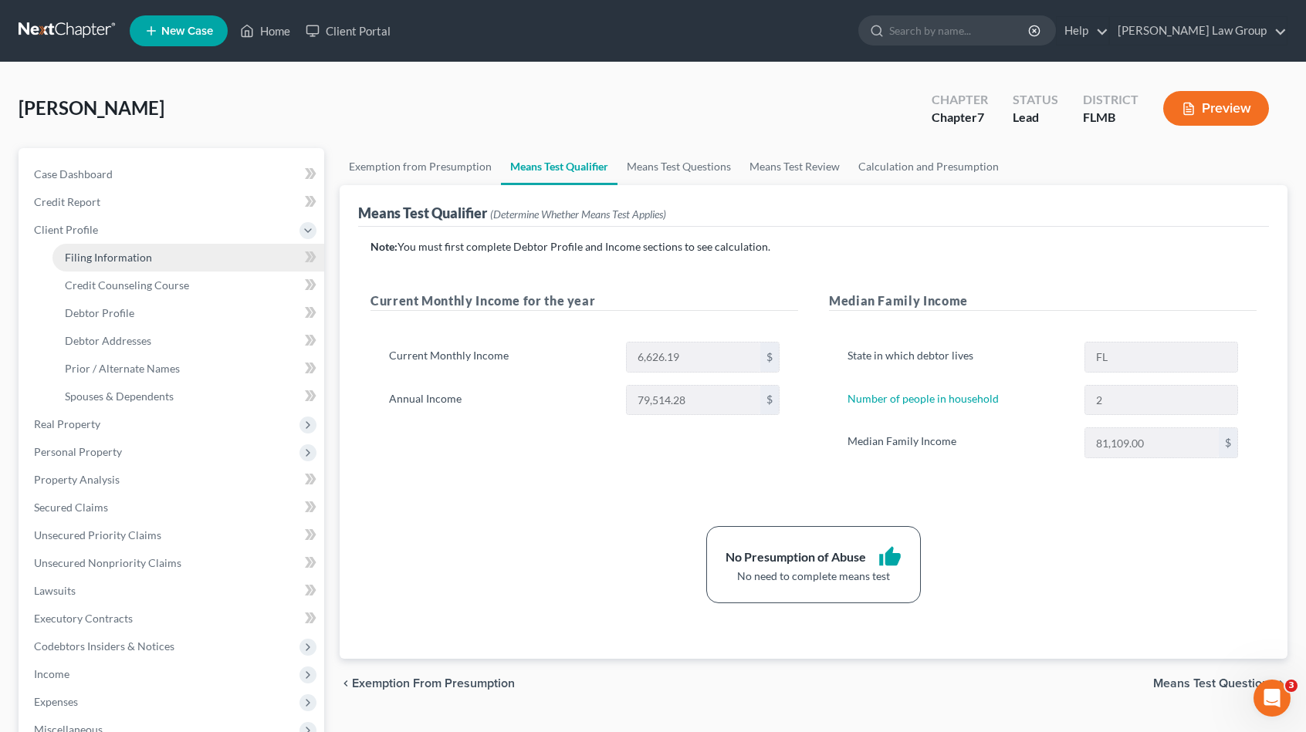
click at [171, 247] on link "Filing Information" at bounding box center [188, 258] width 272 height 28
select select "1"
select select "0"
select select "4"
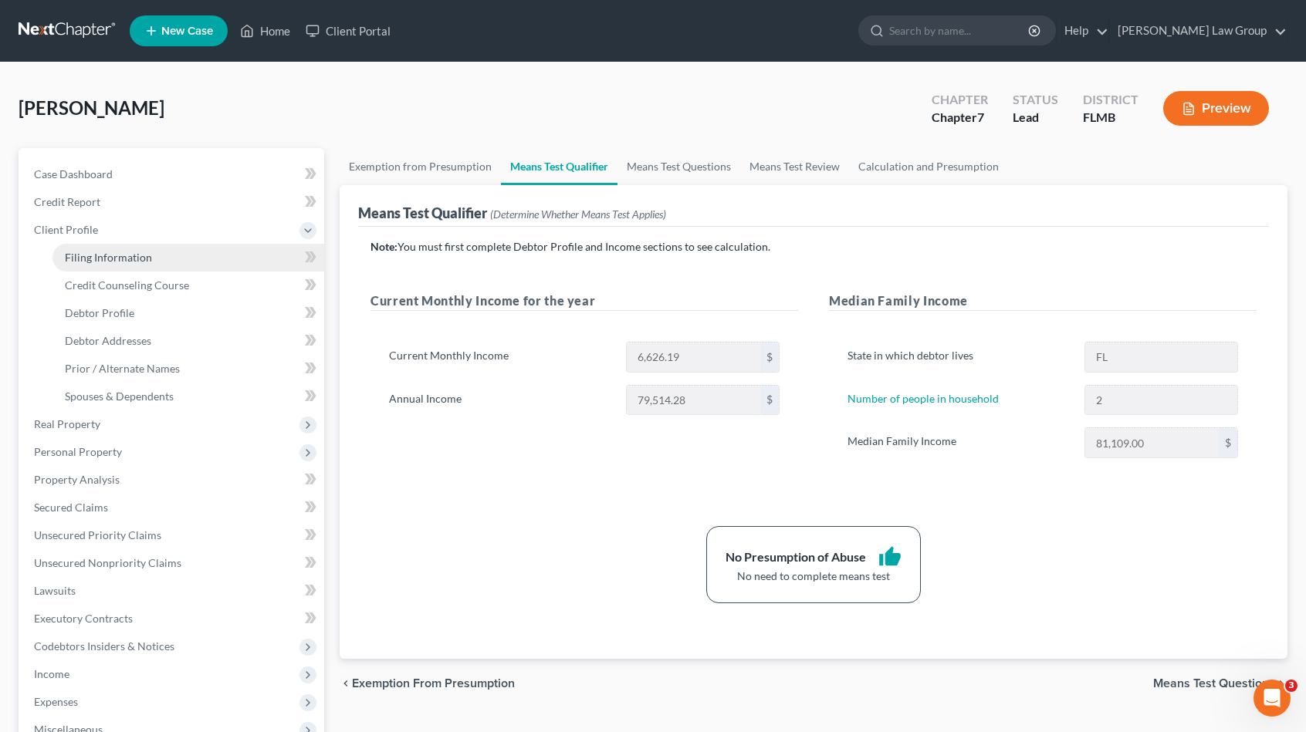
select select "0"
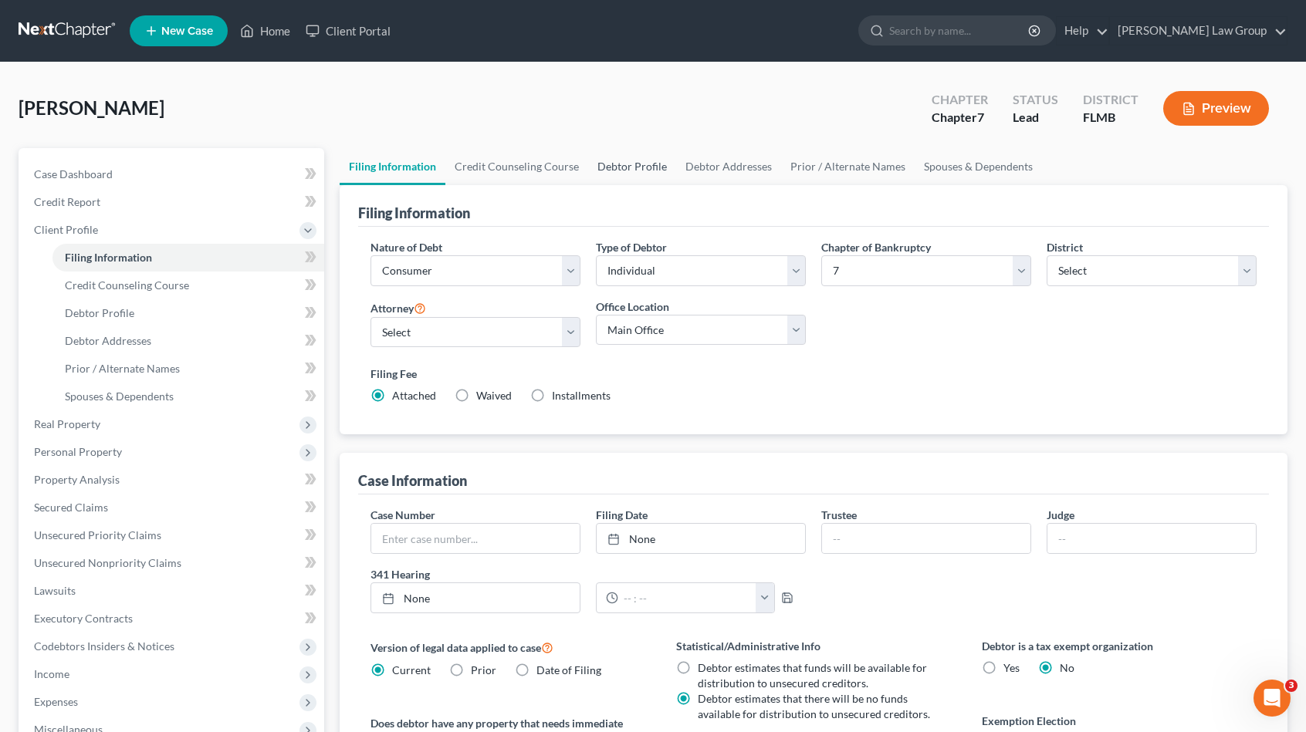
click at [639, 161] on link "Debtor Profile" at bounding box center [632, 166] width 88 height 37
select select "1"
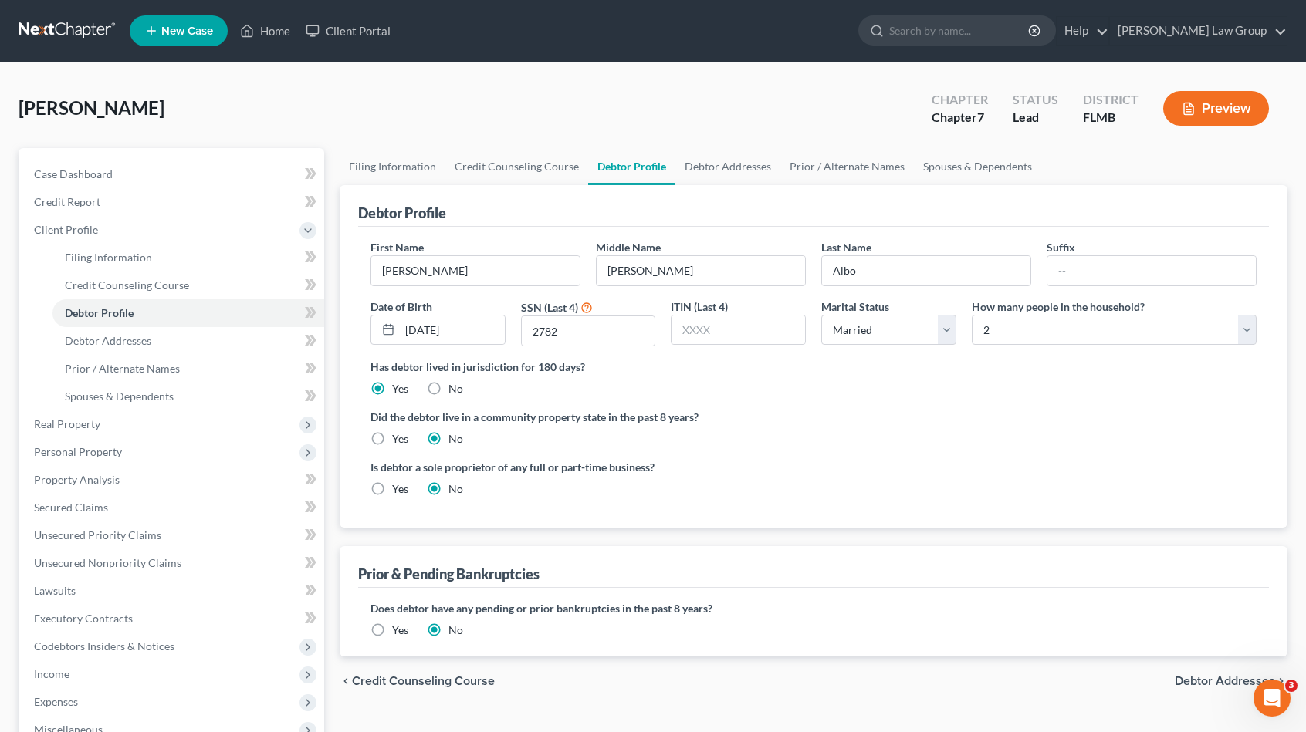
click at [700, 145] on div "Albo, Manuel Upgraded Chapter Chapter 7 Status Lead District FLMB Preview" at bounding box center [653, 114] width 1269 height 67
click at [702, 160] on link "Debtor Addresses" at bounding box center [727, 166] width 105 height 37
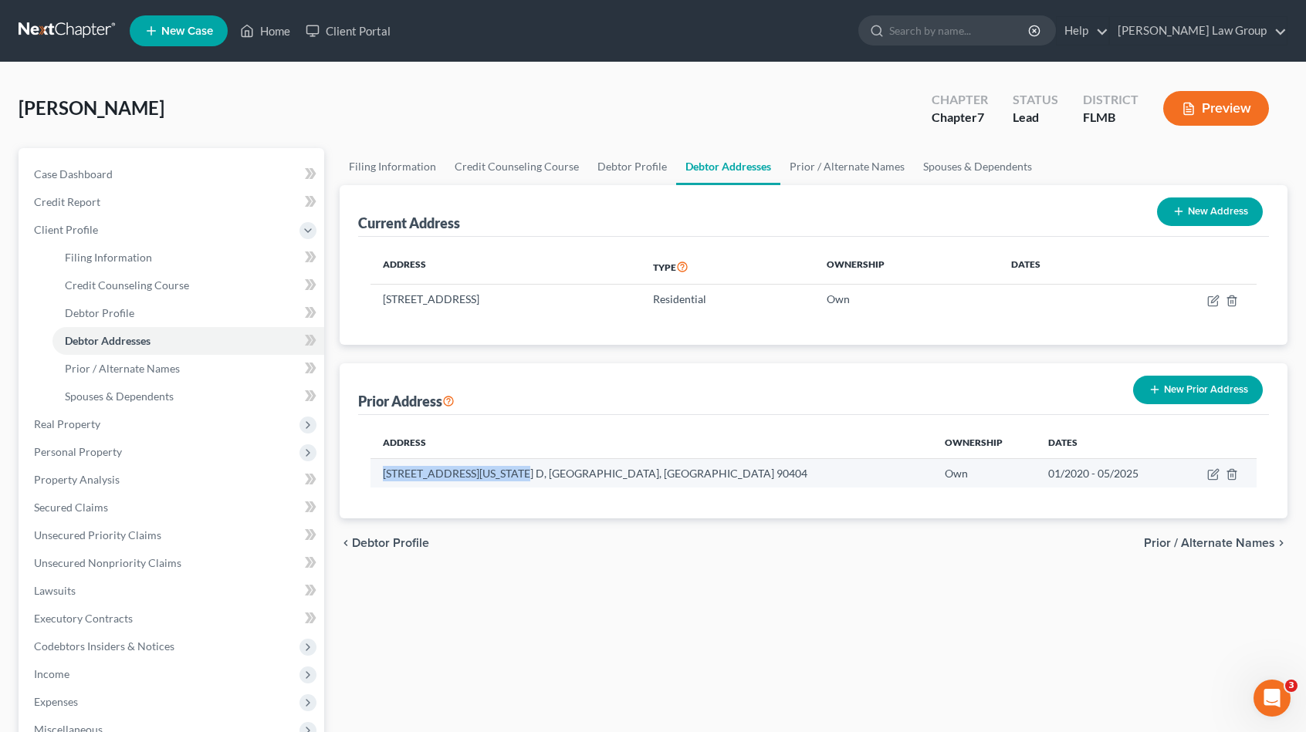
drag, startPoint x: 380, startPoint y: 469, endPoint x: 507, endPoint y: 482, distance: 127.9
click at [511, 484] on td "2434 Kansas Avenue Apt. D, Santa Monica, CA 90404" at bounding box center [651, 472] width 562 height 29
copy td "2434 Kansas Avenue Apt. D"
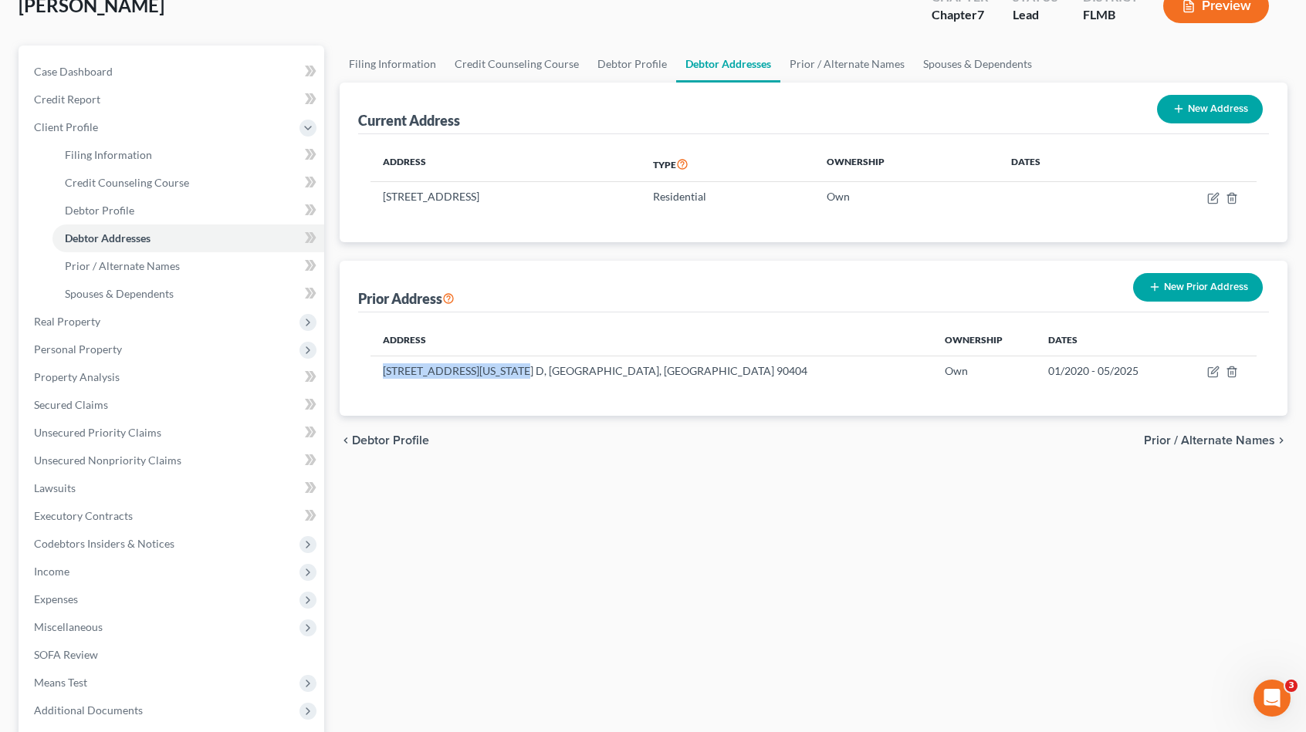
scroll to position [232, 0]
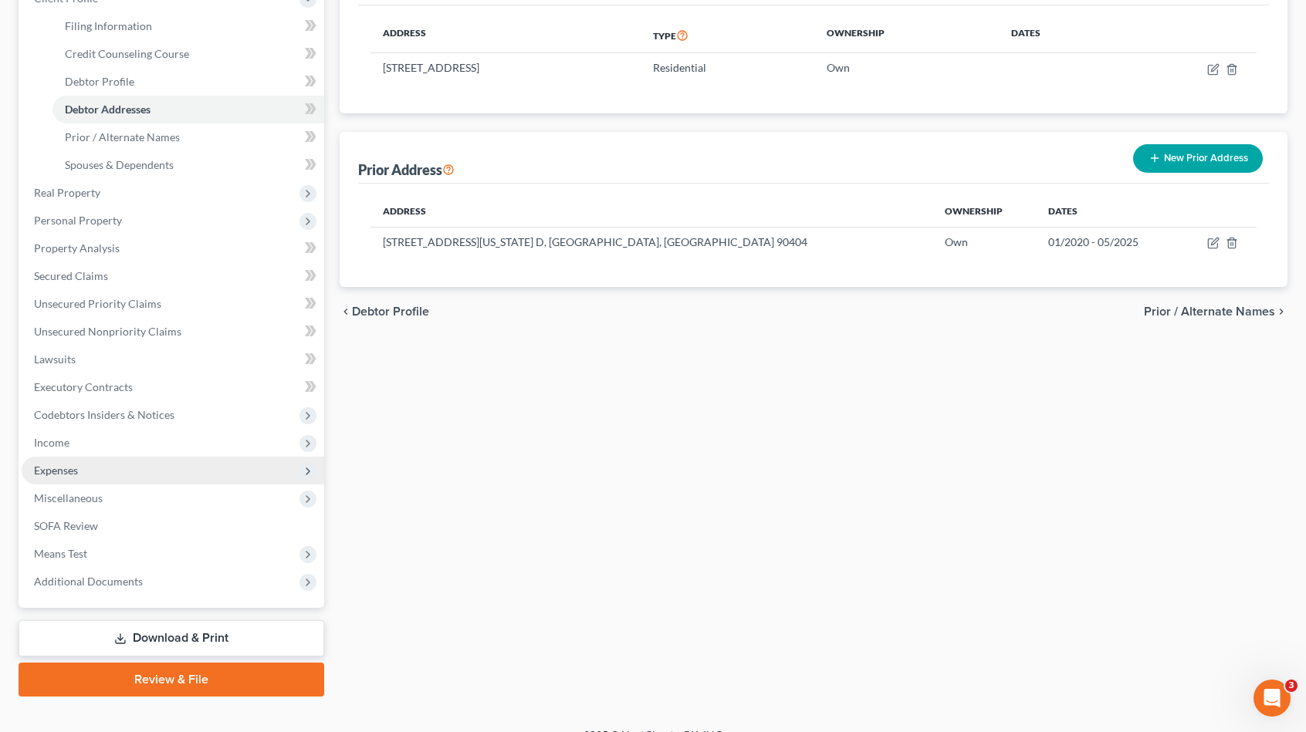
click at [173, 477] on span "Expenses" at bounding box center [173, 471] width 303 height 28
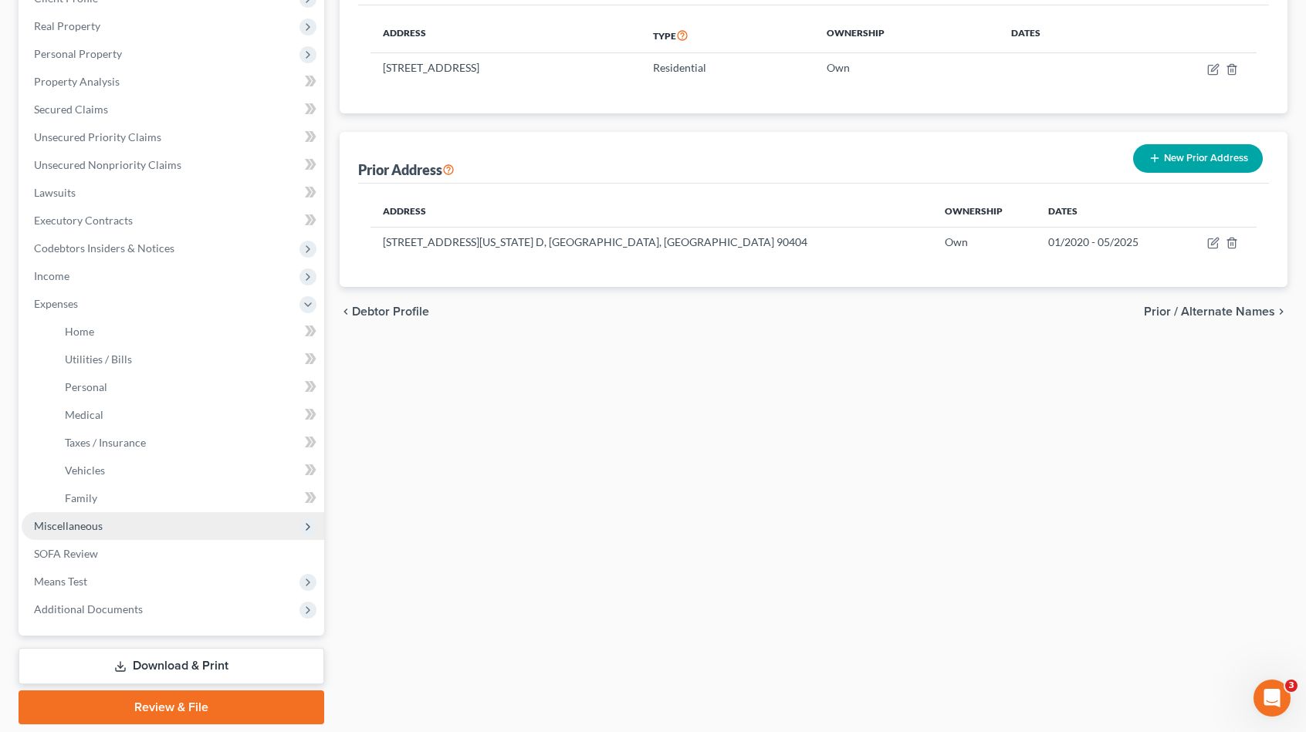
click at [145, 528] on span "Miscellaneous" at bounding box center [173, 526] width 303 height 28
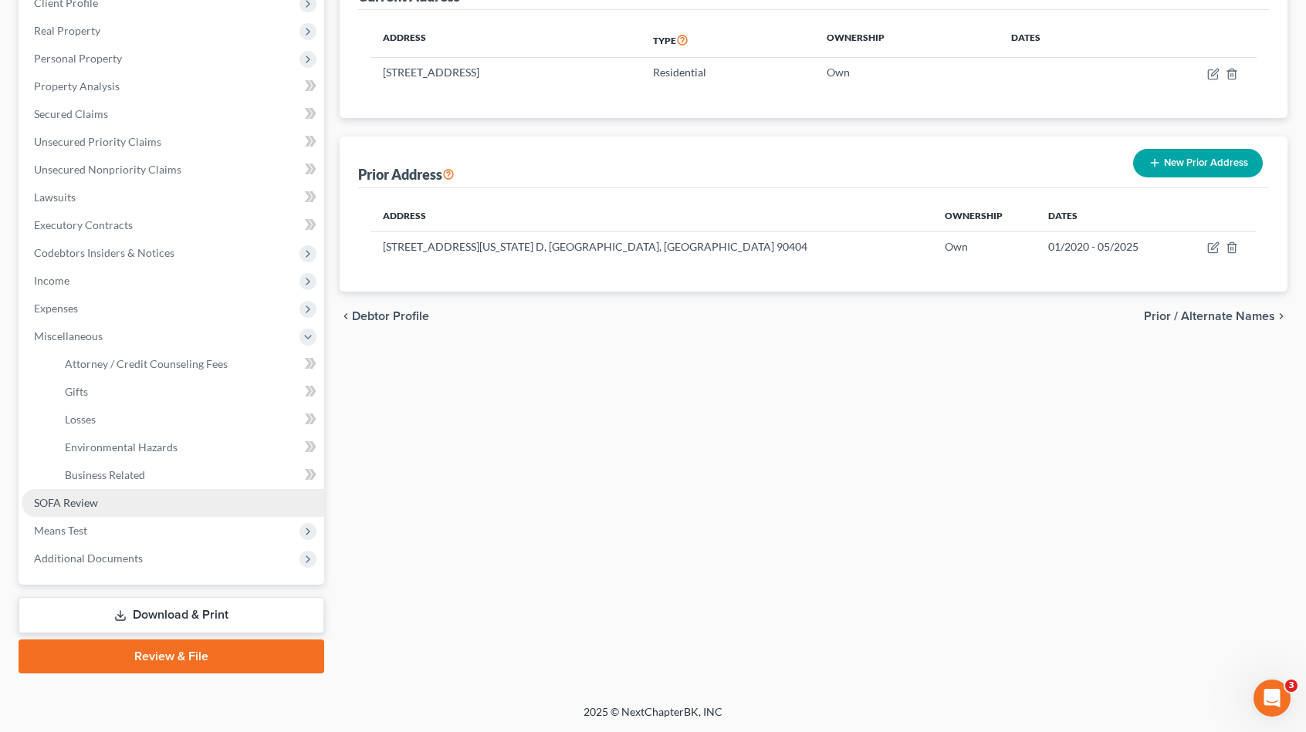
scroll to position [225, 0]
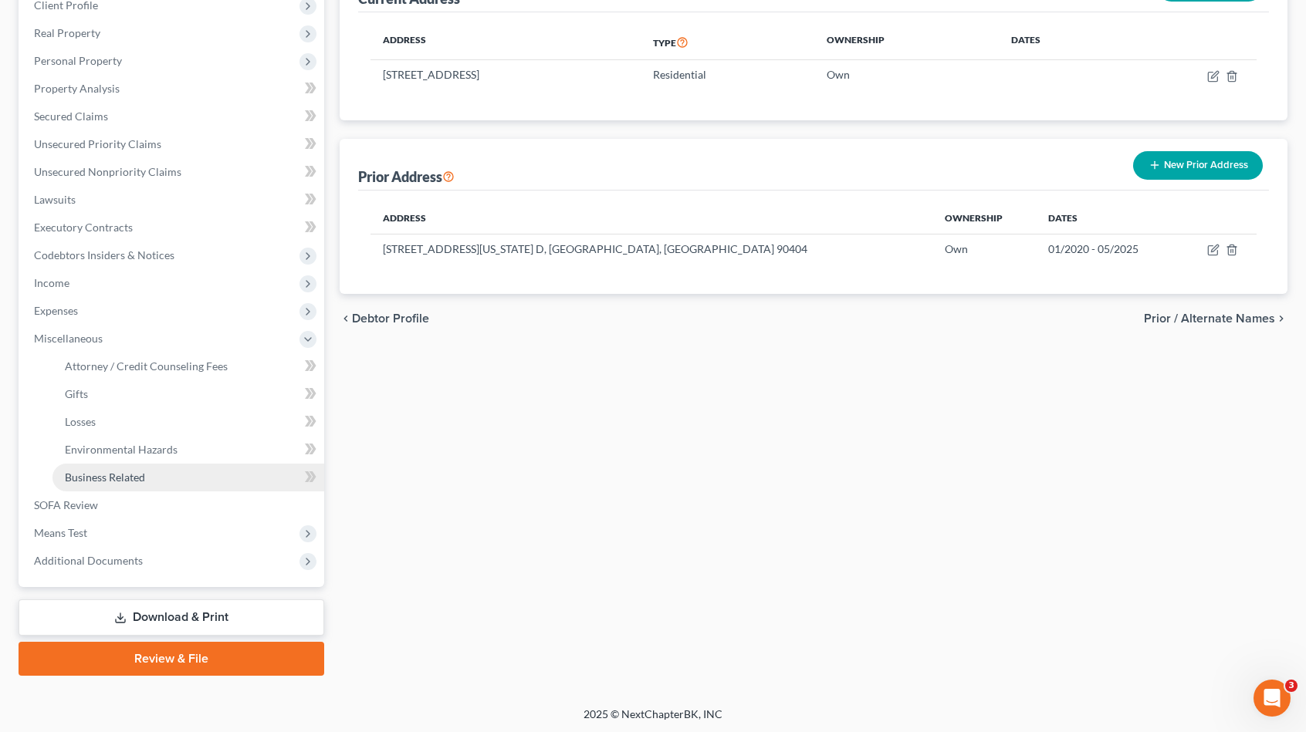
click at [204, 477] on link "Business Related" at bounding box center [188, 478] width 272 height 28
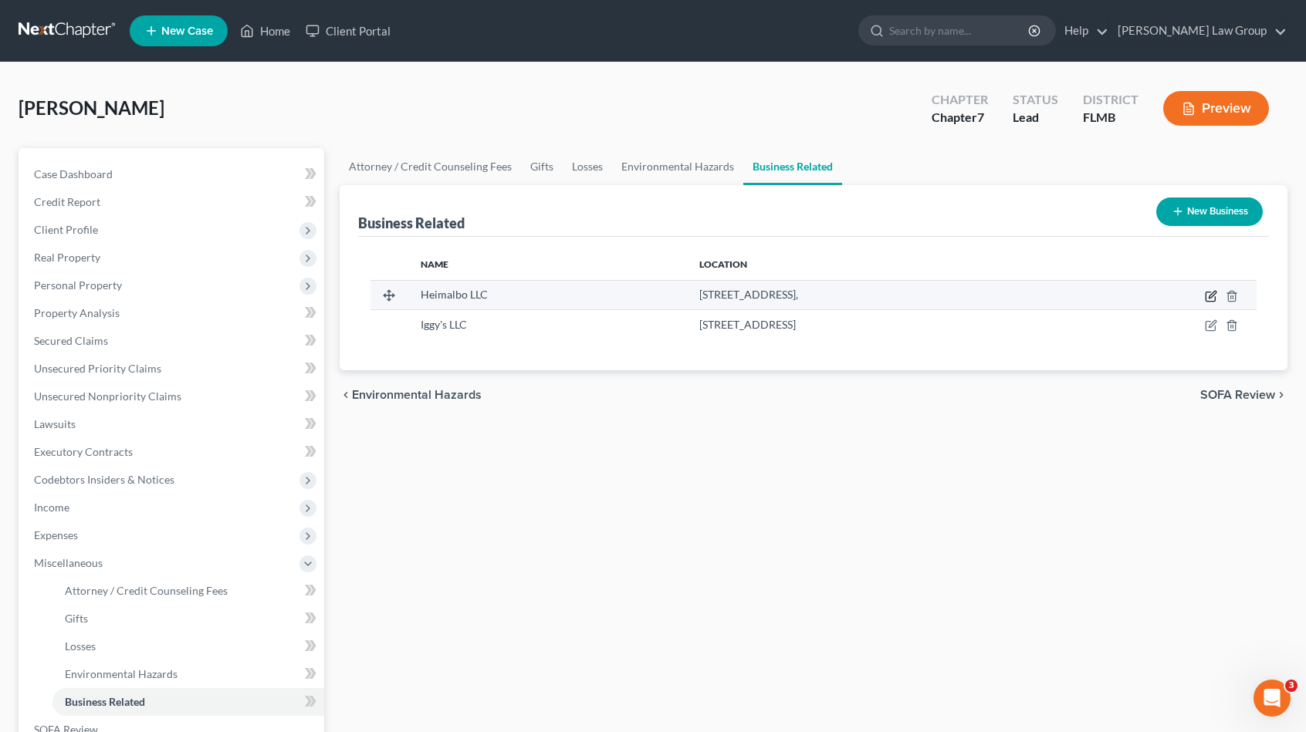
click at [1215, 296] on icon "button" at bounding box center [1209, 296] width 9 height 9
select select "member"
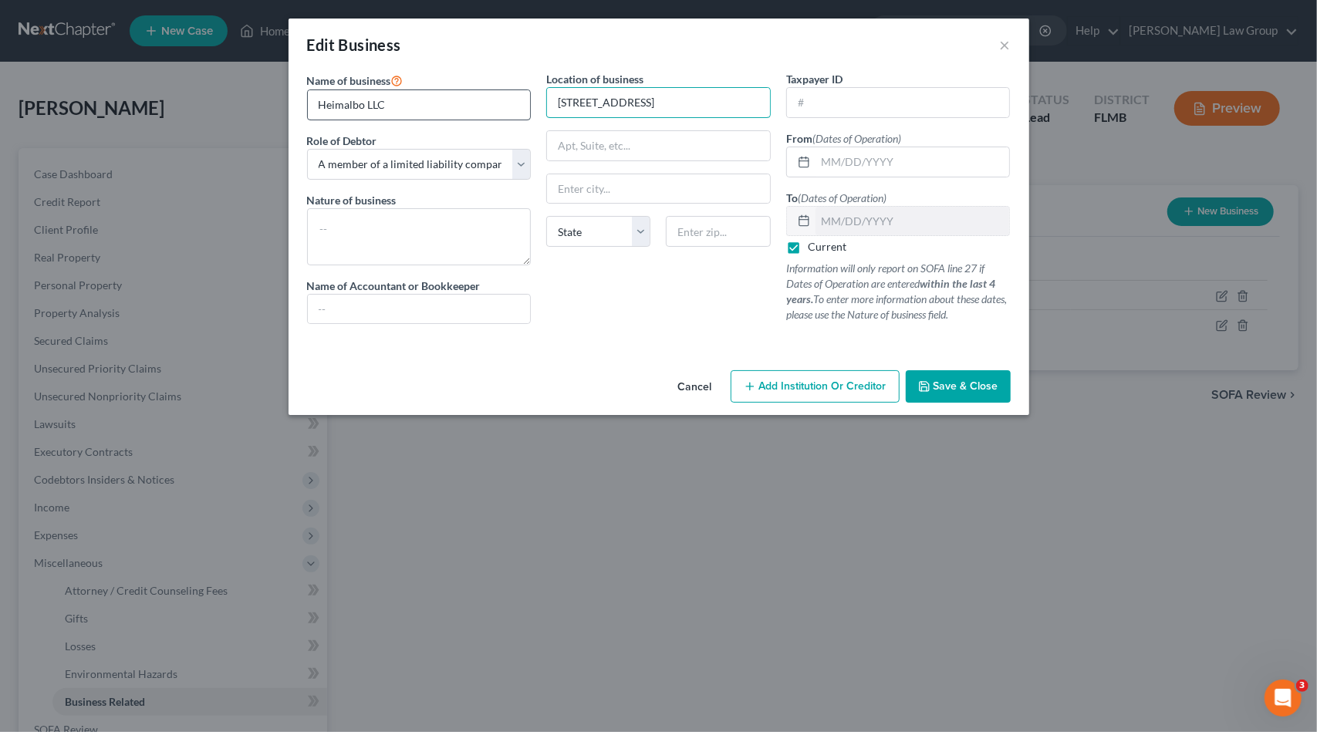
drag, startPoint x: 697, startPoint y: 100, endPoint x: 323, endPoint y: 114, distance: 373.8
click at [323, 114] on div "Name of business * Heimalbo LLC Role of Debtor * Select A member of a limited l…" at bounding box center [658, 210] width 719 height 278
paste input "2434 Kansas Avenue Apt. D"
type input "2434 Kansas Avenue Apt. D"
click at [702, 235] on input "text" at bounding box center [718, 231] width 104 height 31
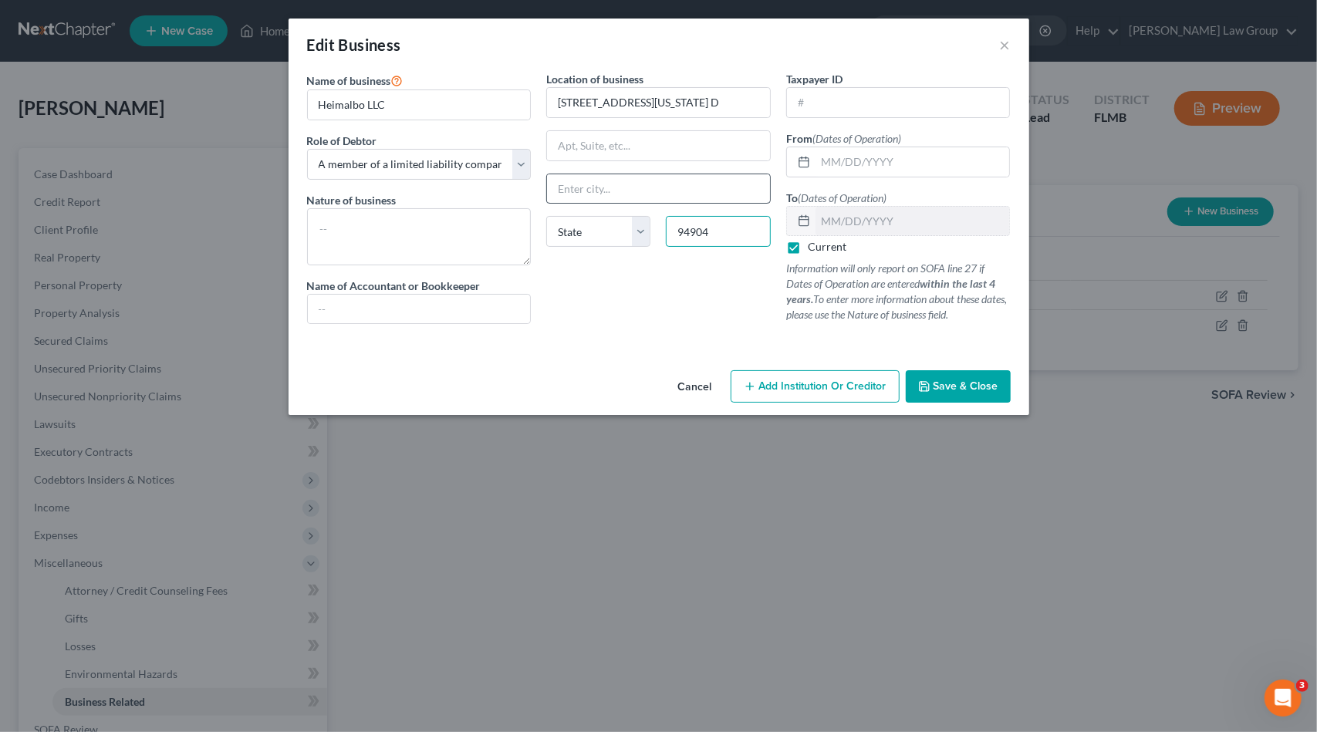
type input "94904"
type input "Greenbrae"
select select "4"
click at [691, 198] on input "Greenbrae" at bounding box center [658, 188] width 223 height 29
click at [714, 157] on input "text" at bounding box center [658, 145] width 223 height 29
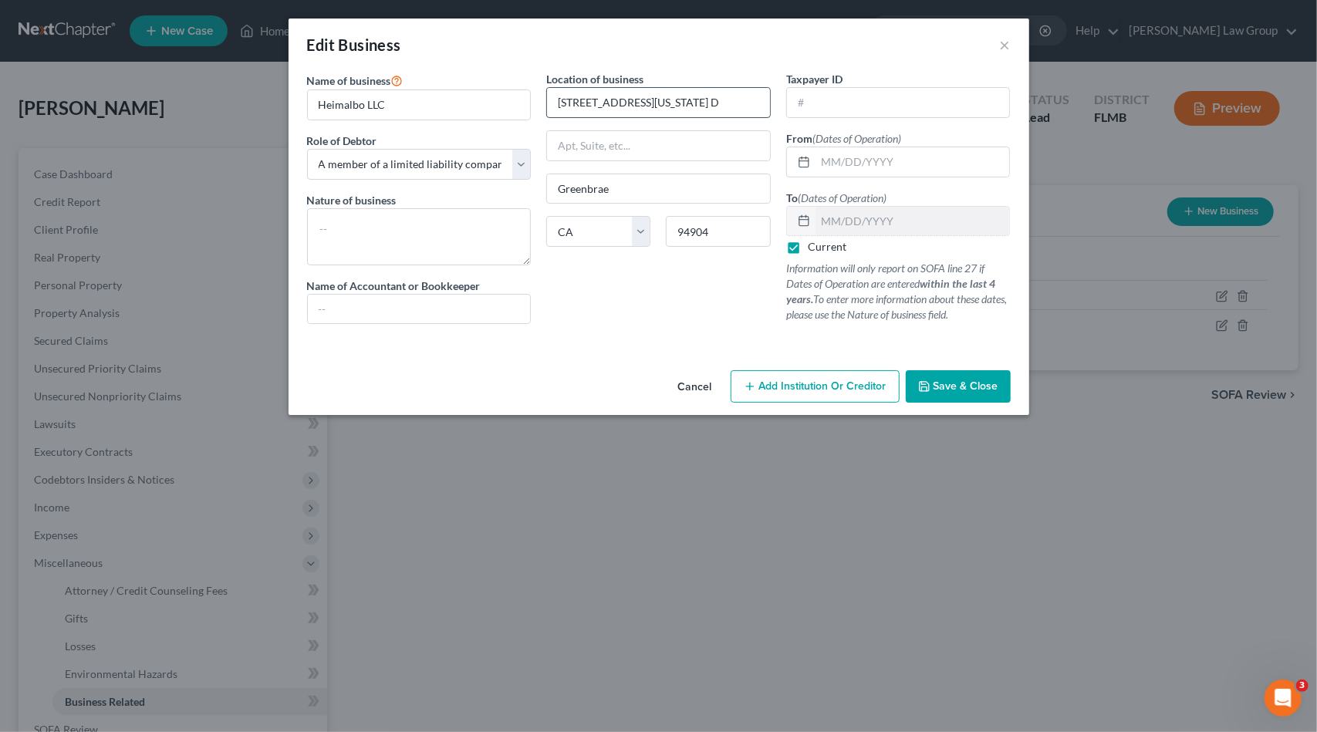
click at [716, 100] on input "2434 Kansas Avenue Apt. D" at bounding box center [658, 102] width 223 height 29
drag, startPoint x: 732, startPoint y: 228, endPoint x: 631, endPoint y: 200, distance: 105.6
click at [635, 211] on div "Location of business 2434 Kansas Avenue Apt. D Greenbrae State AL AK AR AZ CA C…" at bounding box center [659, 203] width 240 height 265
click at [702, 184] on input "Greenbrae" at bounding box center [658, 188] width 223 height 29
drag, startPoint x: 707, startPoint y: 223, endPoint x: 724, endPoint y: 198, distance: 30.0
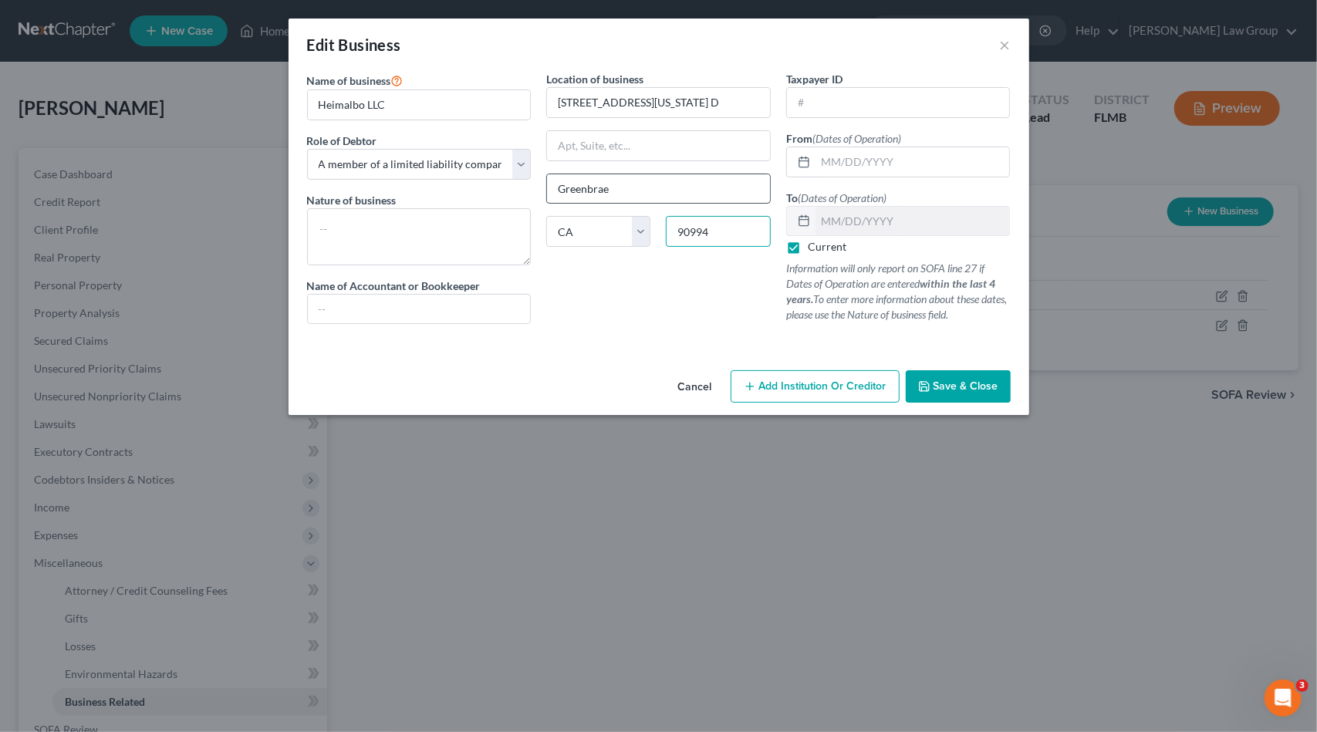
click at [707, 223] on input "90994" at bounding box center [718, 231] width 104 height 31
click at [732, 175] on input "Greenbrae" at bounding box center [658, 188] width 223 height 29
click at [727, 226] on input "90994" at bounding box center [718, 231] width 104 height 31
drag, startPoint x: 634, startPoint y: 97, endPoint x: 722, endPoint y: 92, distance: 87.4
click at [517, 91] on div "Name of business * Heimalbo LLC Role of Debtor * Select A member of a limited l…" at bounding box center [658, 210] width 719 height 278
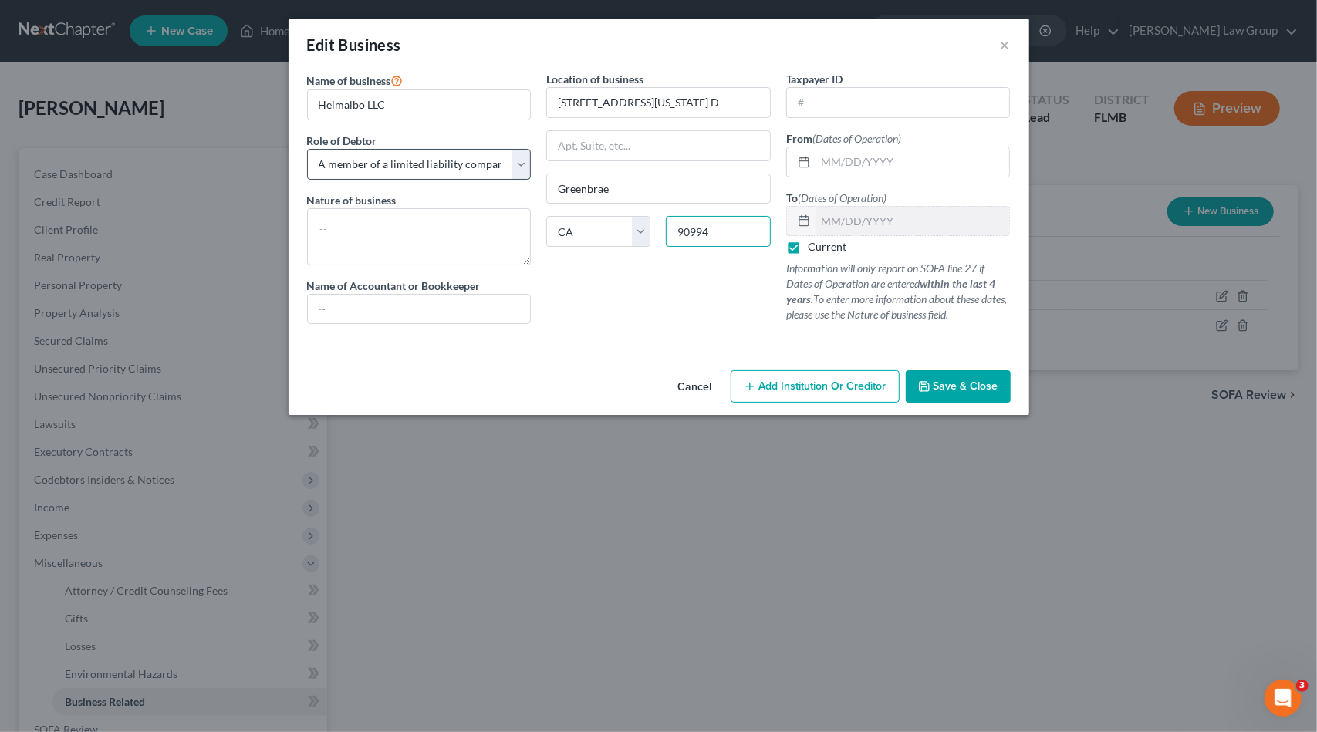
drag, startPoint x: 546, startPoint y: 211, endPoint x: 476, endPoint y: 169, distance: 81.7
click at [503, 200] on div "Name of business * Heimalbo LLC Role of Debtor * Select A member of a limited l…" at bounding box center [658, 210] width 719 height 278
type input "90404"
type input "Santa Monica"
click at [399, 237] on textarea at bounding box center [419, 236] width 225 height 57
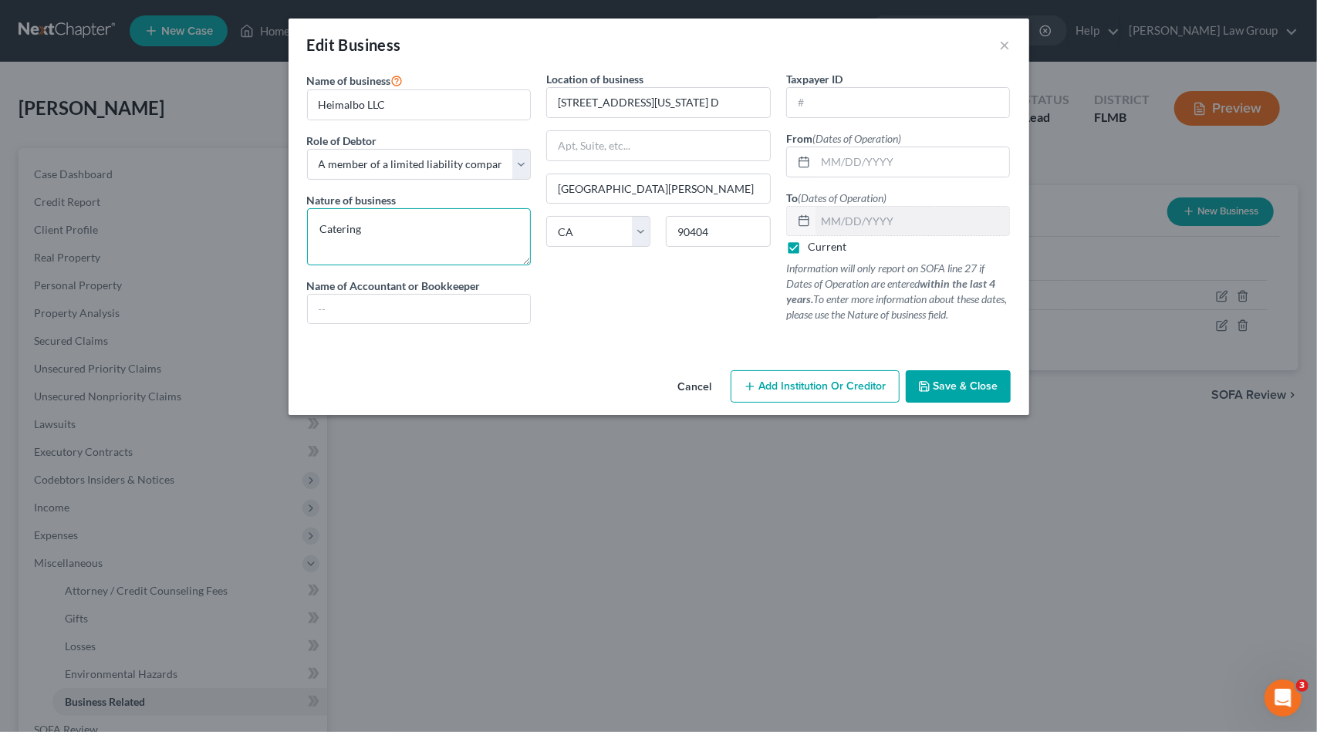
type textarea "Catering"
drag, startPoint x: 947, startPoint y: 383, endPoint x: 1026, endPoint y: 331, distance: 94.8
click at [947, 382] on span "Save & Close" at bounding box center [966, 386] width 65 height 13
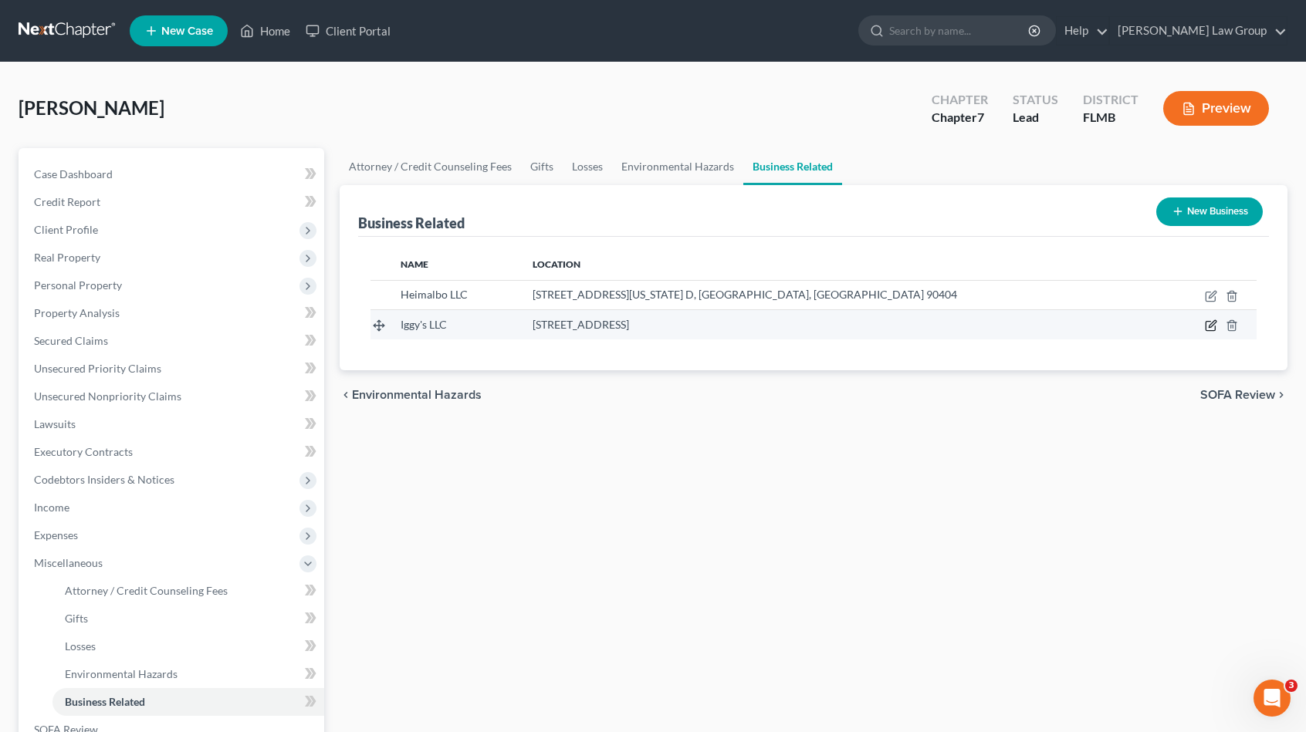
click at [1212, 326] on icon "button" at bounding box center [1211, 326] width 12 height 12
select select "member"
select select "9"
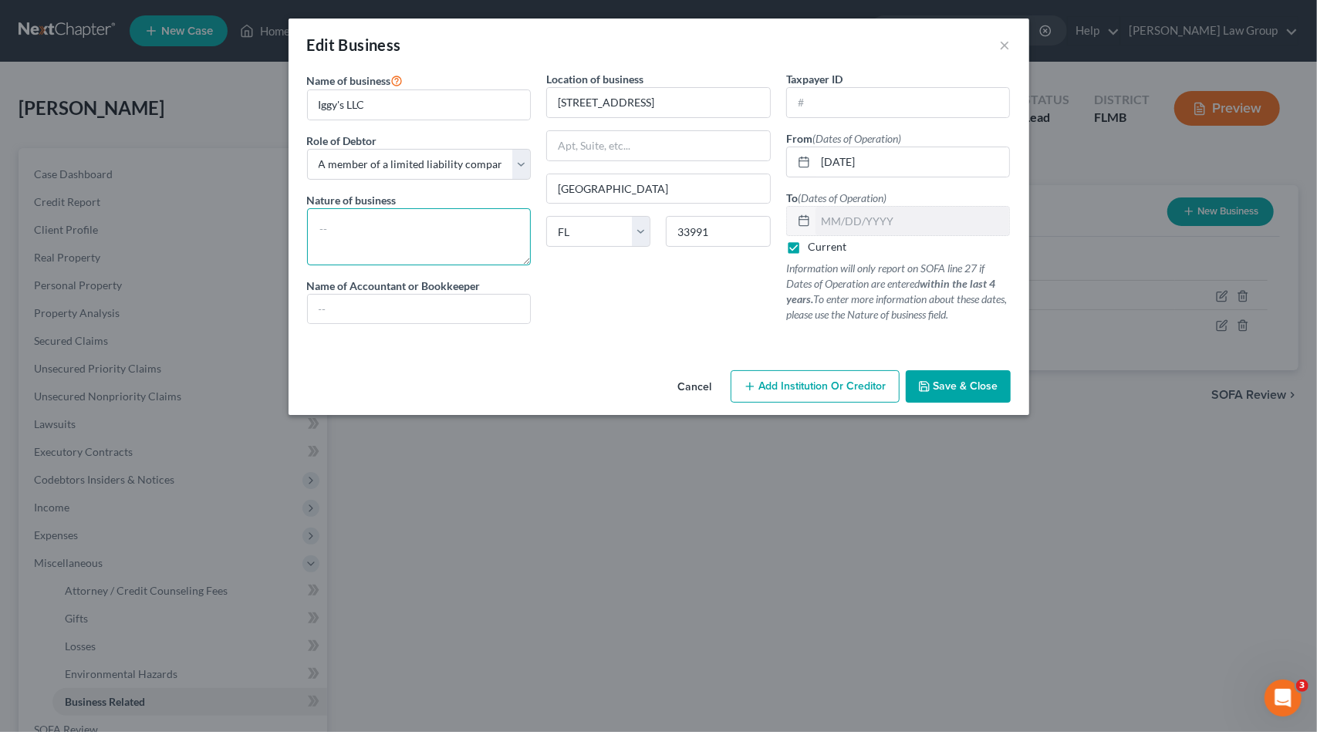
click at [425, 241] on textarea at bounding box center [419, 236] width 225 height 57
type textarea "Catering"
click at [965, 380] on span "Save & Close" at bounding box center [966, 386] width 65 height 13
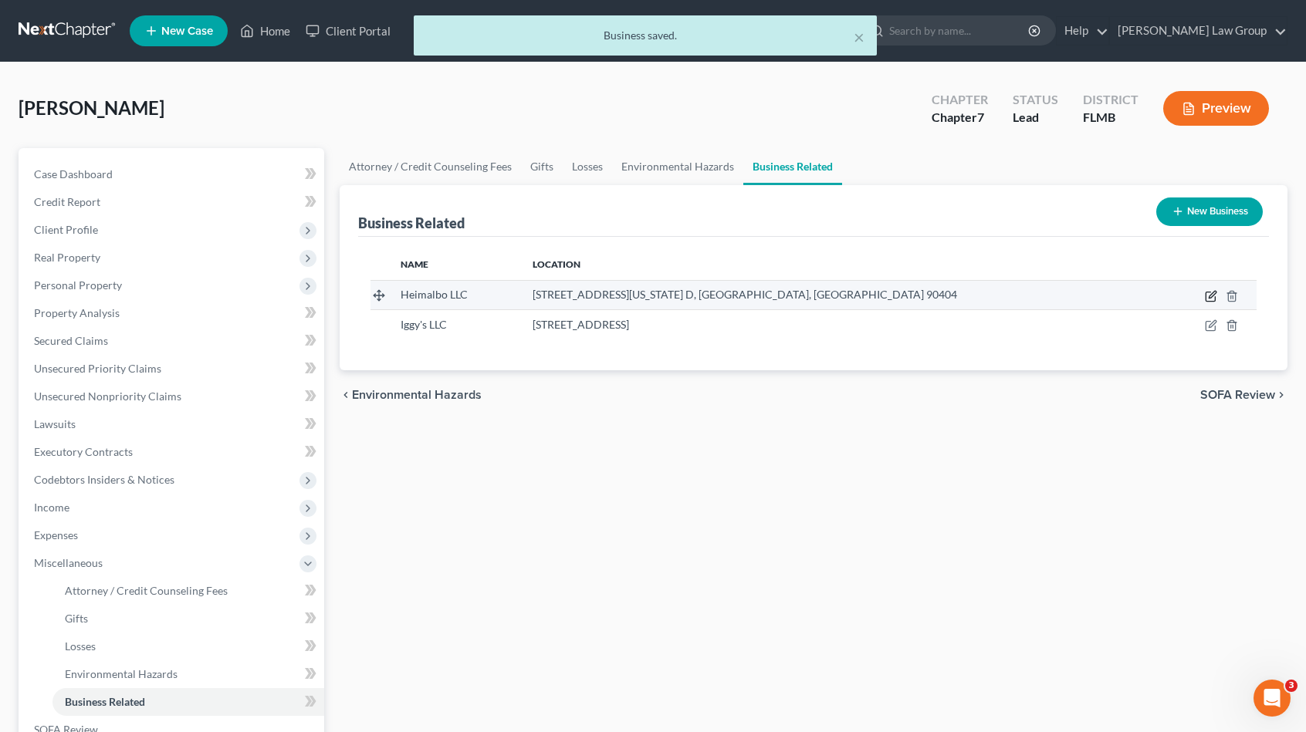
click at [1212, 294] on icon "button" at bounding box center [1211, 296] width 12 height 12
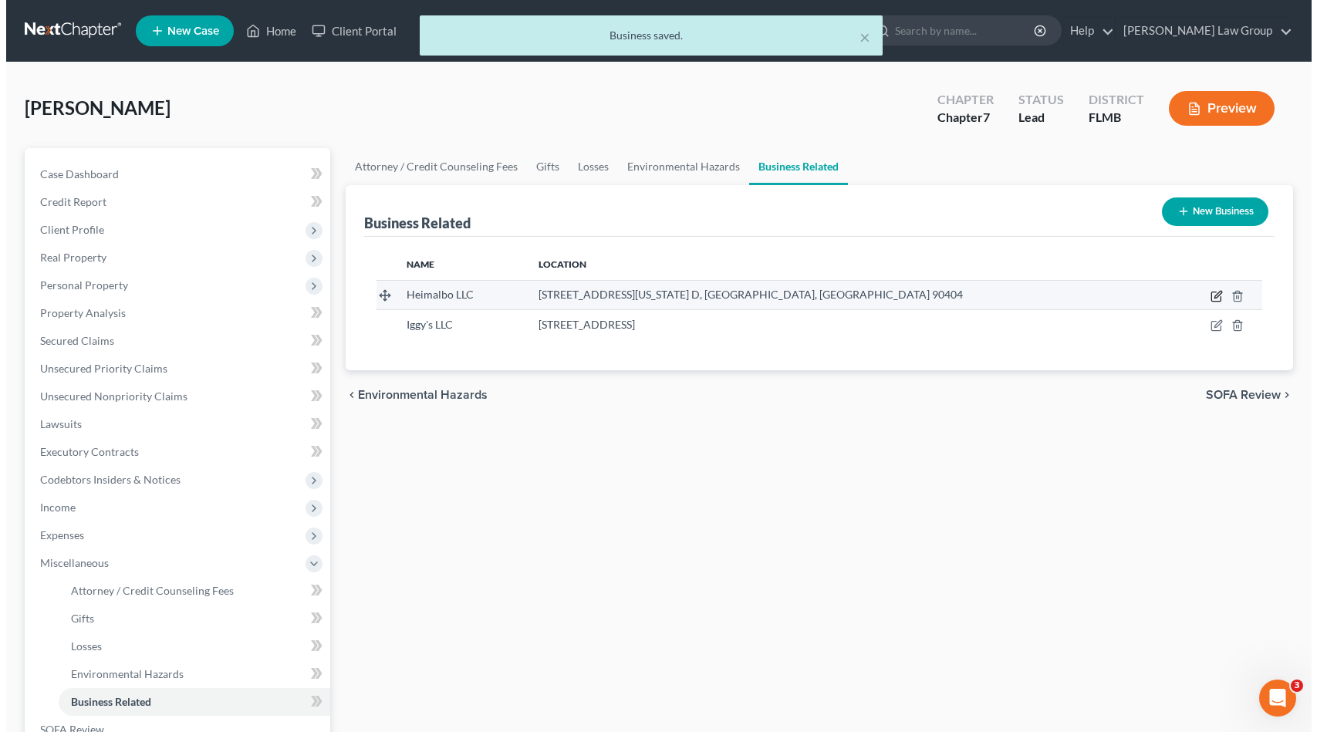
select select "member"
select select "4"
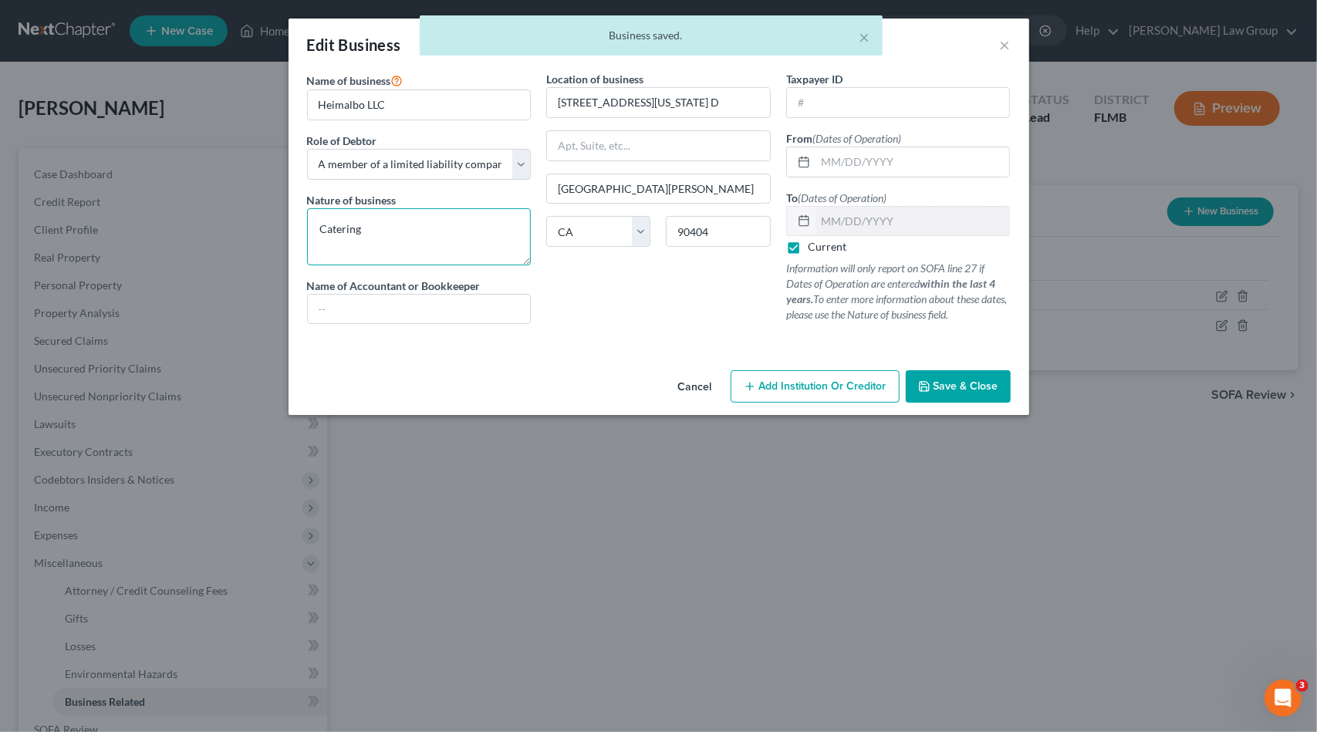
drag, startPoint x: 353, startPoint y: 225, endPoint x: 120, endPoint y: 208, distance: 234.4
click at [99, 218] on div "Edit Business × Name of business * Heimalbo LLC Role of Debtor * Select A membe…" at bounding box center [658, 366] width 1317 height 732
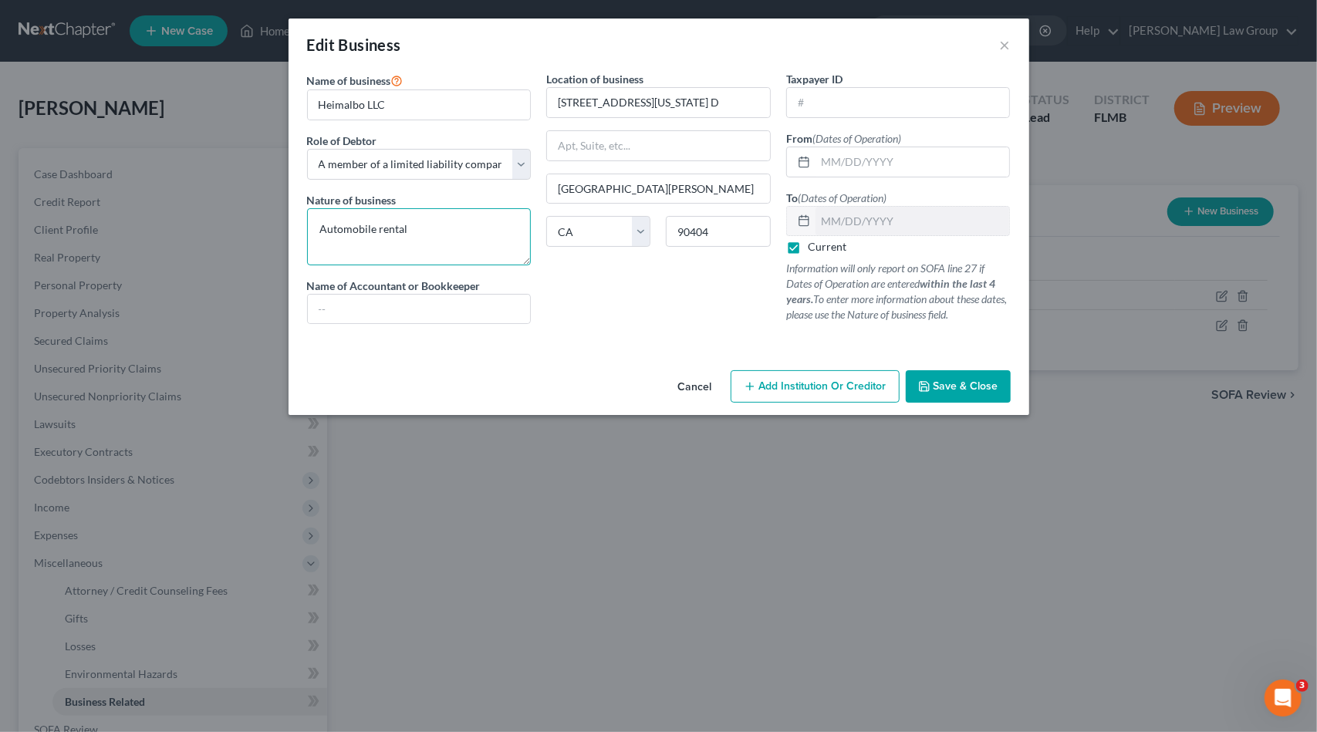
type textarea "Automobile rental"
drag, startPoint x: 904, startPoint y: 387, endPoint x: 918, endPoint y: 385, distance: 14.0
click at [909, 386] on div "Cancel Add Institution Or Creditor Save & Close" at bounding box center [659, 389] width 741 height 51
click at [971, 370] on button "Save & Close" at bounding box center [958, 386] width 105 height 32
